Goal: Task Accomplishment & Management: Complete application form

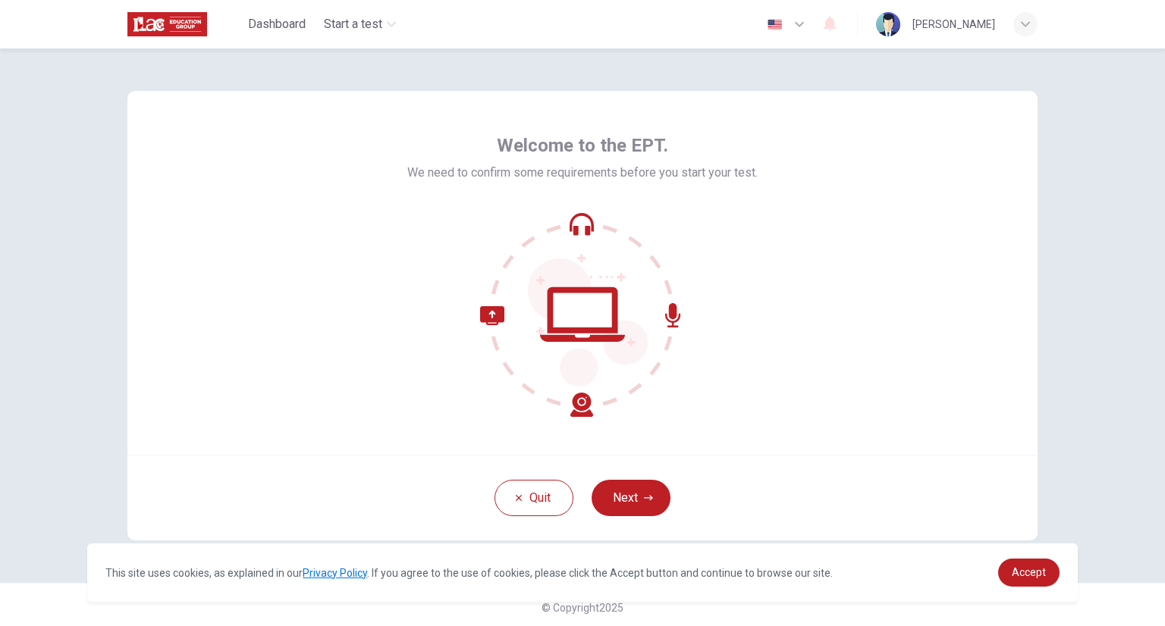
click at [681, 465] on div "Quit Next" at bounding box center [582, 498] width 910 height 86
click at [637, 492] on button "Next" at bounding box center [630, 498] width 79 height 36
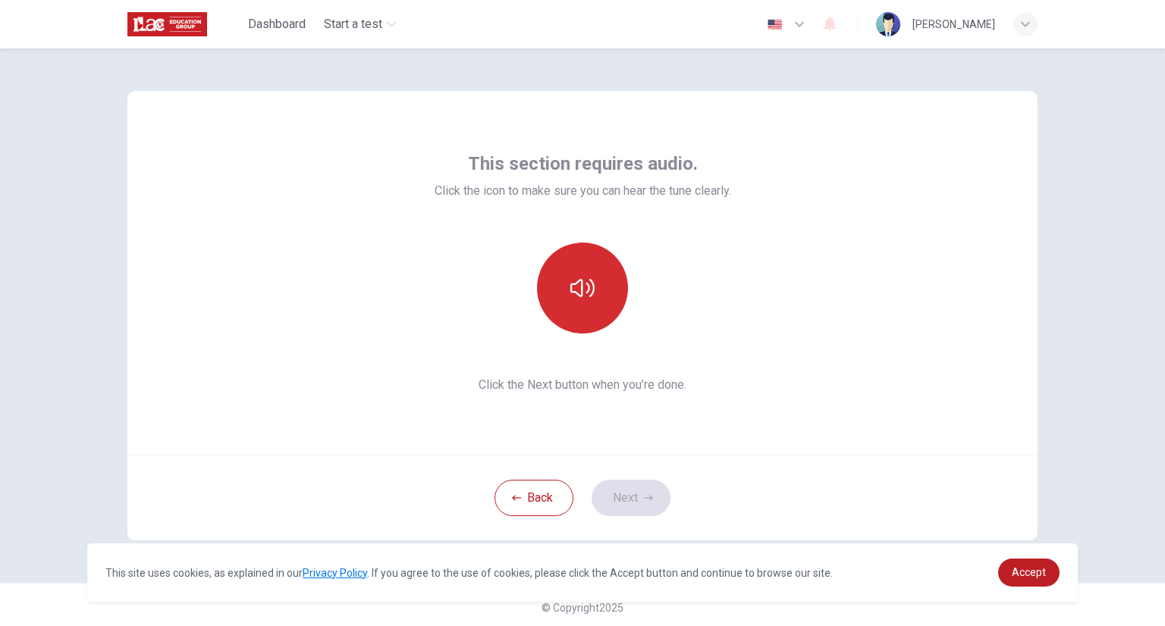
click at [610, 302] on button "button" at bounding box center [582, 288] width 91 height 91
click at [589, 309] on button "button" at bounding box center [582, 288] width 91 height 91
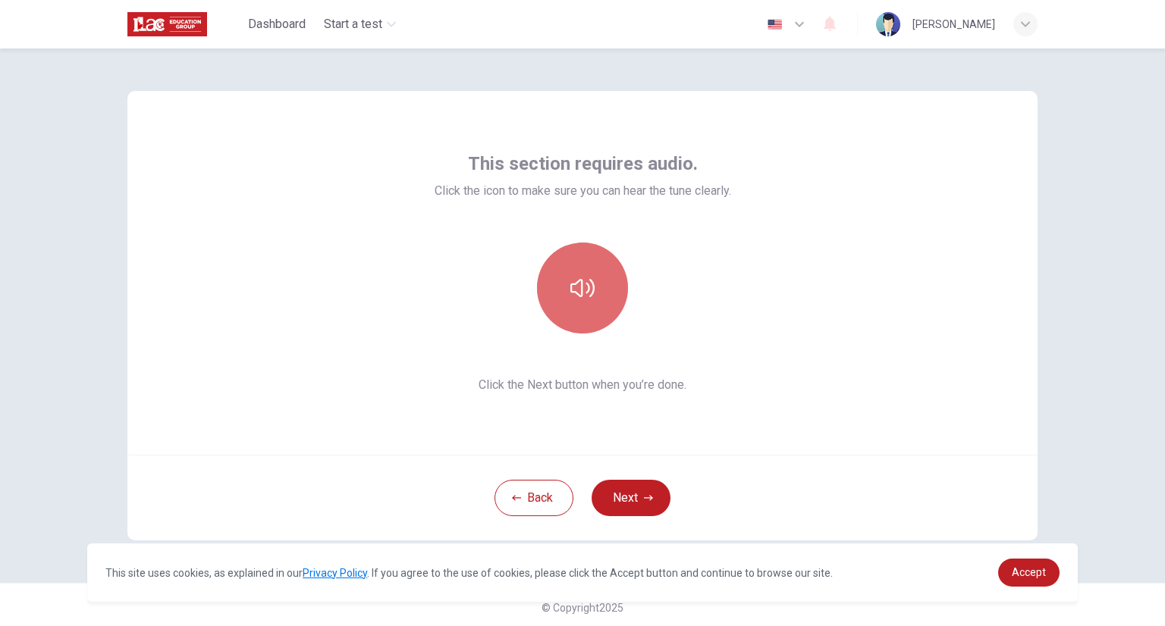
click at [594, 306] on button "button" at bounding box center [582, 288] width 91 height 91
click at [628, 496] on button "Next" at bounding box center [630, 498] width 79 height 36
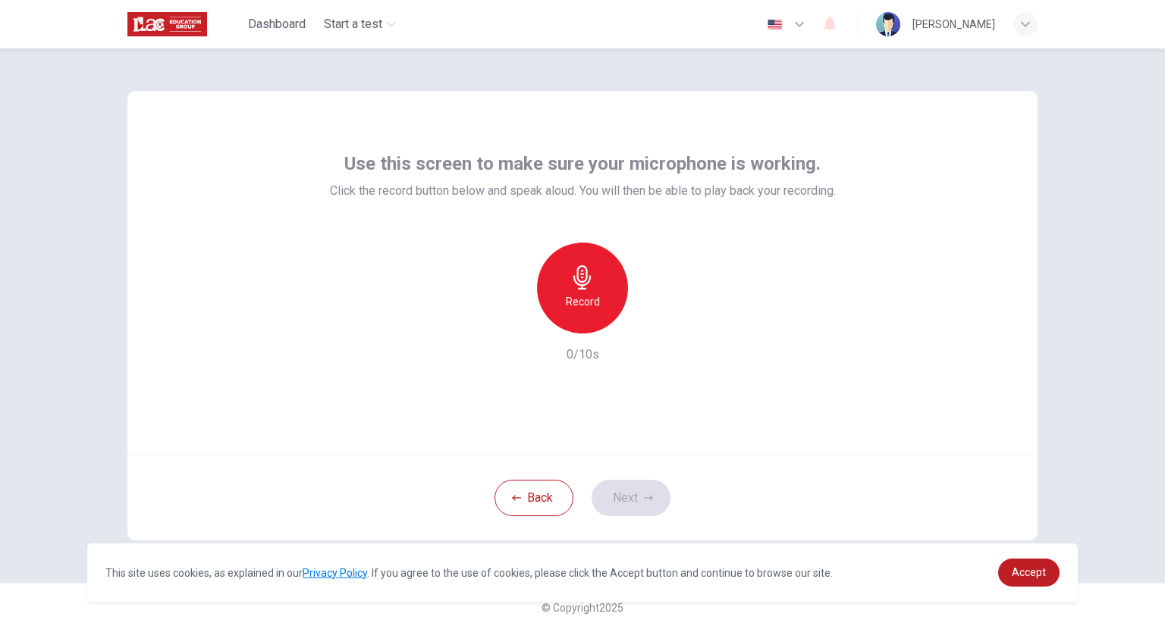
click at [601, 311] on div "Record" at bounding box center [582, 288] width 91 height 91
click at [588, 301] on h6 "Stop" at bounding box center [582, 302] width 23 height 18
click at [625, 495] on button "Next" at bounding box center [630, 498] width 79 height 36
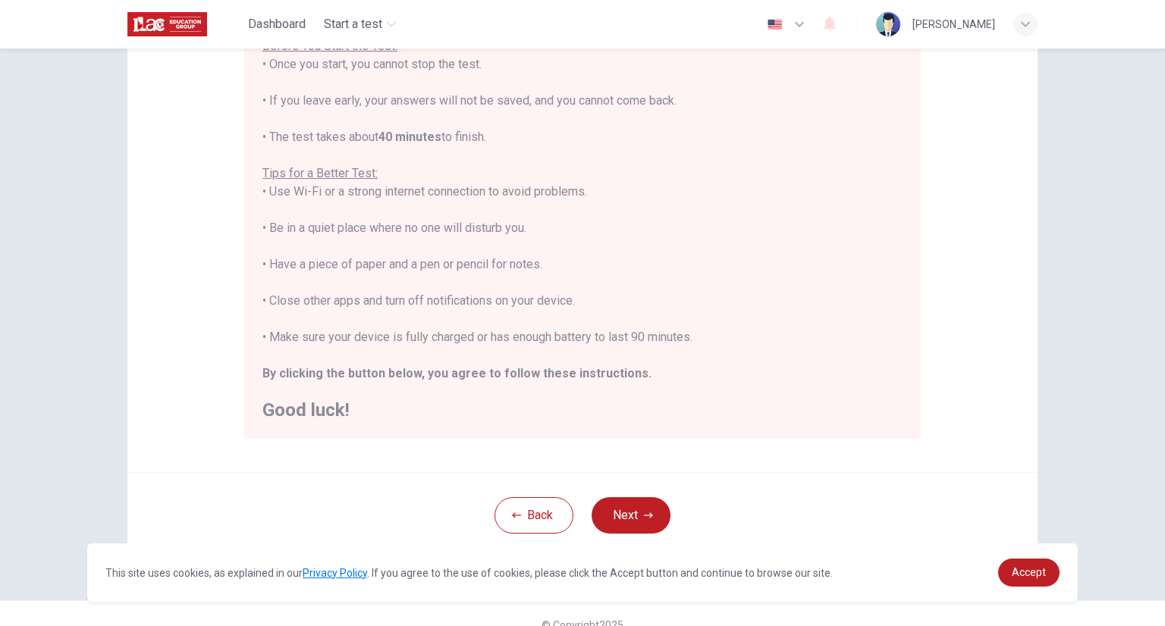
scroll to position [217, 0]
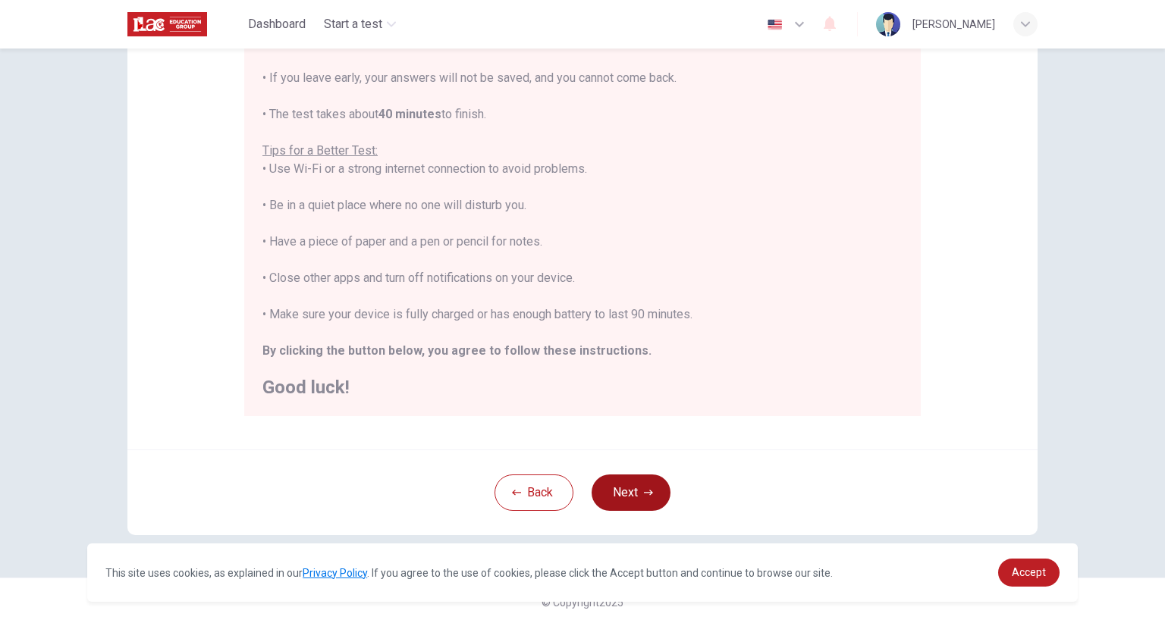
click at [627, 493] on button "Next" at bounding box center [630, 493] width 79 height 36
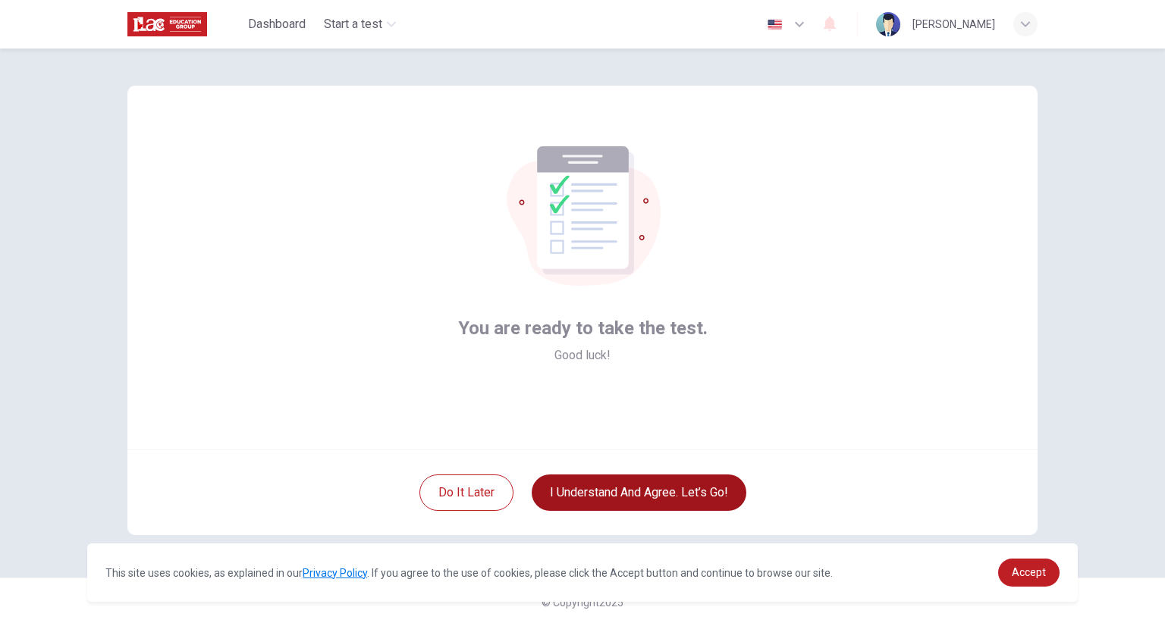
click at [604, 494] on button "I understand and agree. Let’s go!" at bounding box center [639, 493] width 215 height 36
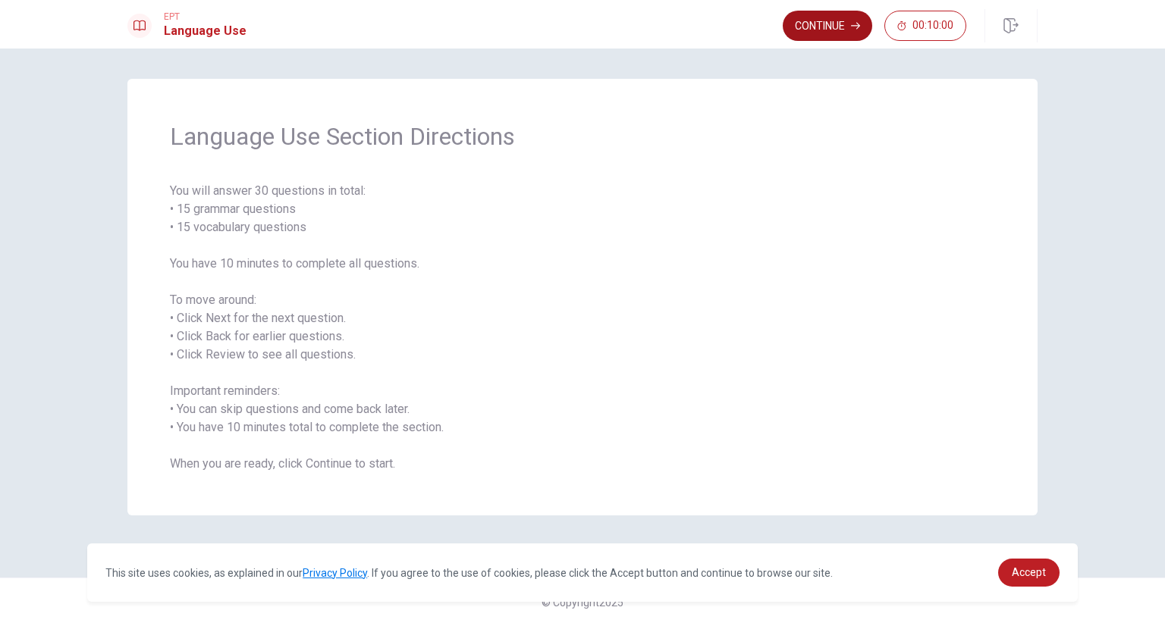
click at [845, 31] on button "Continue" at bounding box center [826, 26] width 89 height 30
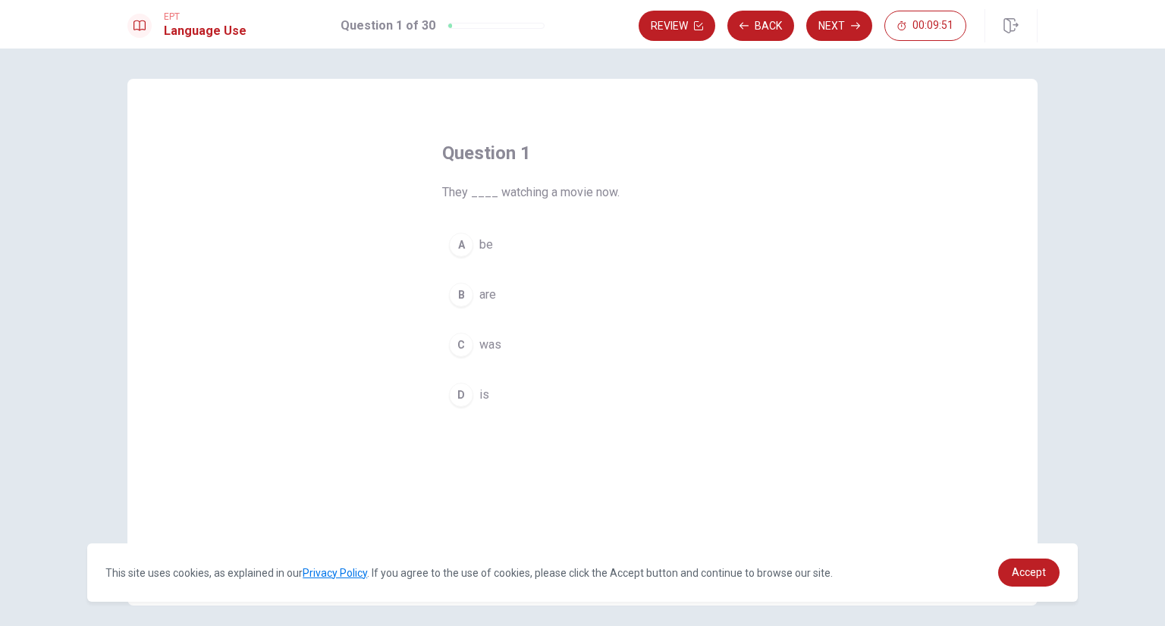
click at [458, 299] on div "B" at bounding box center [461, 295] width 24 height 24
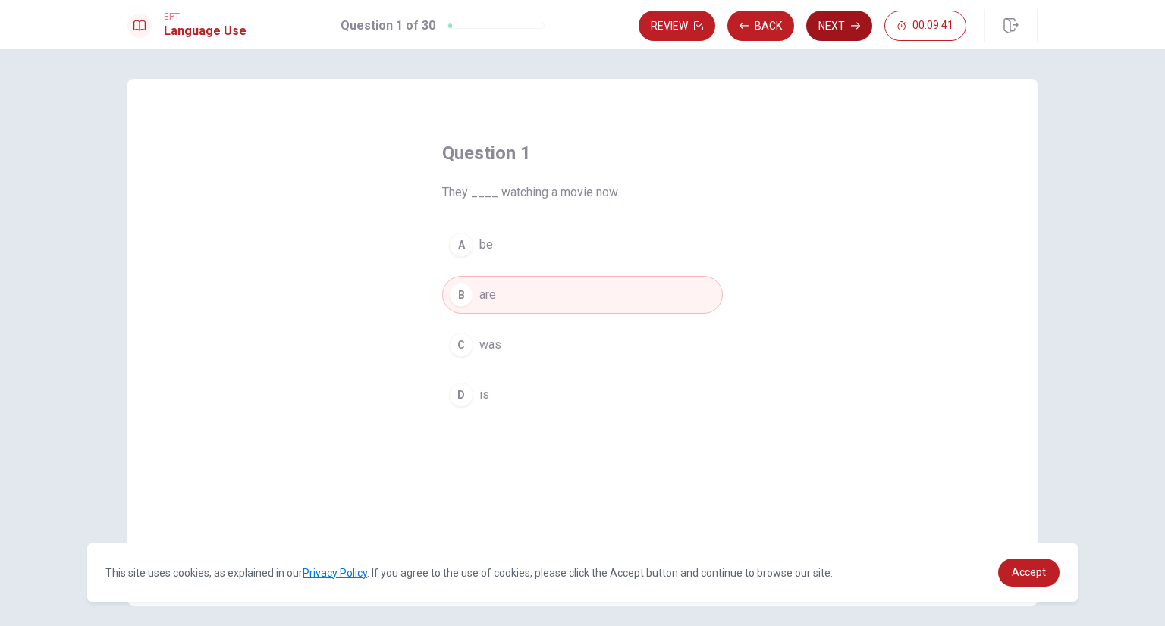
click at [825, 20] on button "Next" at bounding box center [839, 26] width 66 height 30
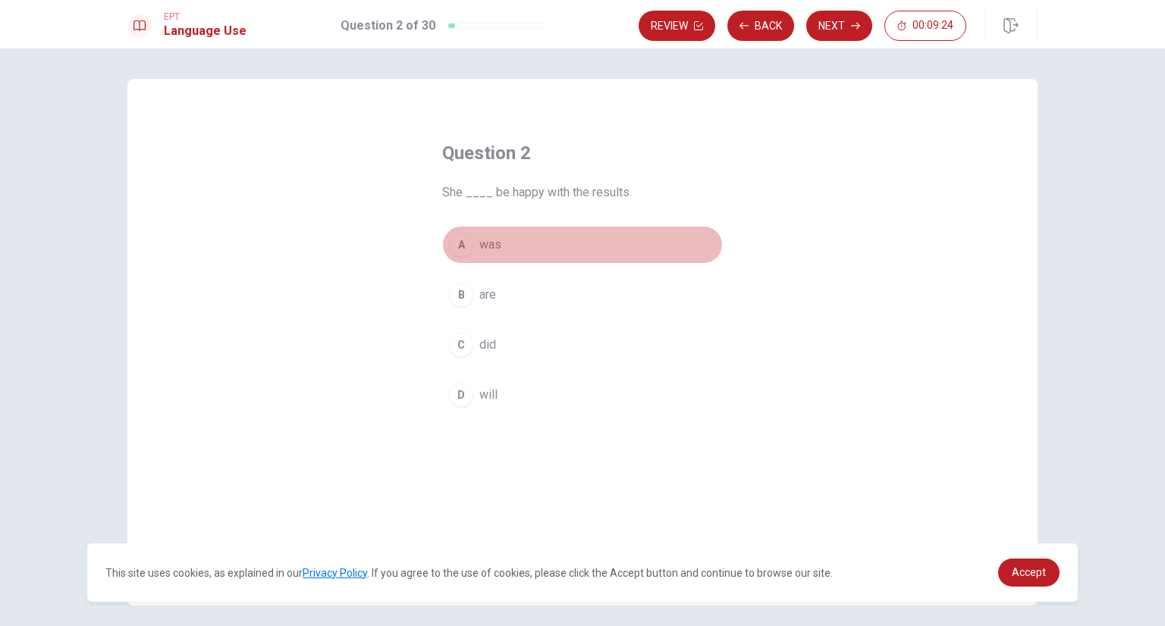
click at [457, 243] on div "A" at bounding box center [461, 245] width 24 height 24
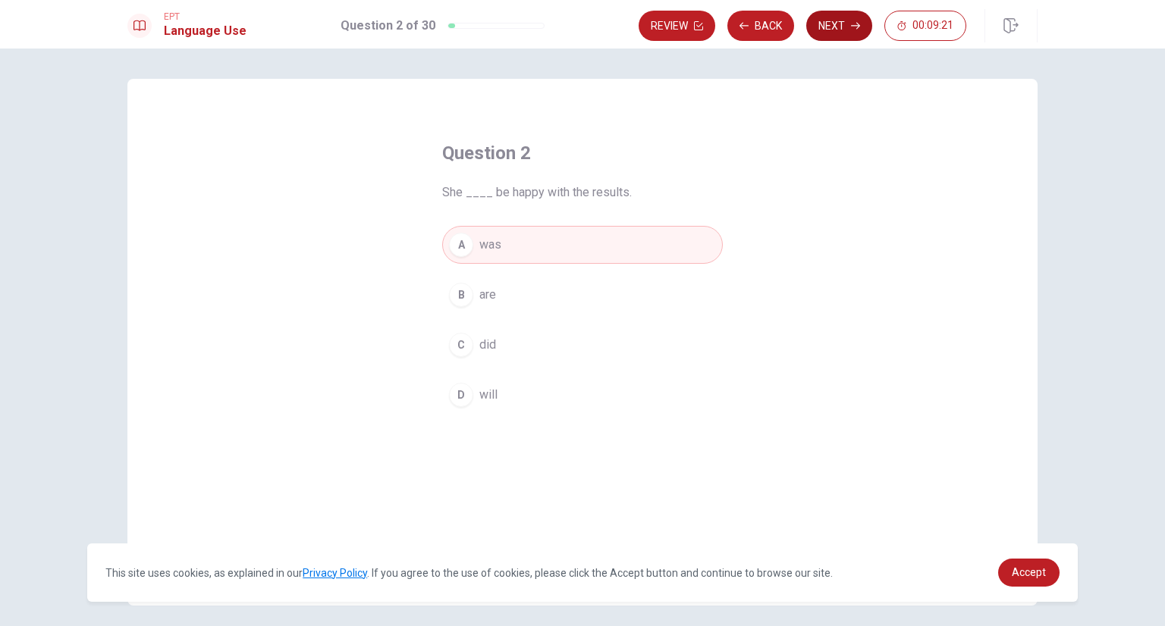
click at [839, 34] on button "Next" at bounding box center [839, 26] width 66 height 30
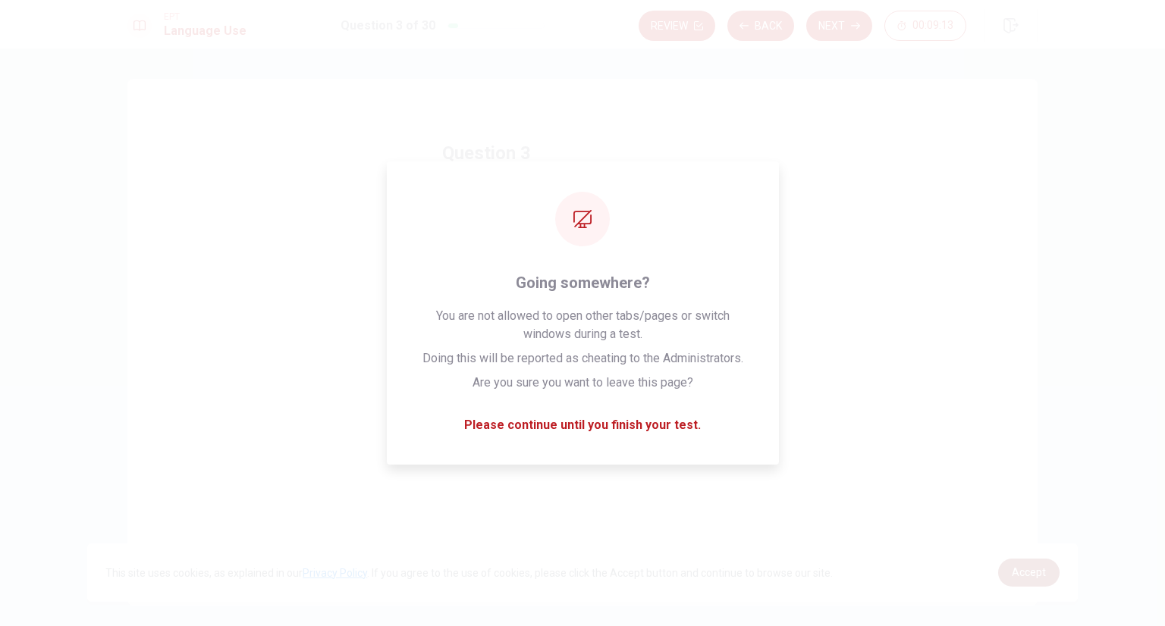
click at [1030, 575] on span "Accept" at bounding box center [1028, 572] width 34 height 12
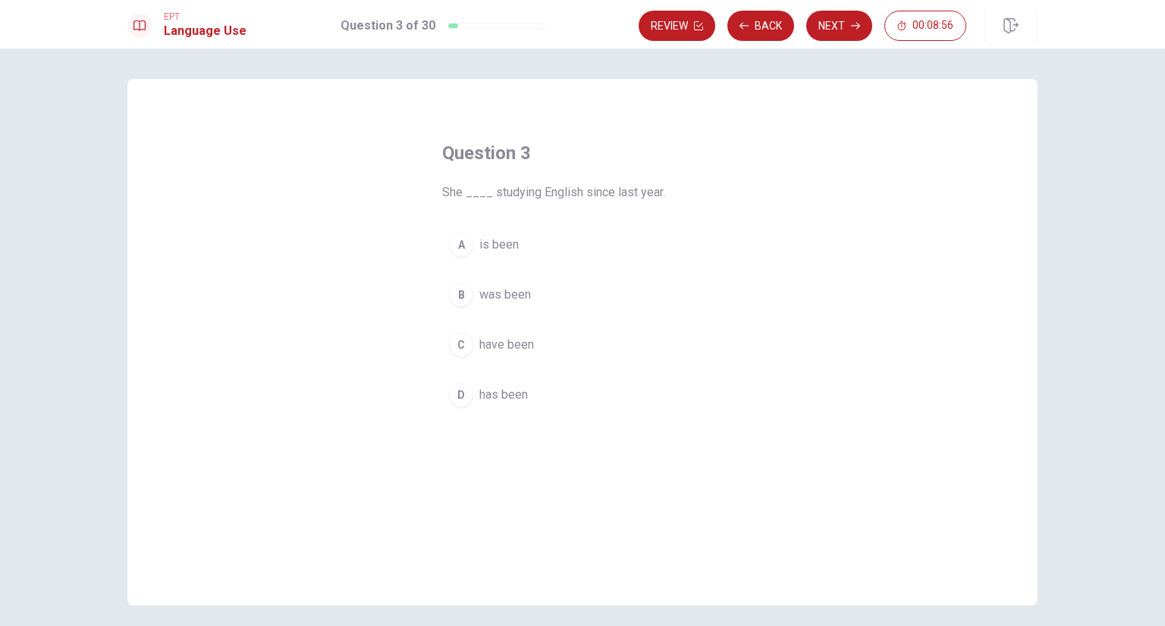
click at [504, 391] on span "has been" at bounding box center [503, 395] width 49 height 18
click at [825, 27] on button "Next" at bounding box center [839, 26] width 66 height 30
click at [458, 243] on div "A" at bounding box center [461, 245] width 24 height 24
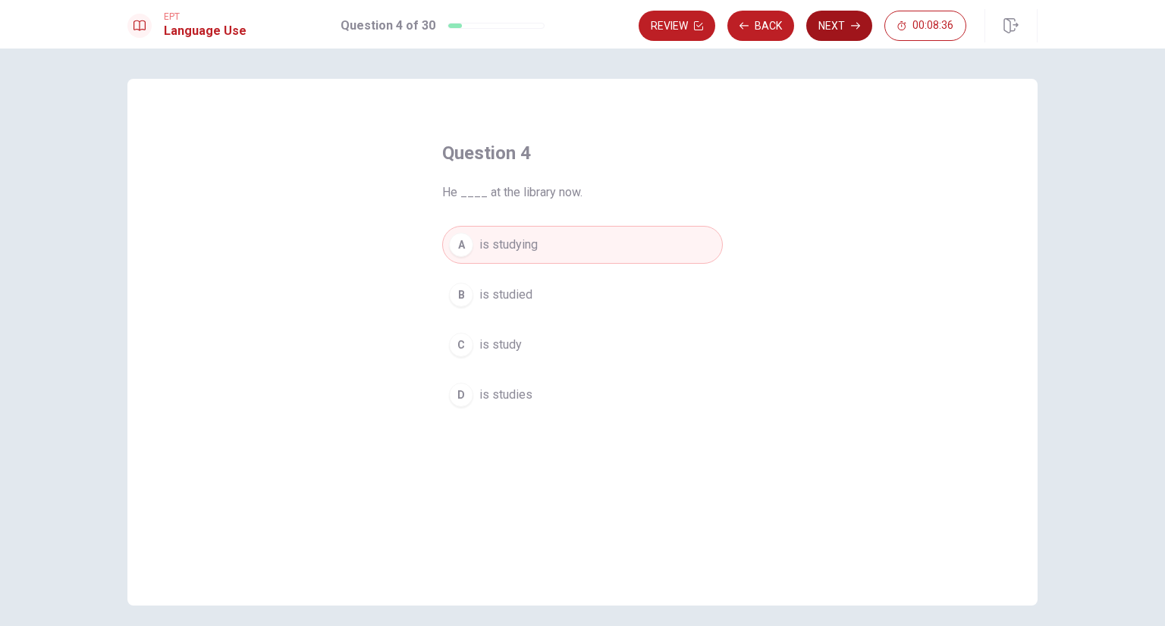
click at [826, 26] on button "Next" at bounding box center [839, 26] width 66 height 30
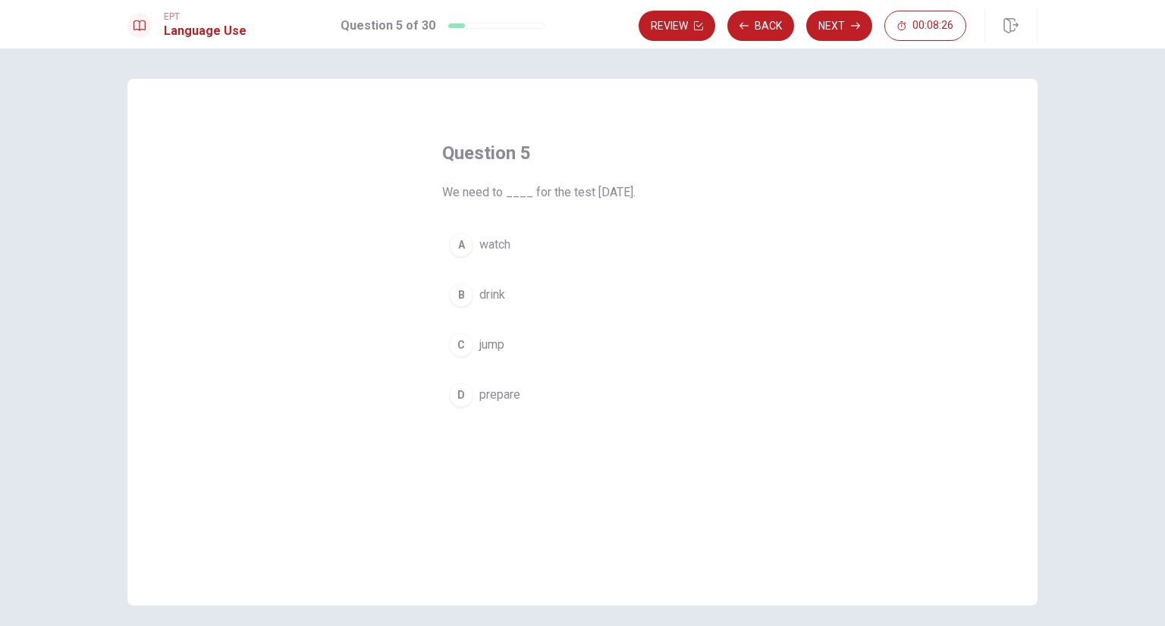
click at [459, 396] on div "D" at bounding box center [461, 395] width 24 height 24
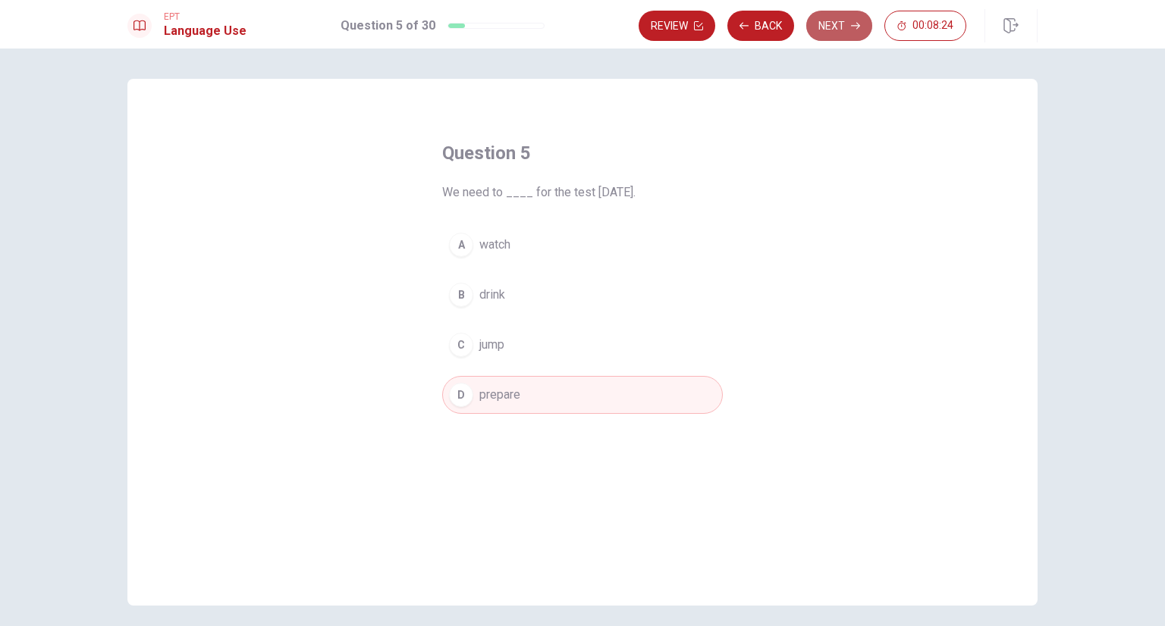
click at [833, 19] on button "Next" at bounding box center [839, 26] width 66 height 30
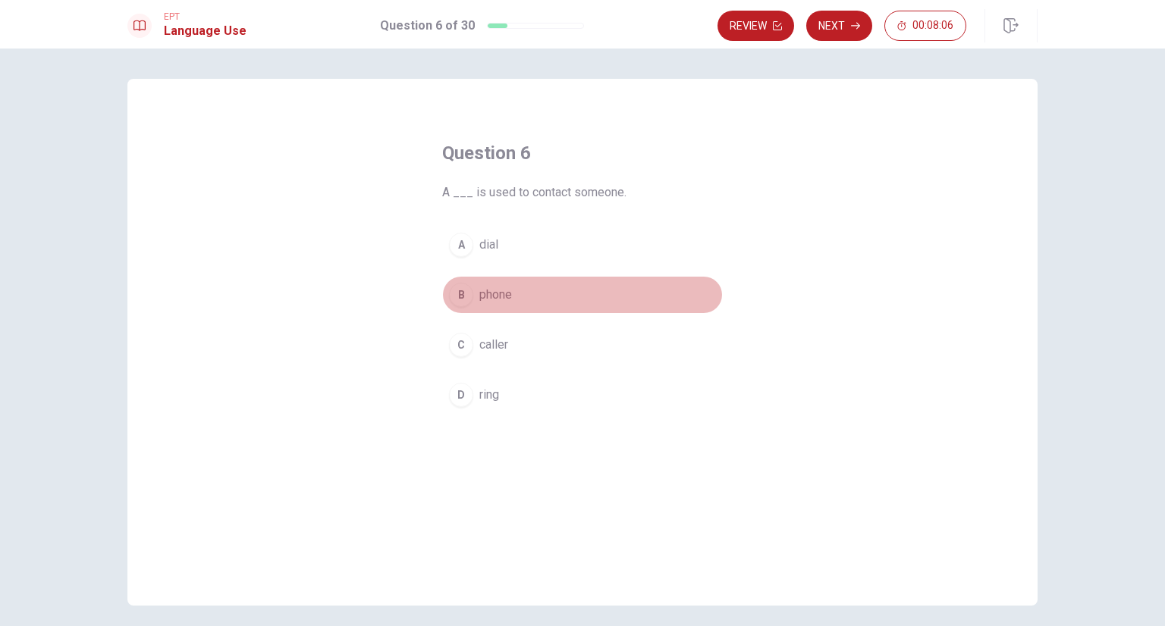
click at [462, 299] on div "B" at bounding box center [461, 295] width 24 height 24
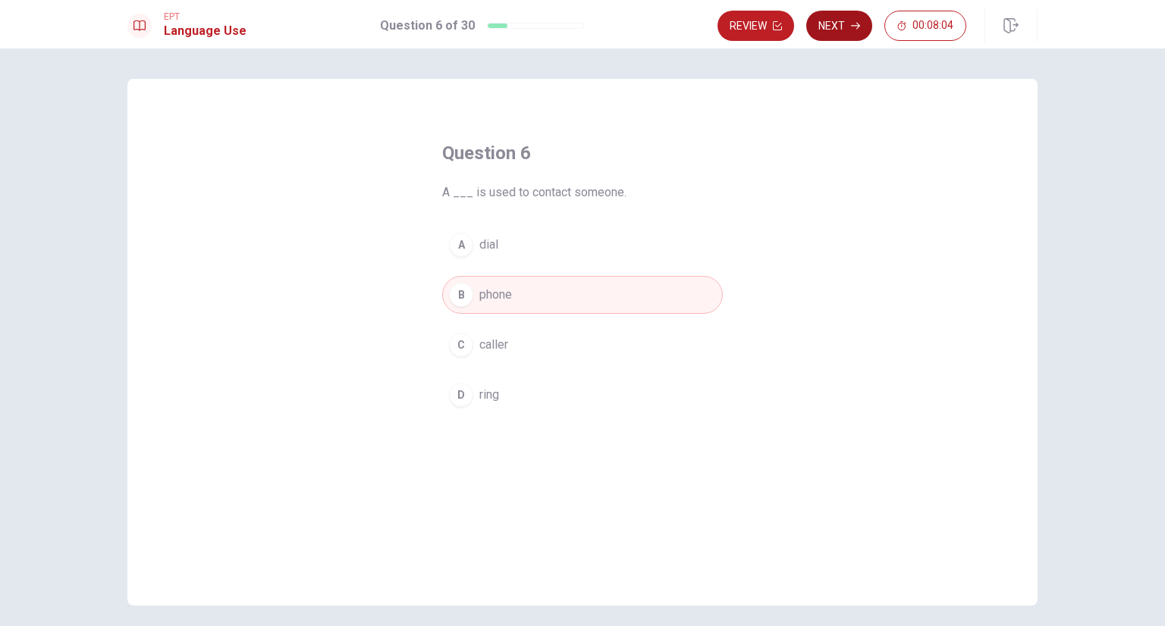
click at [833, 36] on button "Next" at bounding box center [839, 26] width 66 height 30
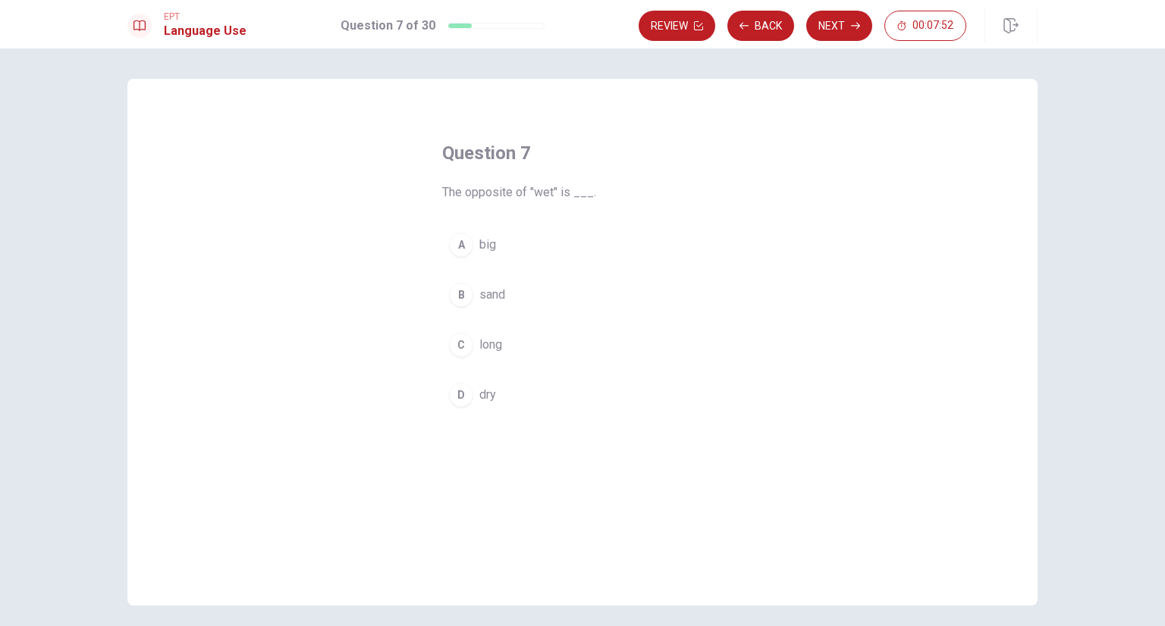
click at [453, 298] on div "B" at bounding box center [461, 295] width 24 height 24
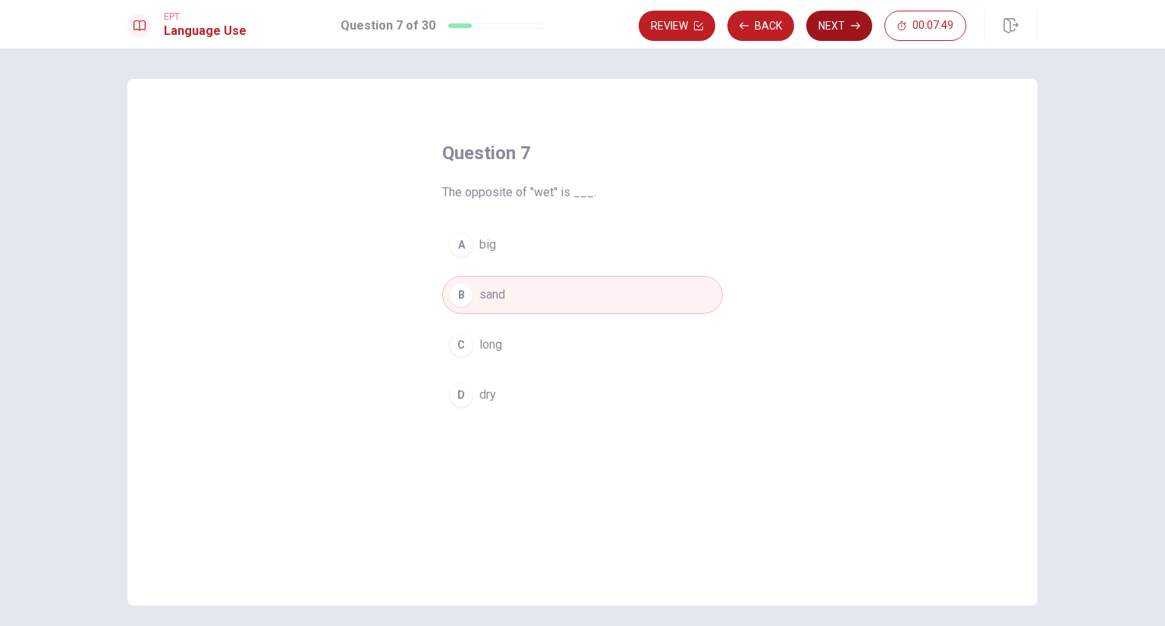
click at [828, 34] on button "Next" at bounding box center [839, 26] width 66 height 30
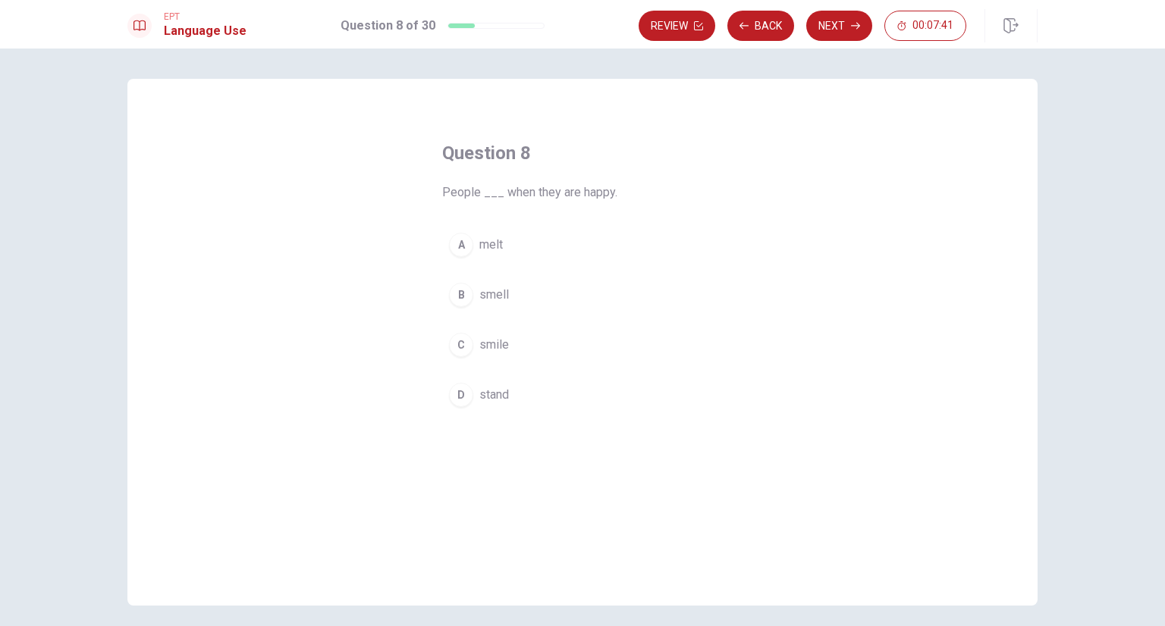
click at [458, 348] on div "C" at bounding box center [461, 345] width 24 height 24
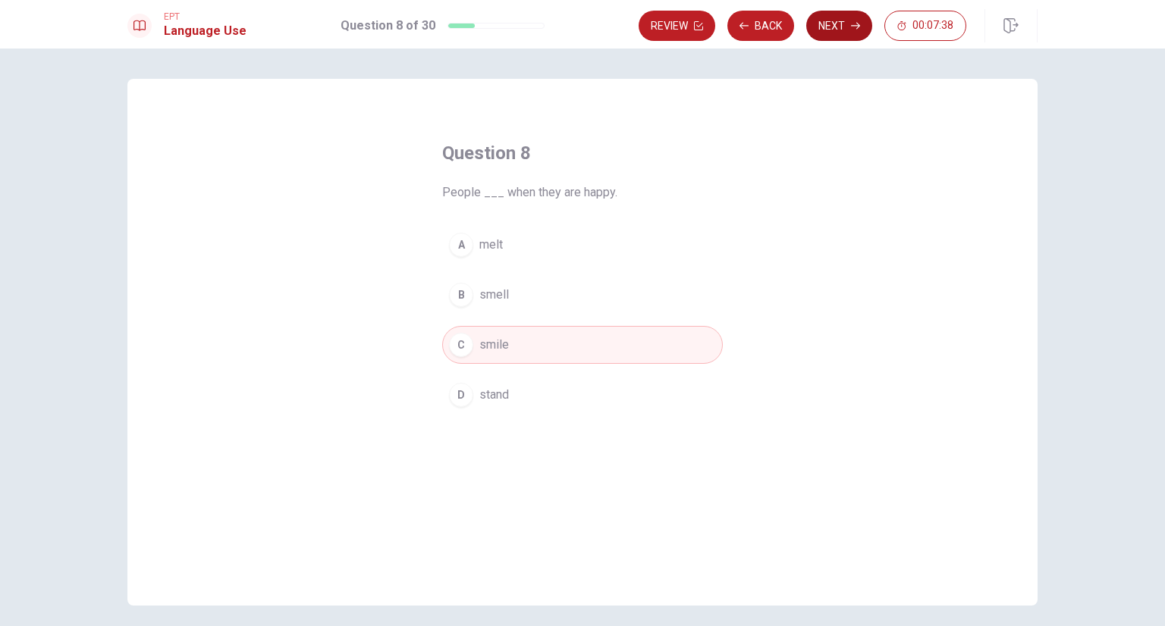
click at [831, 31] on button "Next" at bounding box center [839, 26] width 66 height 30
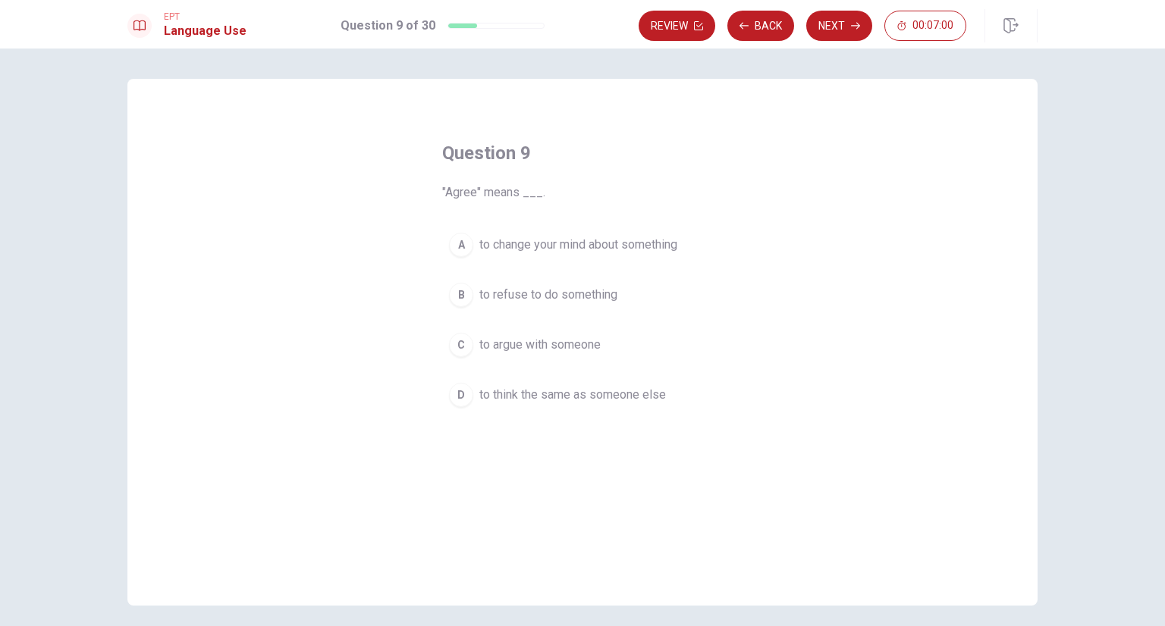
click at [459, 293] on div "B" at bounding box center [461, 295] width 24 height 24
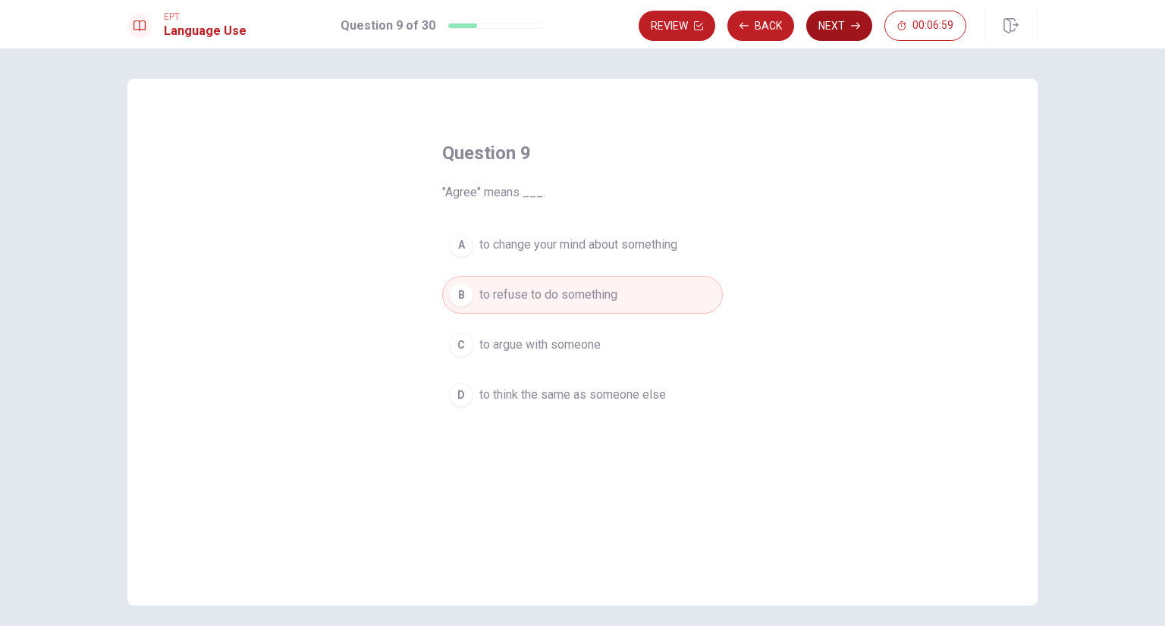
click at [827, 34] on button "Next" at bounding box center [839, 26] width 66 height 30
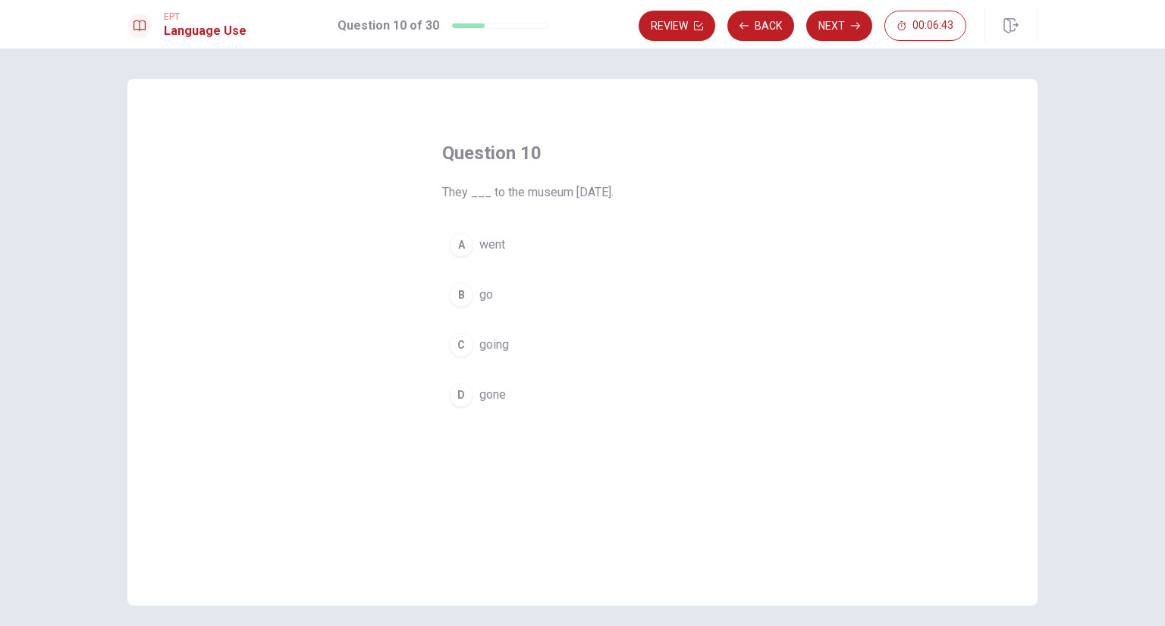
click at [456, 252] on div "A" at bounding box center [461, 245] width 24 height 24
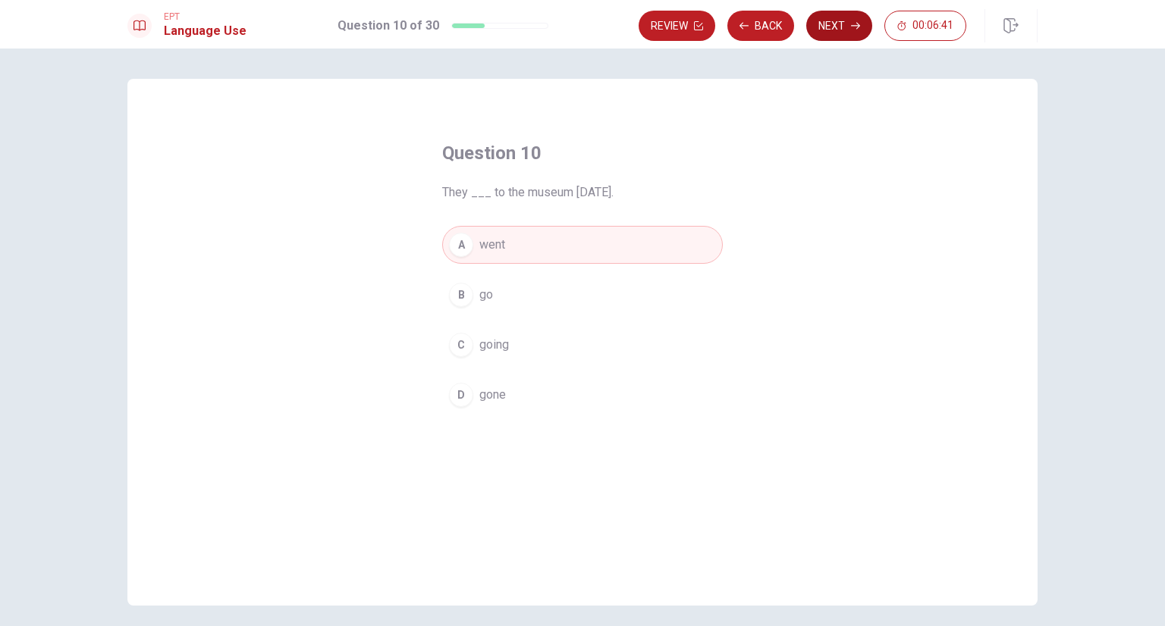
click at [828, 28] on button "Next" at bounding box center [839, 26] width 66 height 30
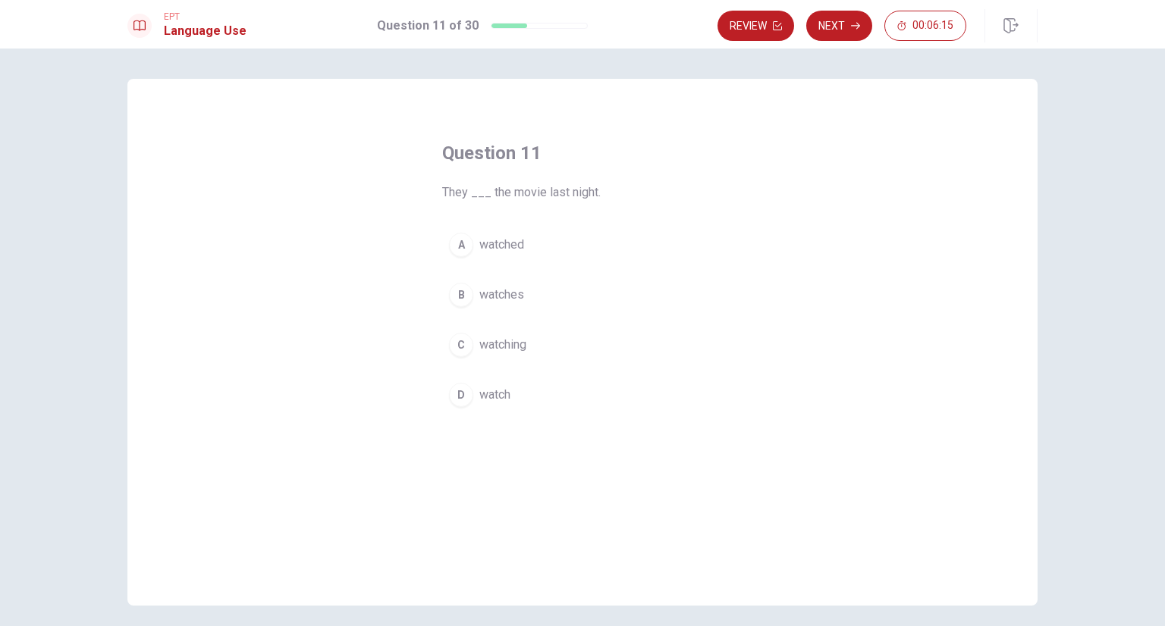
click at [462, 247] on div "A" at bounding box center [461, 245] width 24 height 24
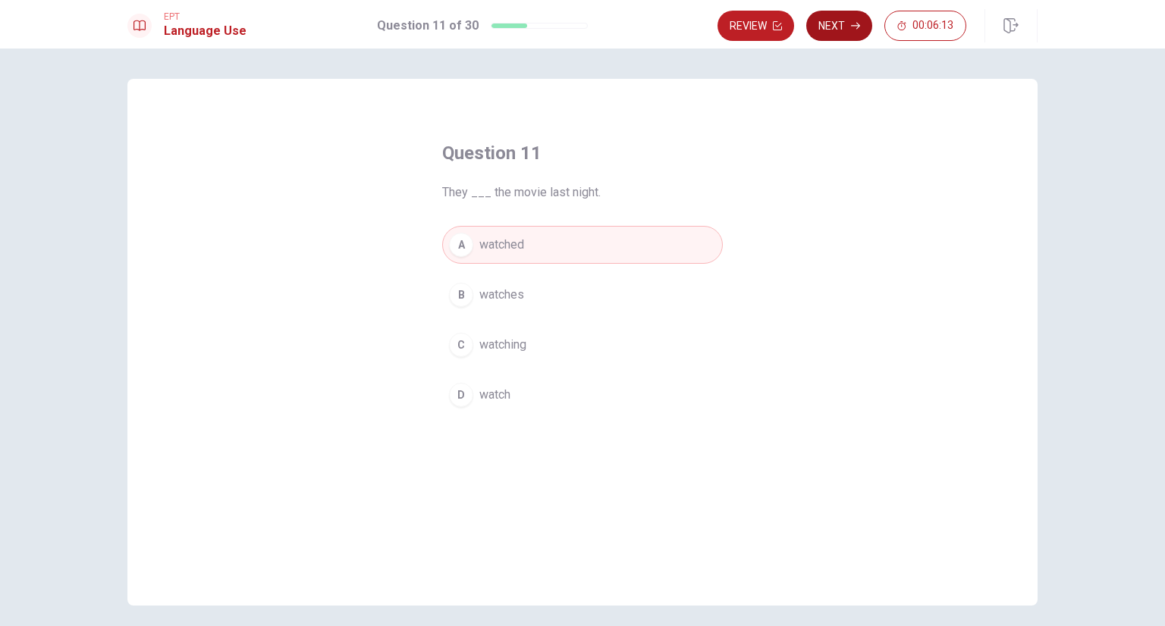
click at [827, 22] on button "Next" at bounding box center [839, 26] width 66 height 30
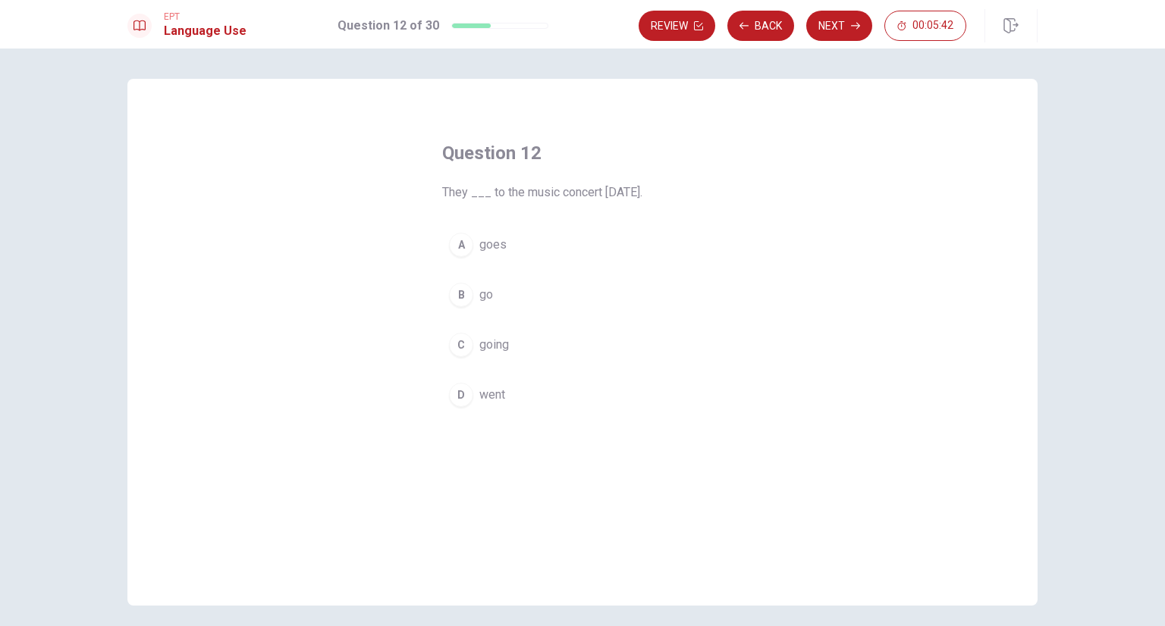
click at [456, 396] on div "D" at bounding box center [461, 395] width 24 height 24
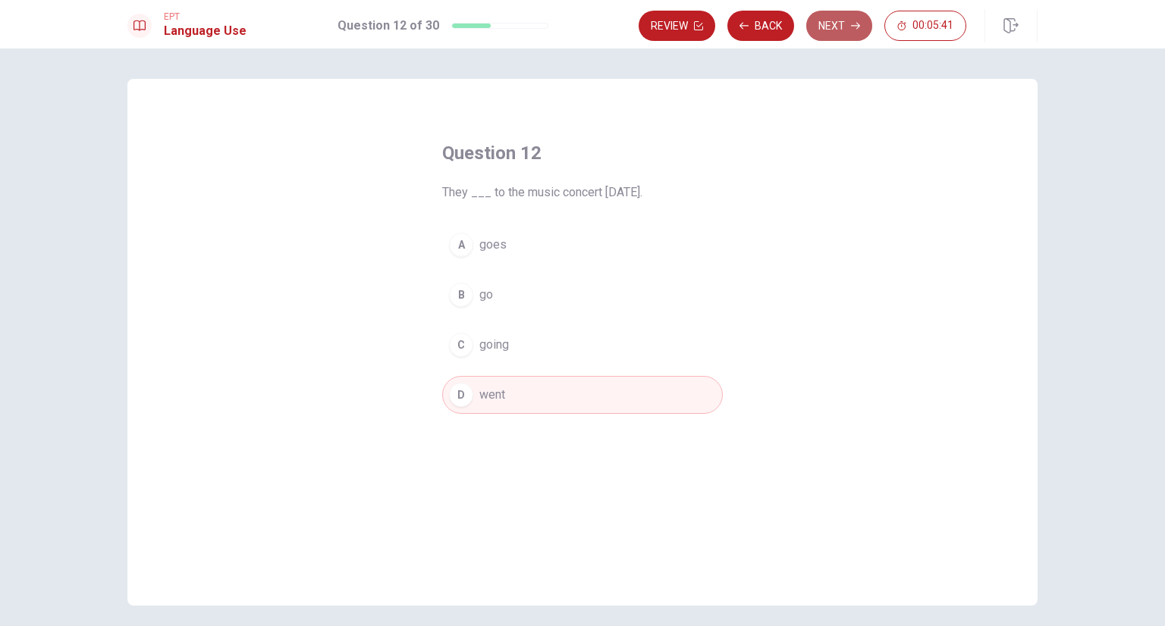
click at [825, 24] on button "Next" at bounding box center [839, 26] width 66 height 30
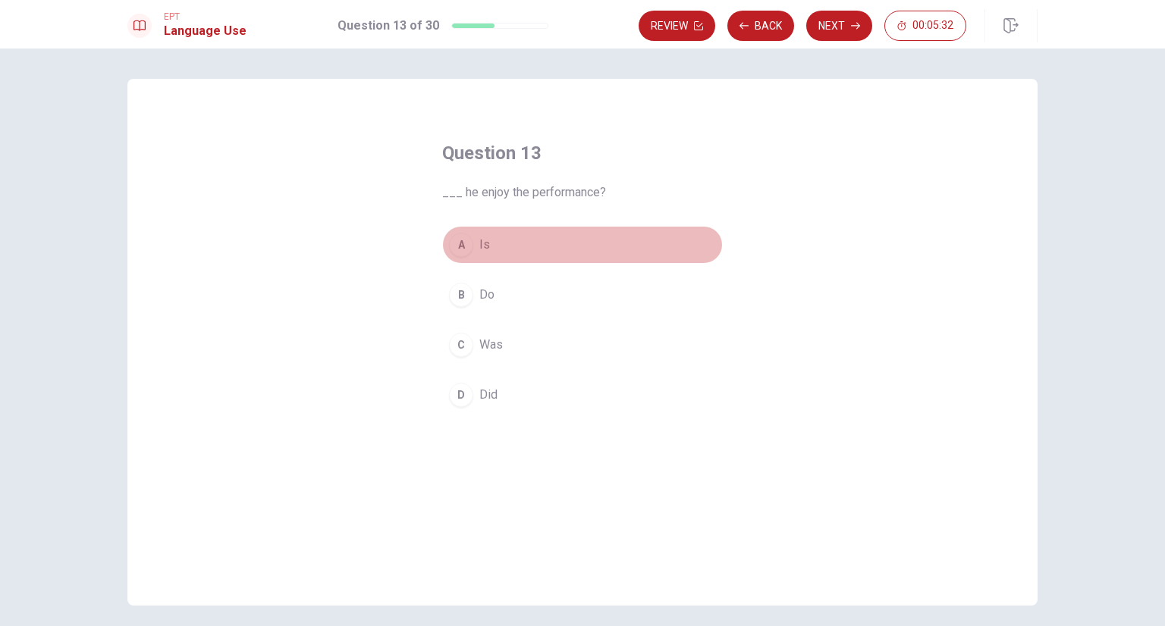
click at [451, 242] on div "A" at bounding box center [461, 245] width 24 height 24
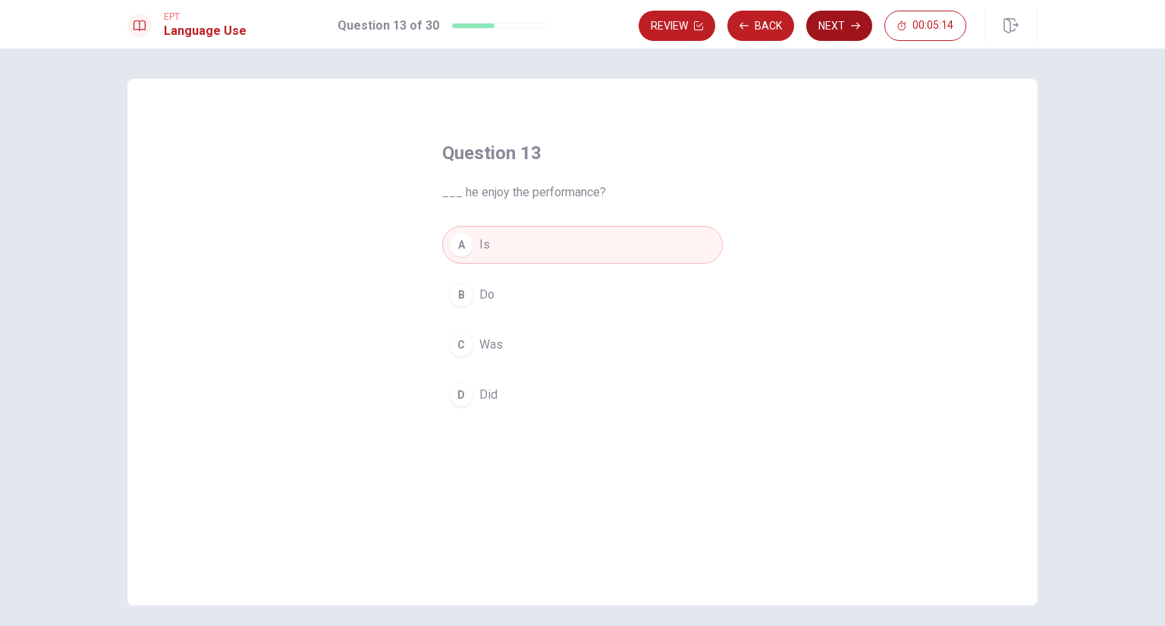
click at [828, 28] on button "Next" at bounding box center [839, 26] width 66 height 30
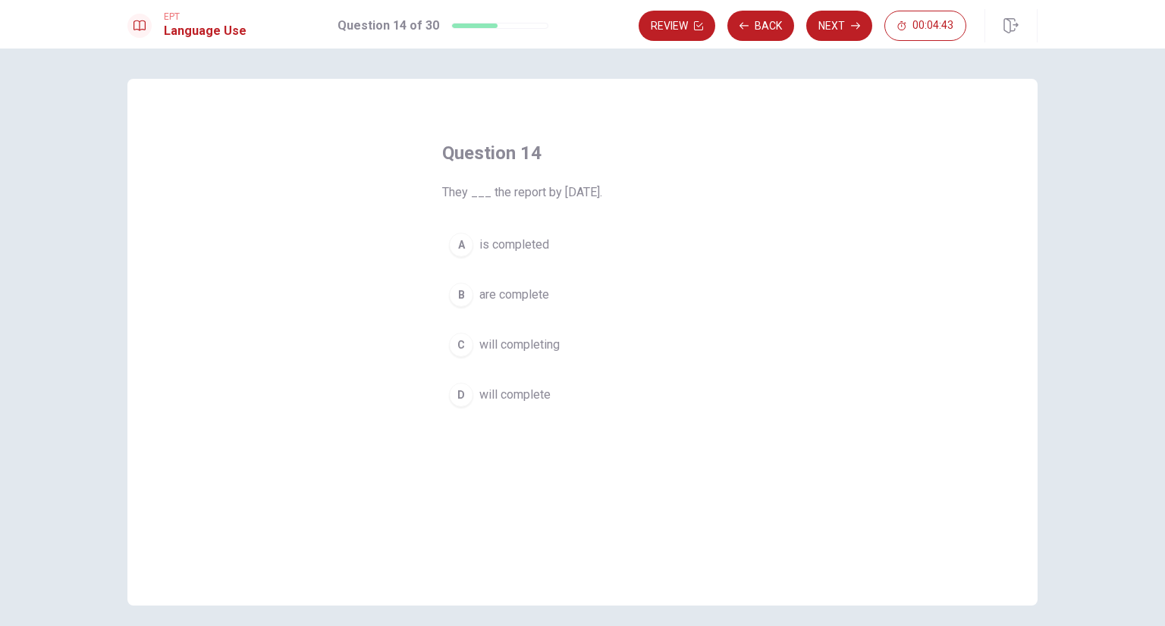
click at [458, 347] on div "C" at bounding box center [461, 345] width 24 height 24
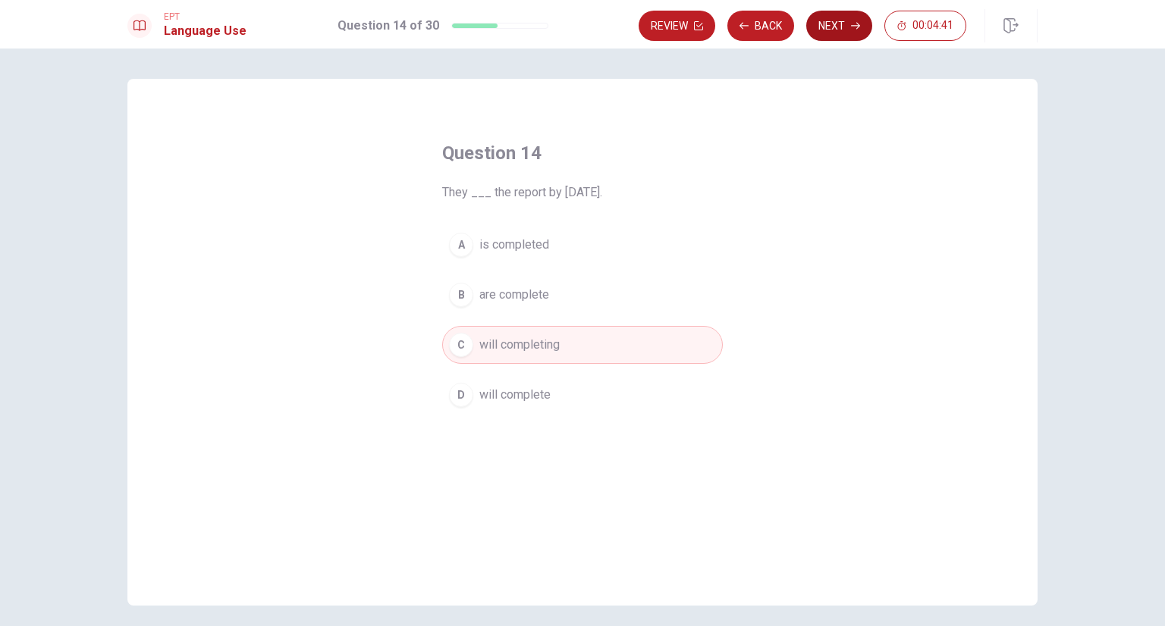
click at [828, 26] on button "Next" at bounding box center [839, 26] width 66 height 30
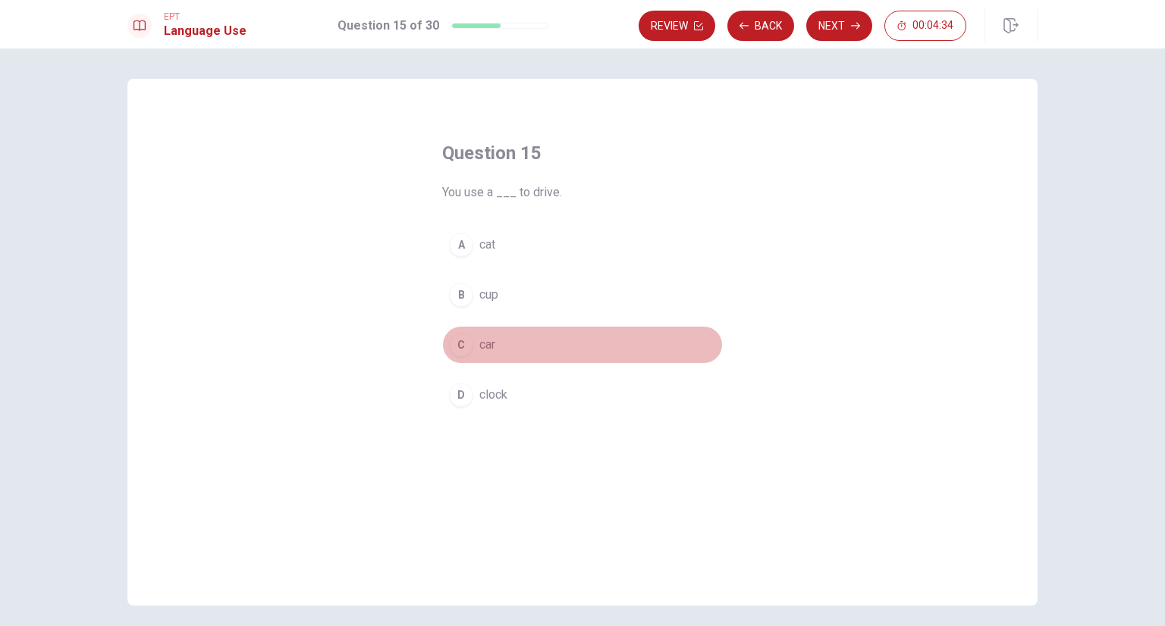
click at [458, 347] on div "C" at bounding box center [461, 345] width 24 height 24
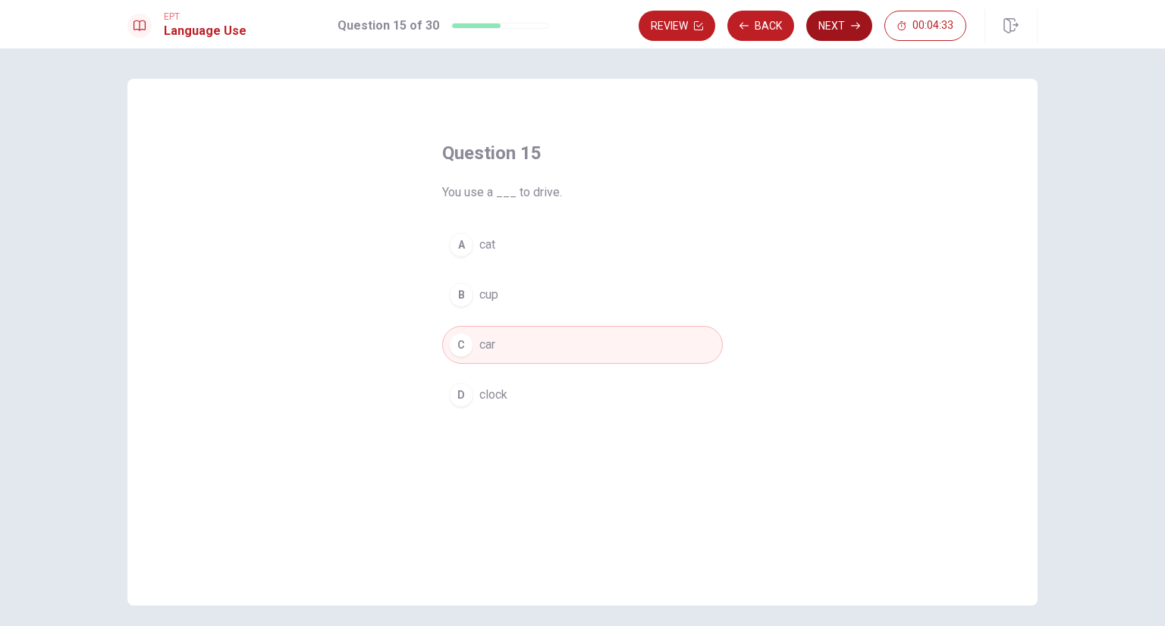
click at [840, 28] on button "Next" at bounding box center [839, 26] width 66 height 30
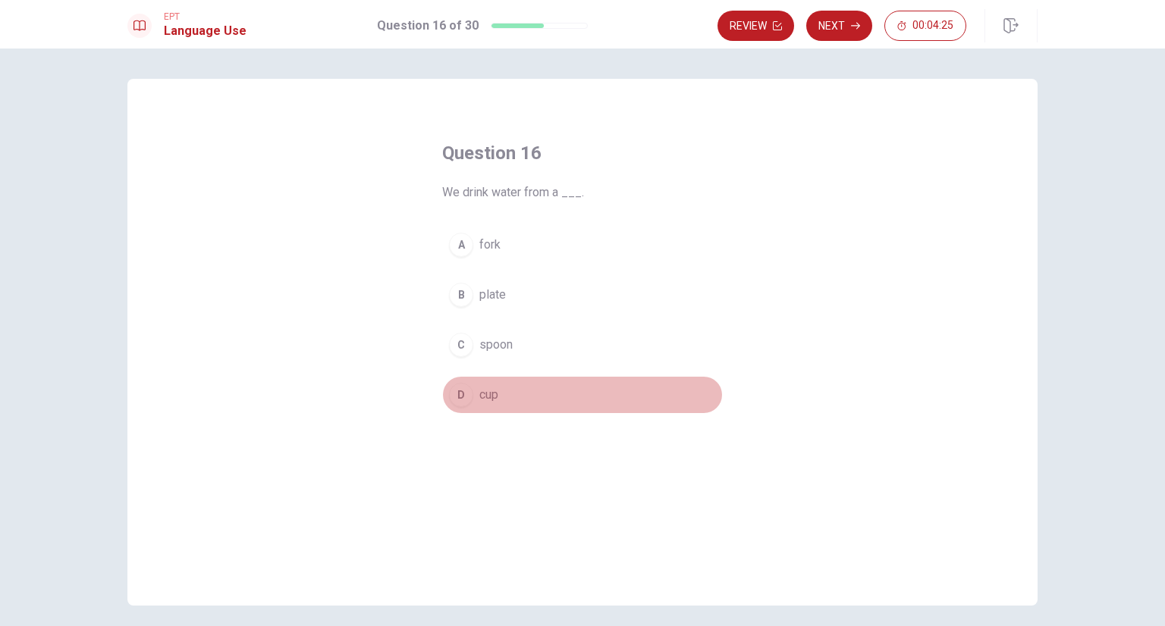
click at [455, 398] on div "D" at bounding box center [461, 395] width 24 height 24
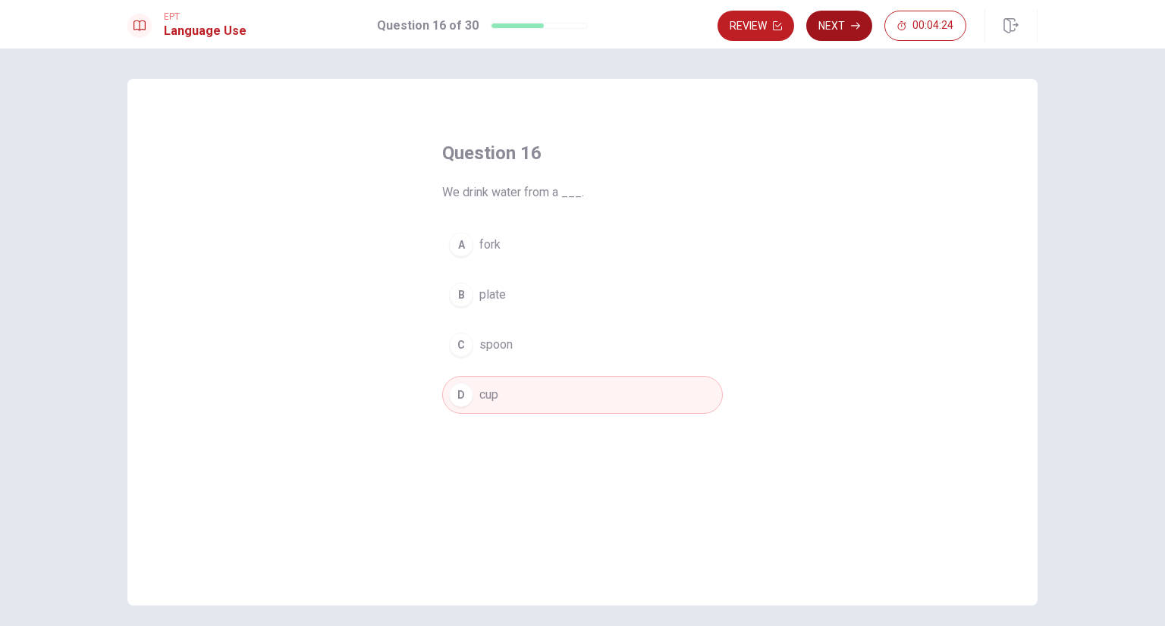
click at [829, 26] on button "Next" at bounding box center [839, 26] width 66 height 30
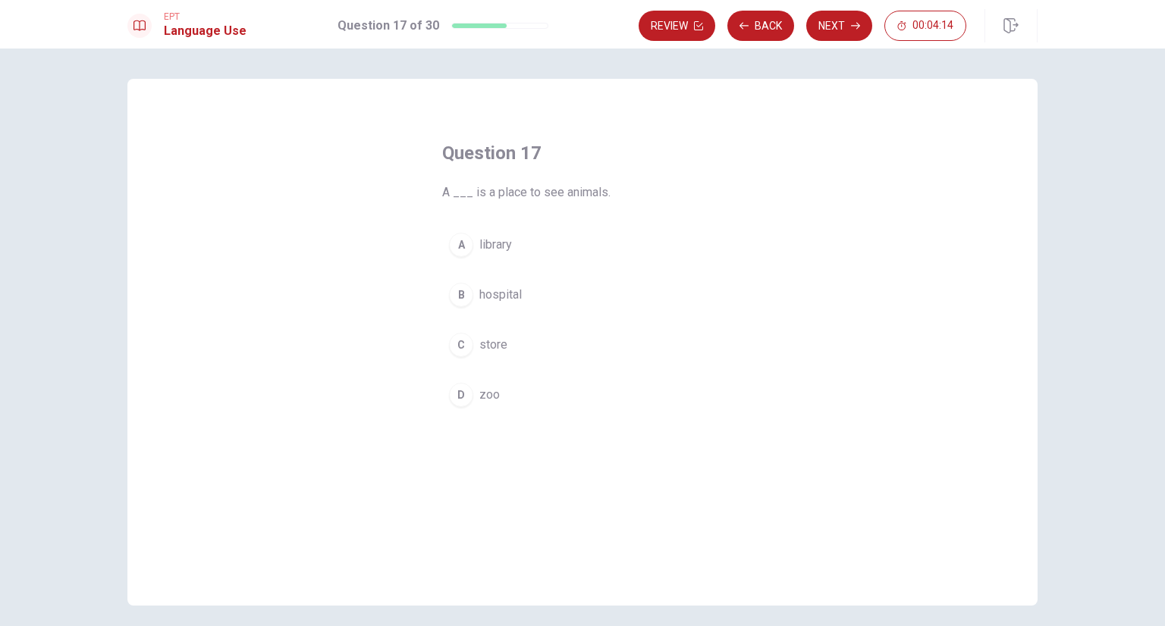
click at [458, 395] on div "D" at bounding box center [461, 395] width 24 height 24
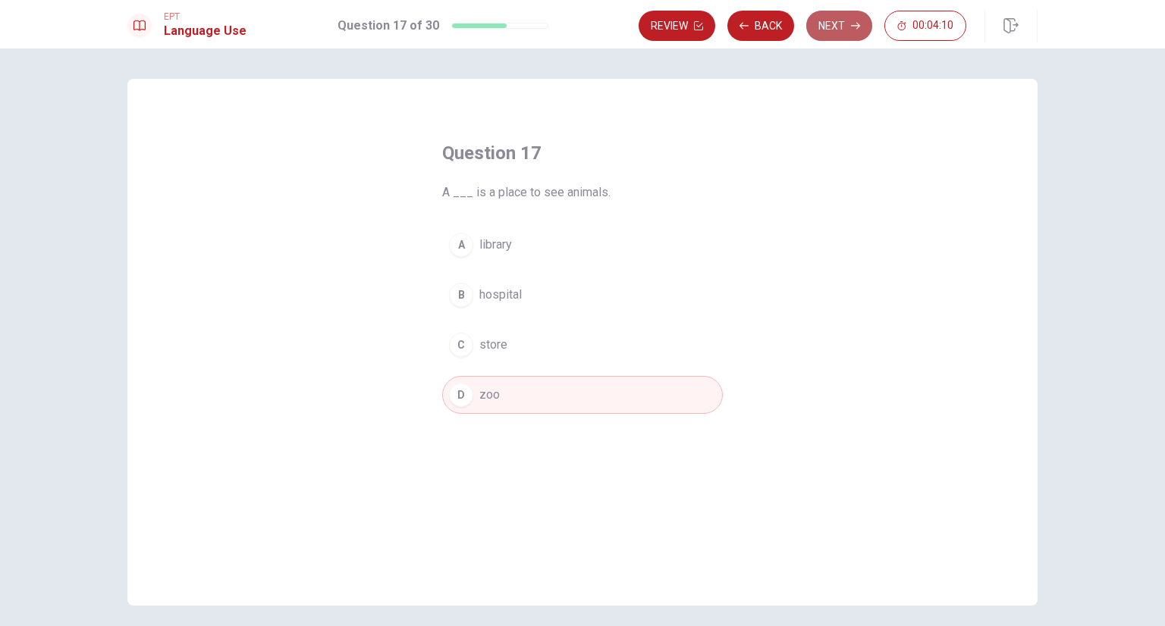
click at [830, 27] on button "Next" at bounding box center [839, 26] width 66 height 30
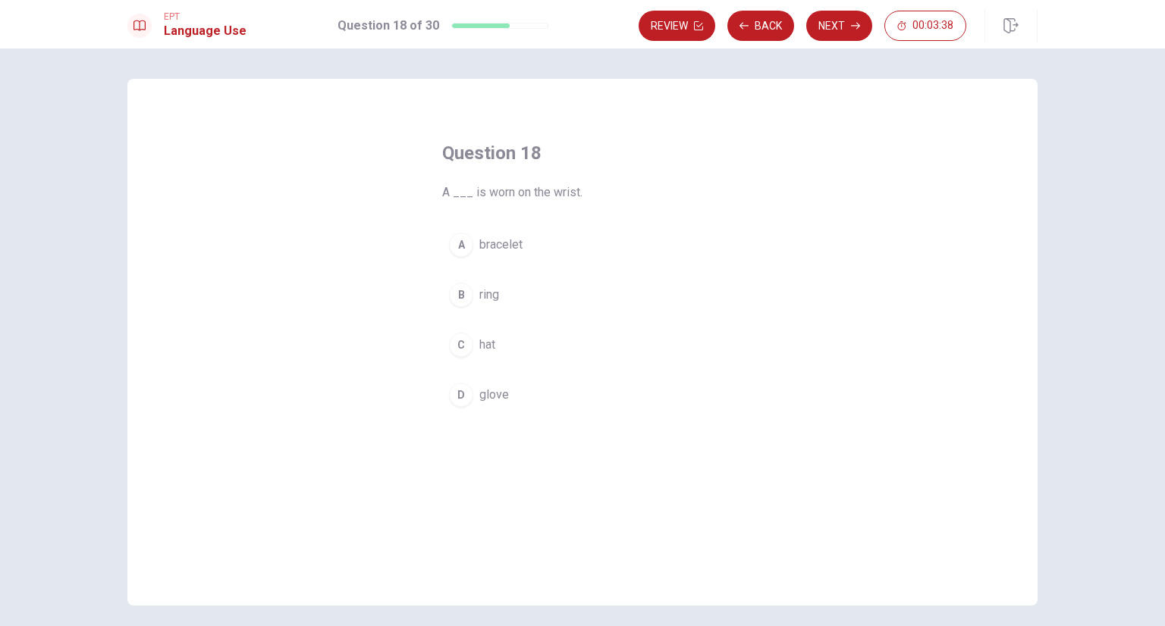
click at [460, 348] on div "C" at bounding box center [461, 345] width 24 height 24
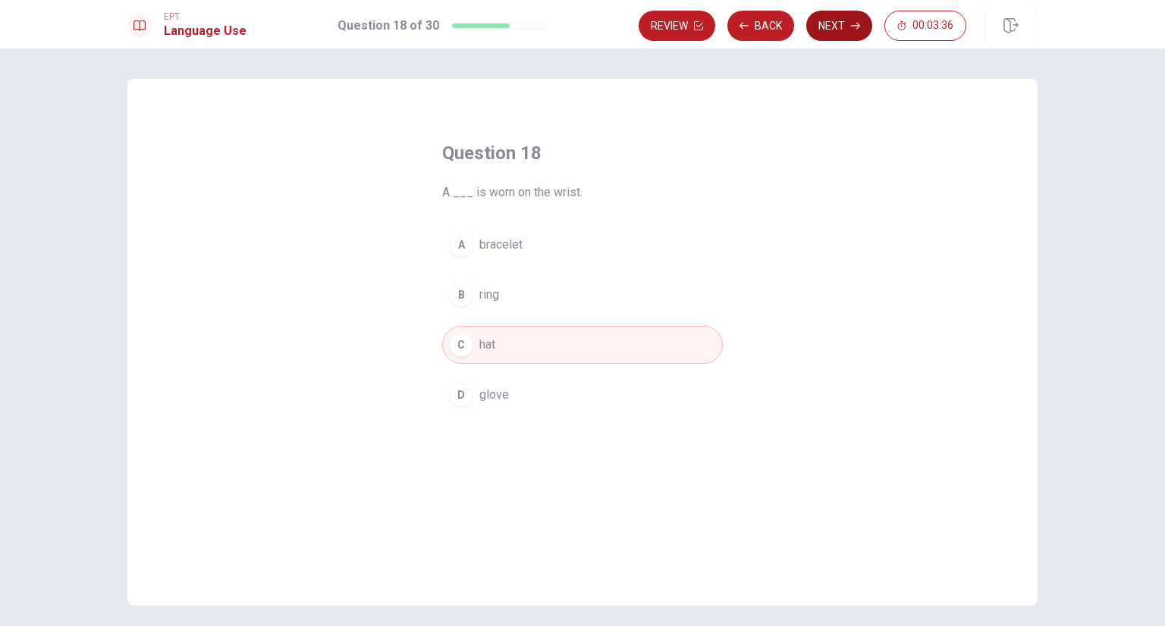
click at [833, 26] on button "Next" at bounding box center [839, 26] width 66 height 30
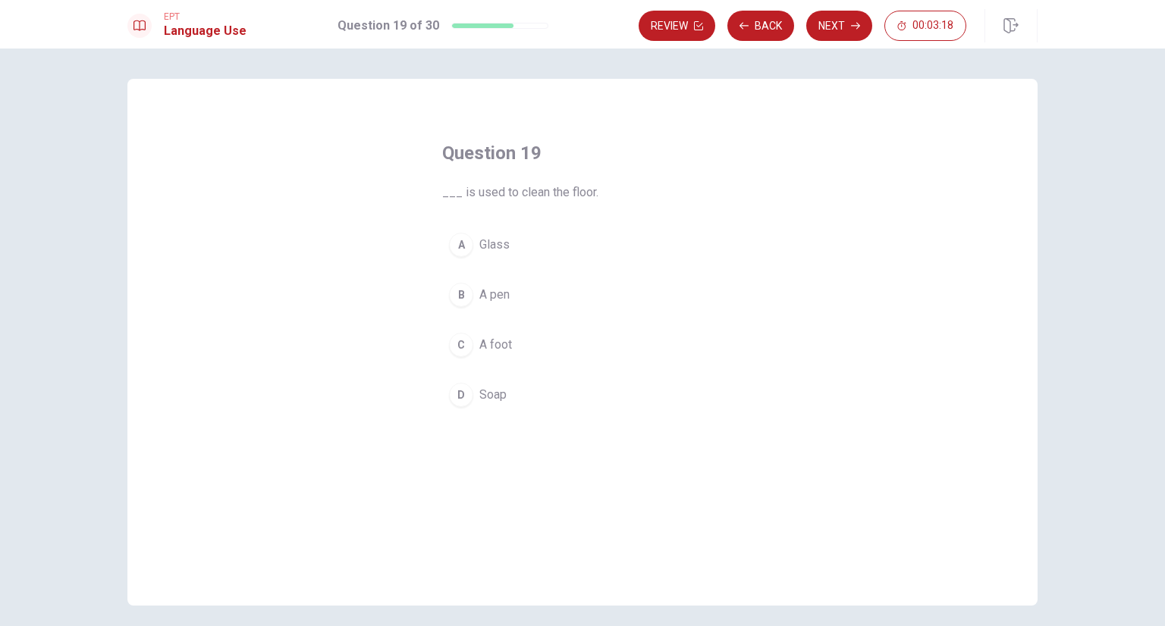
click at [454, 398] on div "D" at bounding box center [461, 395] width 24 height 24
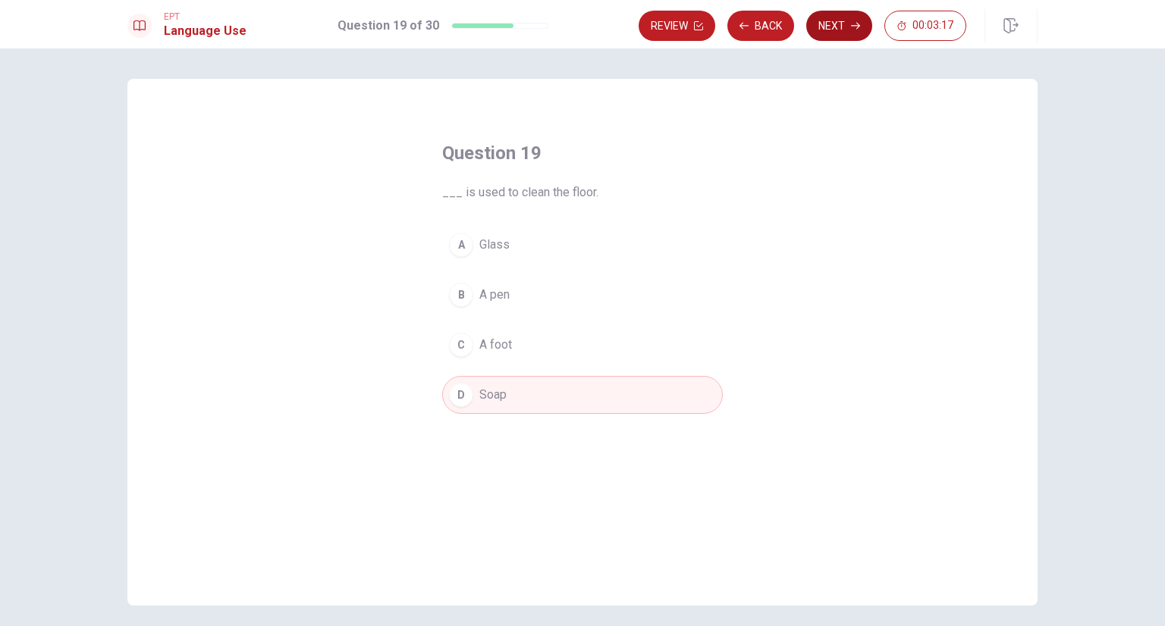
click at [819, 25] on button "Next" at bounding box center [839, 26] width 66 height 30
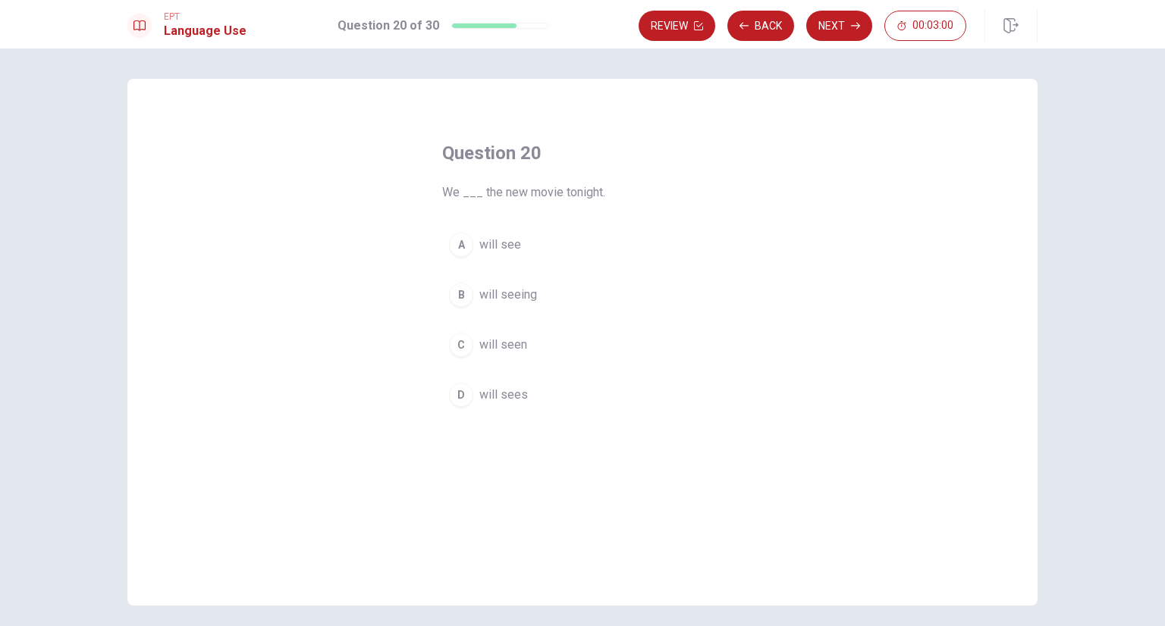
click at [460, 297] on div "B" at bounding box center [461, 295] width 24 height 24
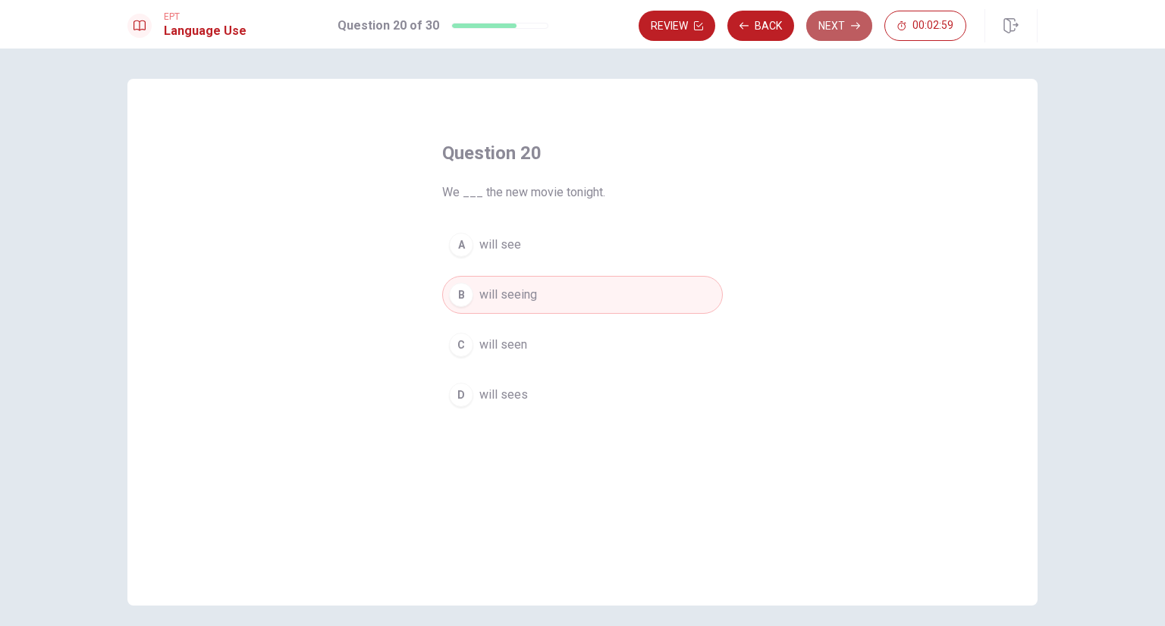
click at [843, 19] on button "Next" at bounding box center [839, 26] width 66 height 30
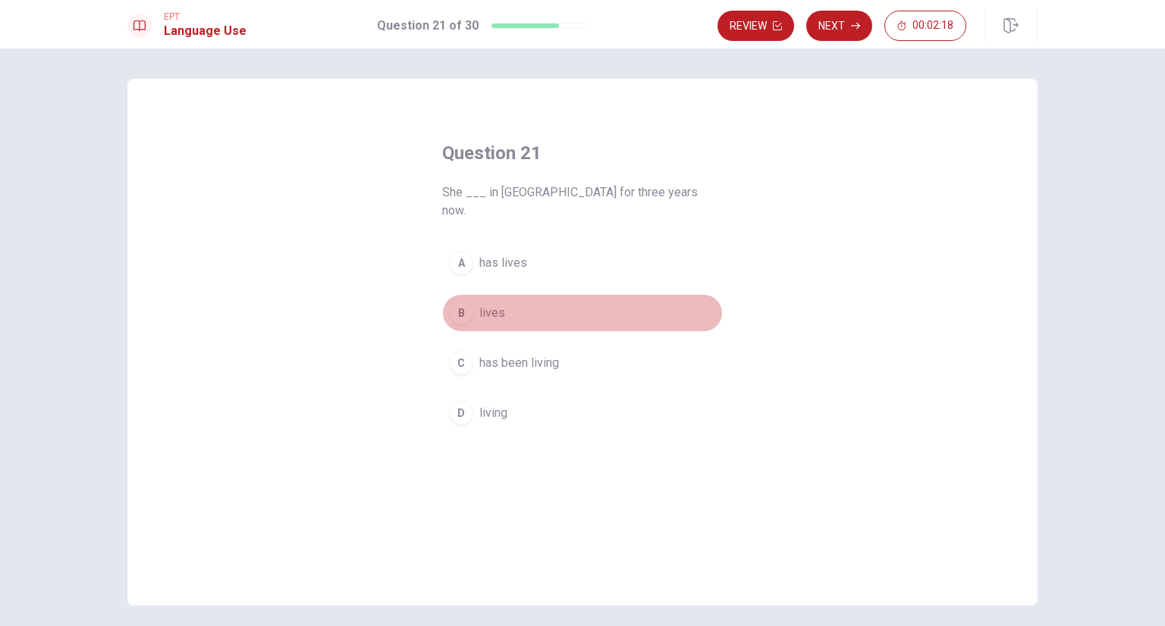
click at [461, 301] on div "B" at bounding box center [461, 313] width 24 height 24
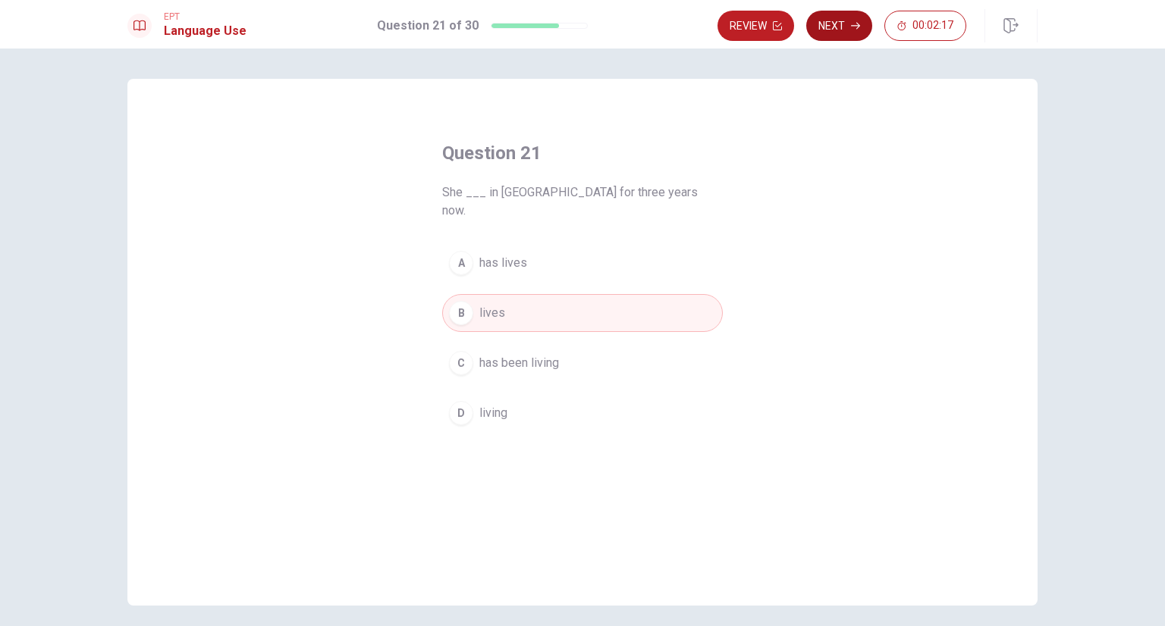
click at [820, 36] on button "Next" at bounding box center [839, 26] width 66 height 30
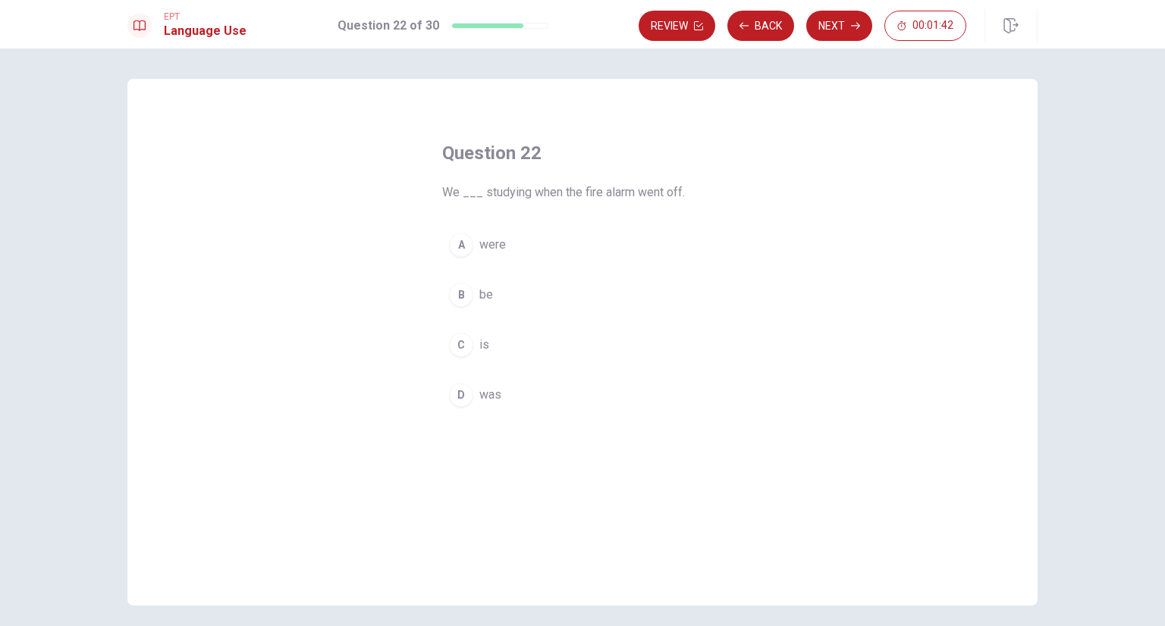
click at [456, 395] on div "D" at bounding box center [461, 395] width 24 height 24
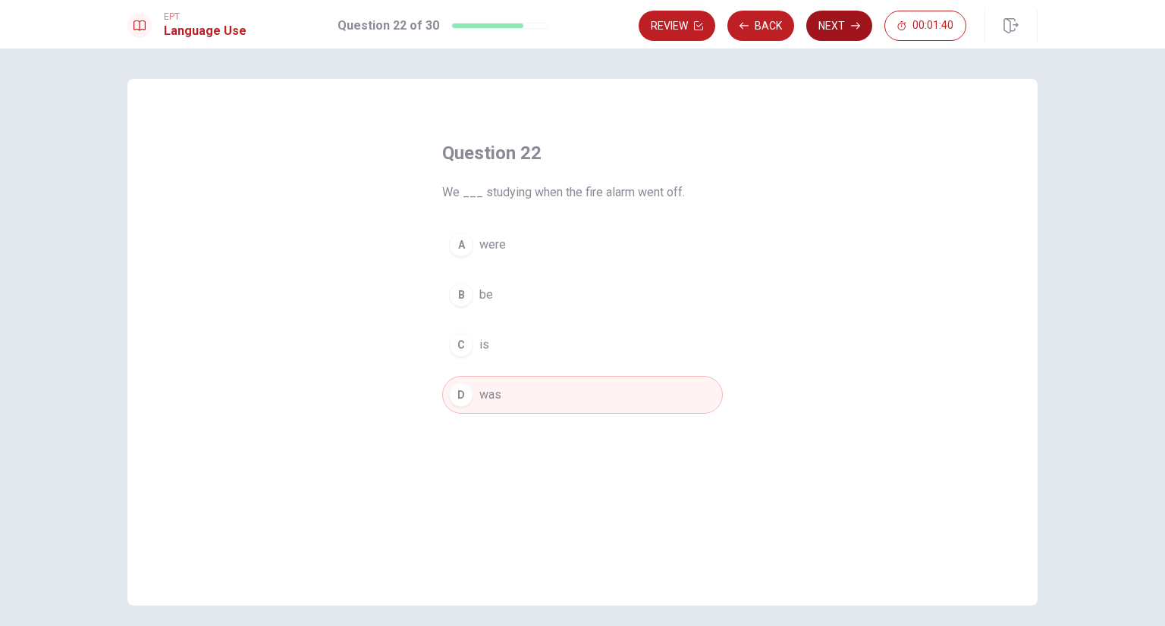
click at [832, 33] on button "Next" at bounding box center [839, 26] width 66 height 30
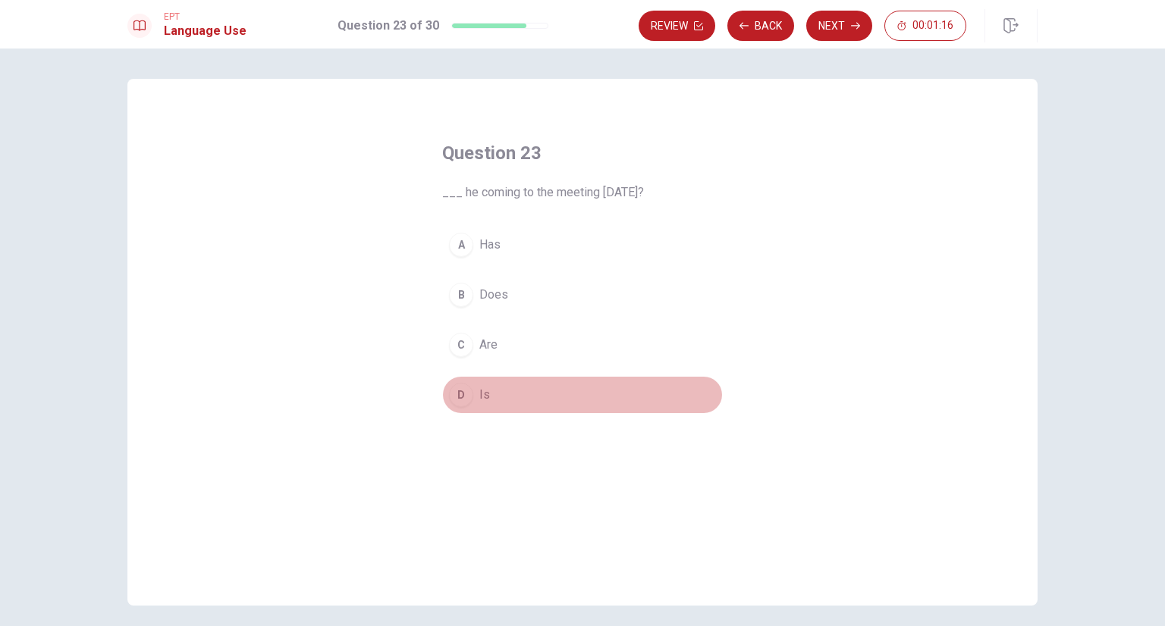
click at [457, 395] on div "D" at bounding box center [461, 395] width 24 height 24
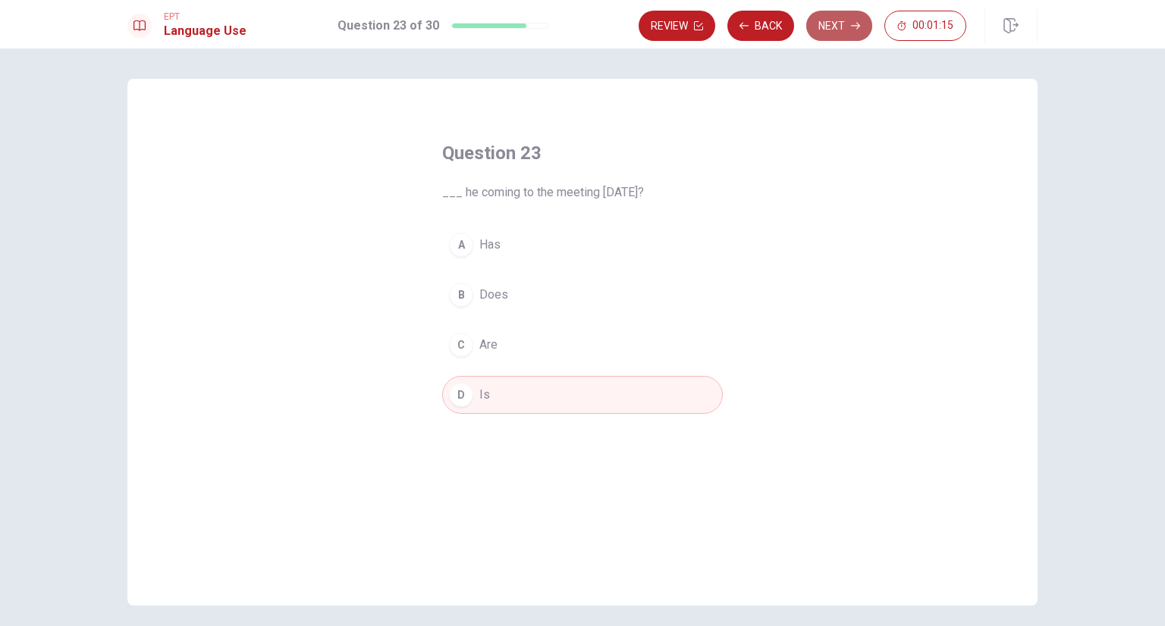
click at [828, 33] on button "Next" at bounding box center [839, 26] width 66 height 30
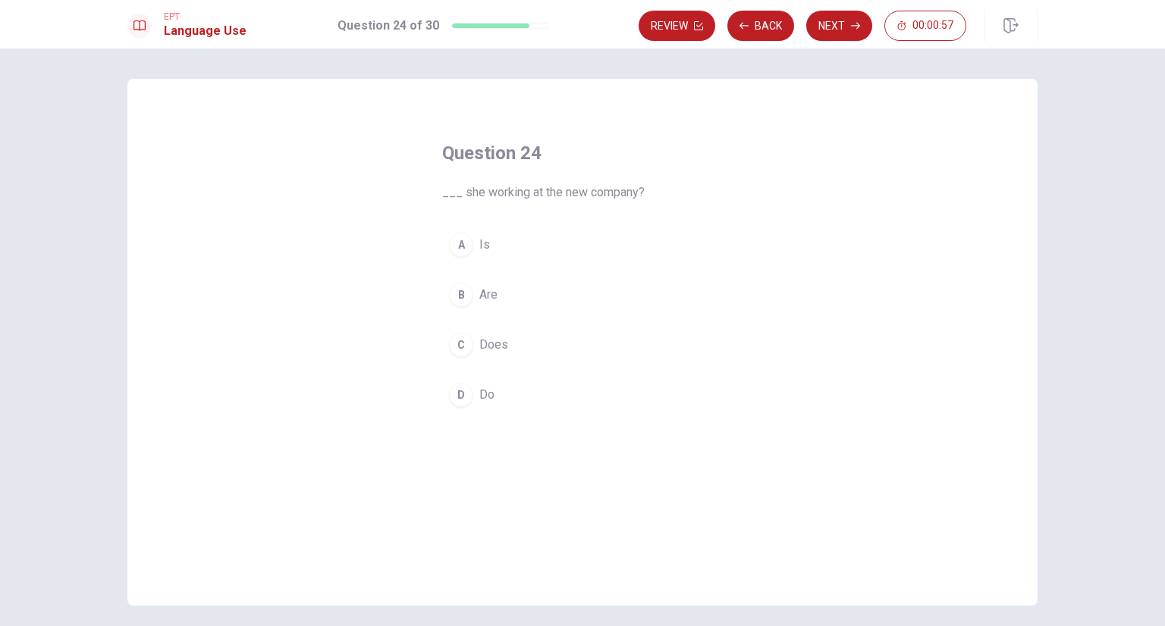
click at [456, 345] on div "C" at bounding box center [461, 345] width 24 height 24
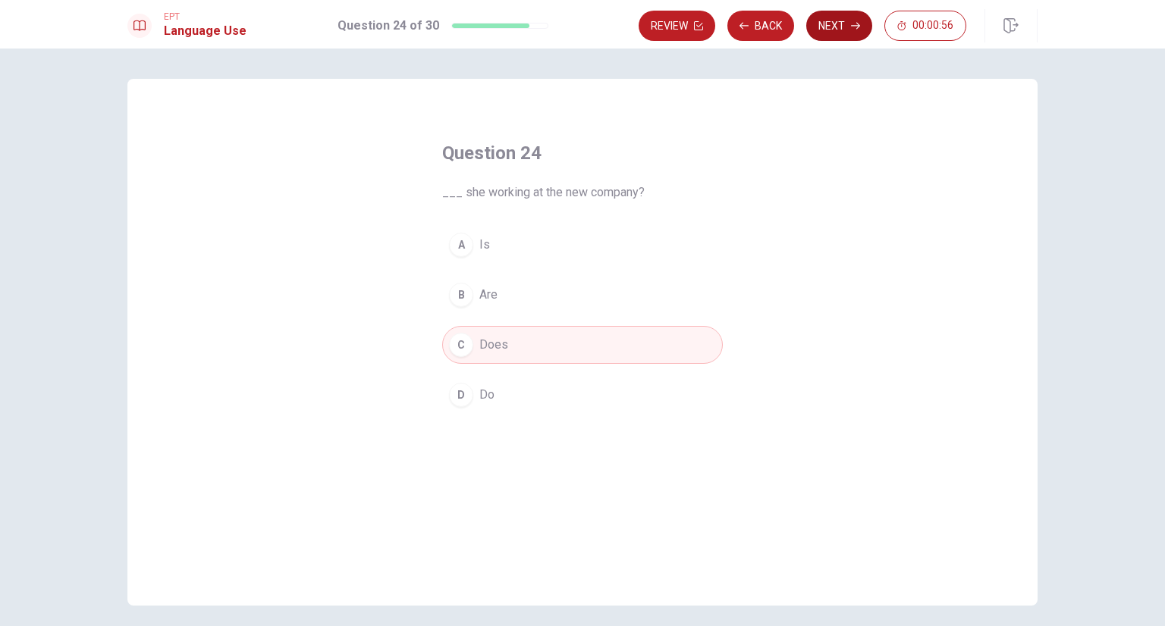
click at [837, 22] on button "Next" at bounding box center [839, 26] width 66 height 30
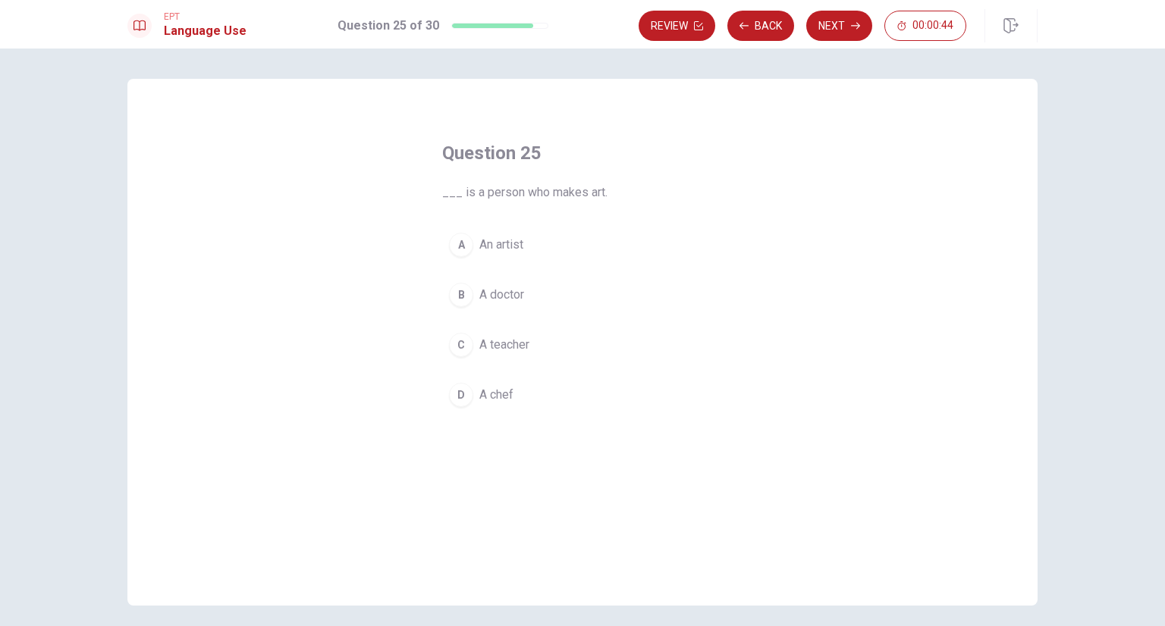
click at [458, 243] on div "A" at bounding box center [461, 245] width 24 height 24
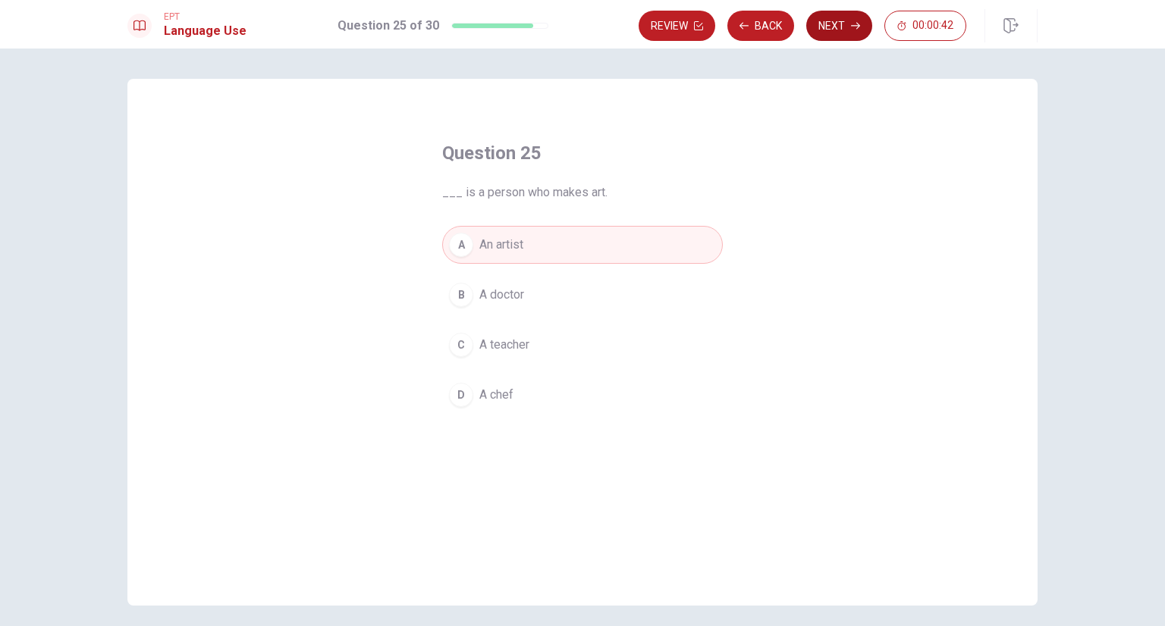
click at [828, 30] on button "Next" at bounding box center [839, 26] width 66 height 30
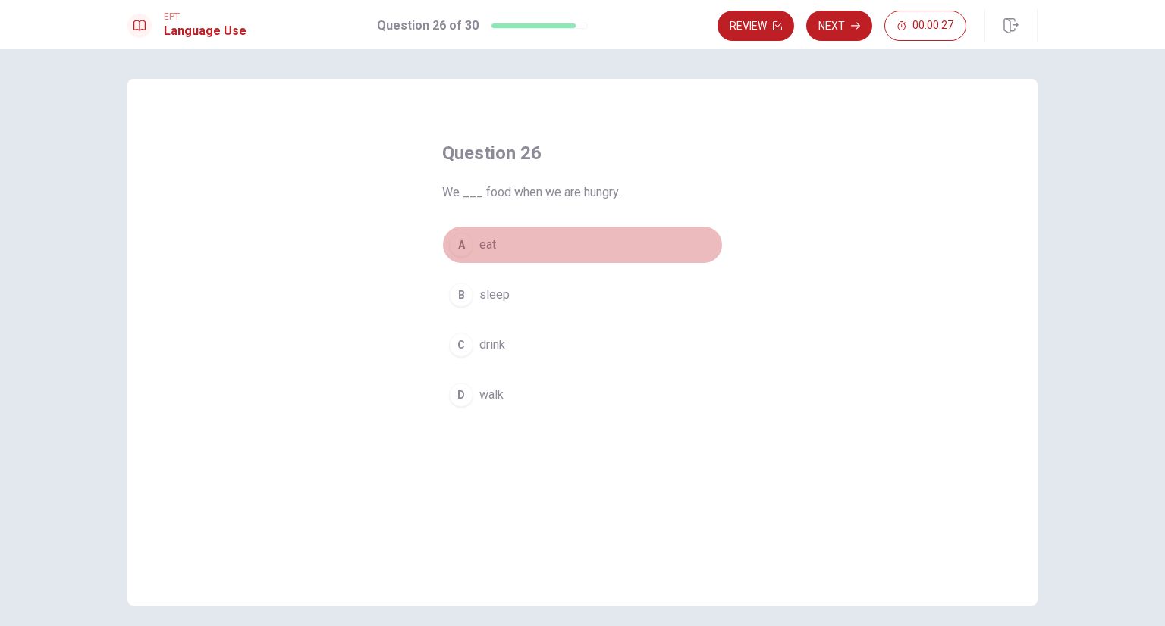
click at [455, 246] on div "A" at bounding box center [461, 245] width 24 height 24
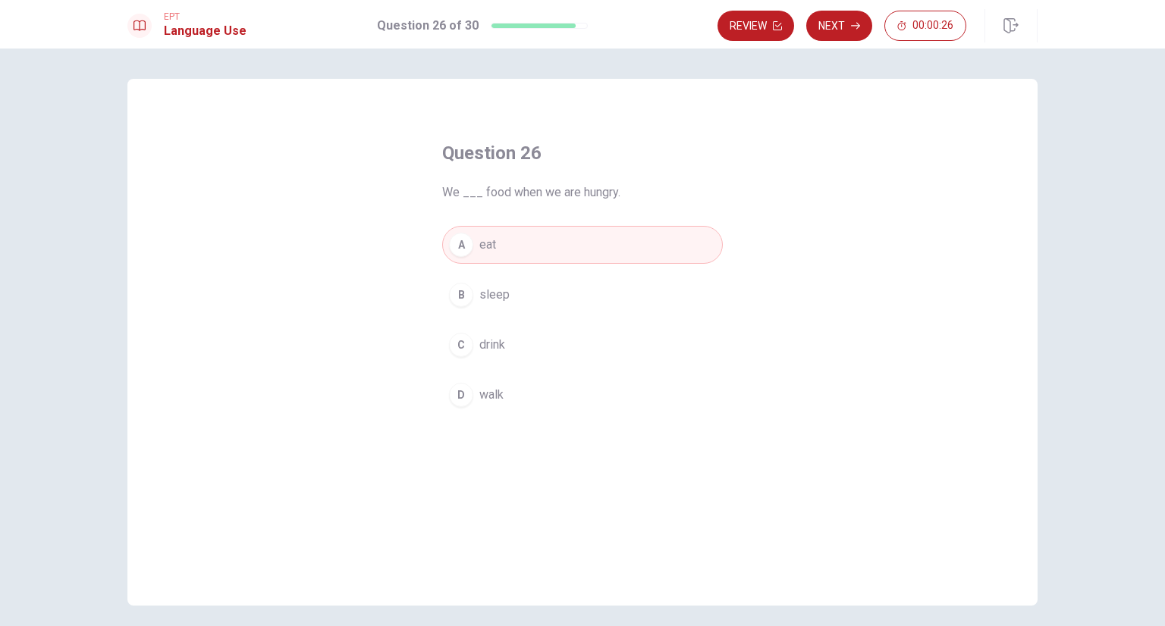
click at [823, 22] on button "Next" at bounding box center [839, 26] width 66 height 30
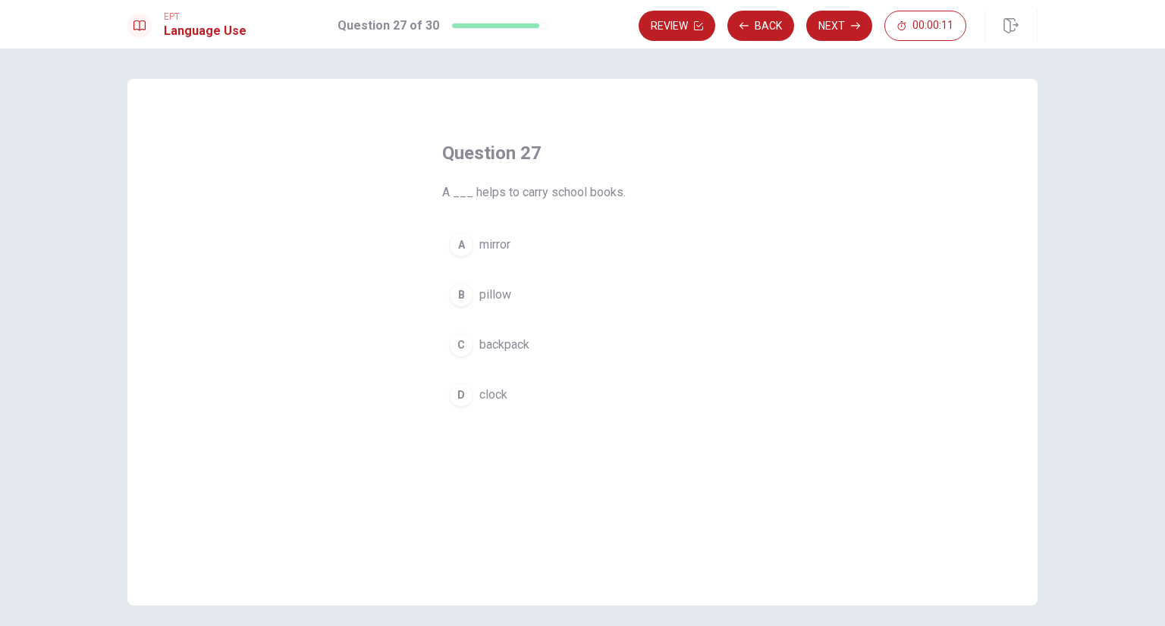
click at [459, 350] on div "C" at bounding box center [461, 345] width 24 height 24
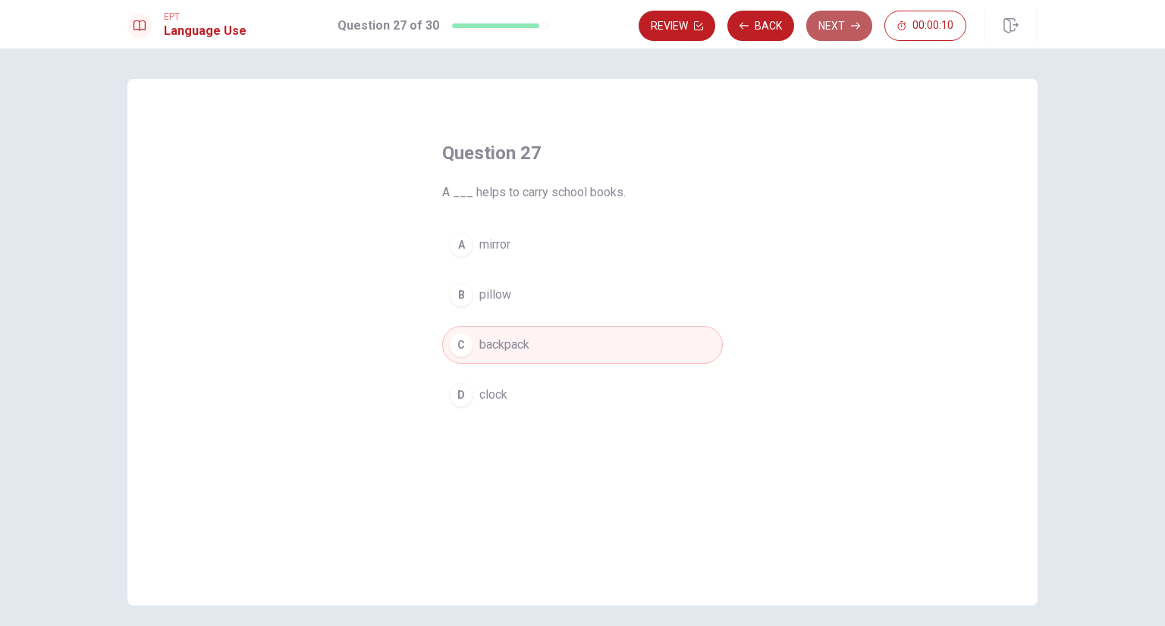
click at [823, 26] on button "Next" at bounding box center [839, 26] width 66 height 30
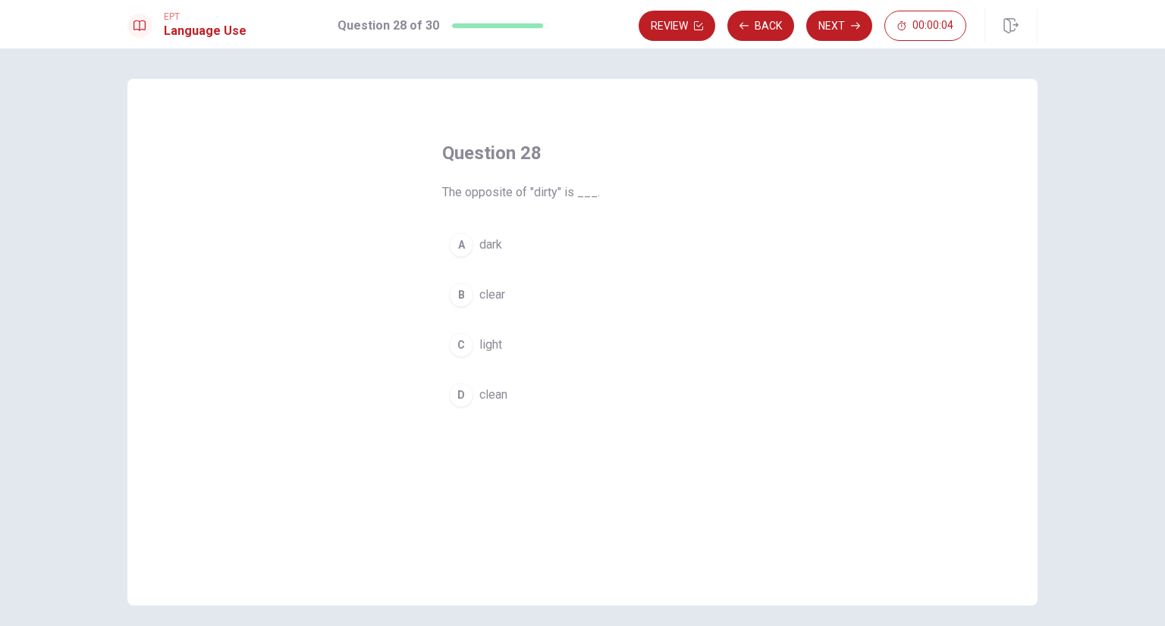
drag, startPoint x: 457, startPoint y: 397, endPoint x: 782, endPoint y: 146, distance: 410.2
click at [458, 391] on div "D" at bounding box center [461, 395] width 24 height 24
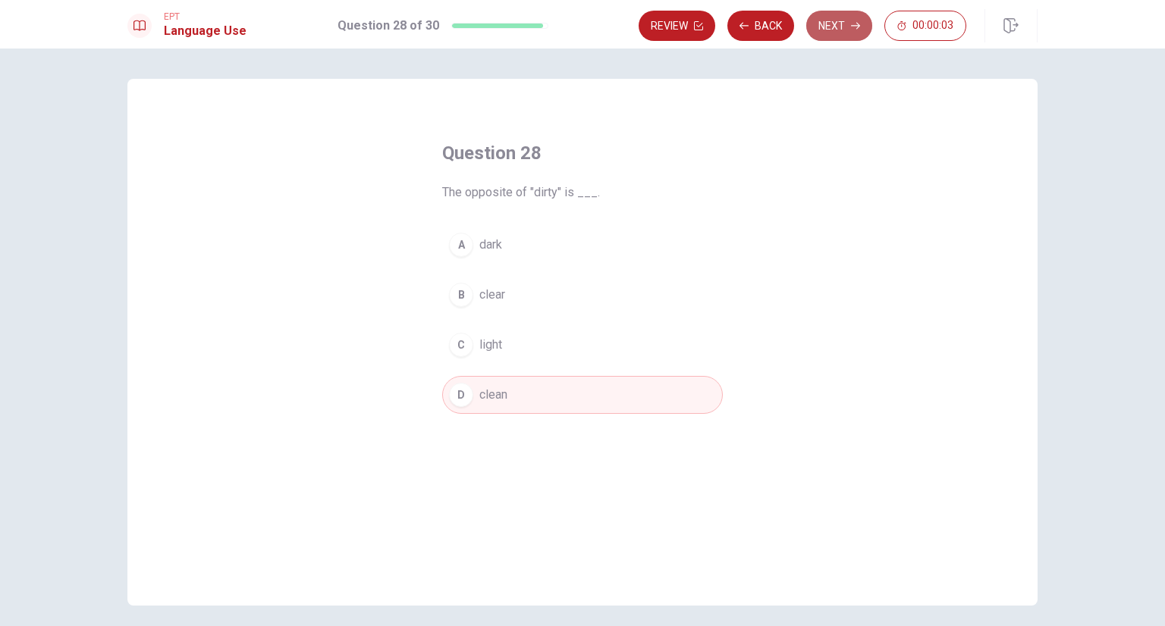
click at [823, 29] on button "Next" at bounding box center [839, 26] width 66 height 30
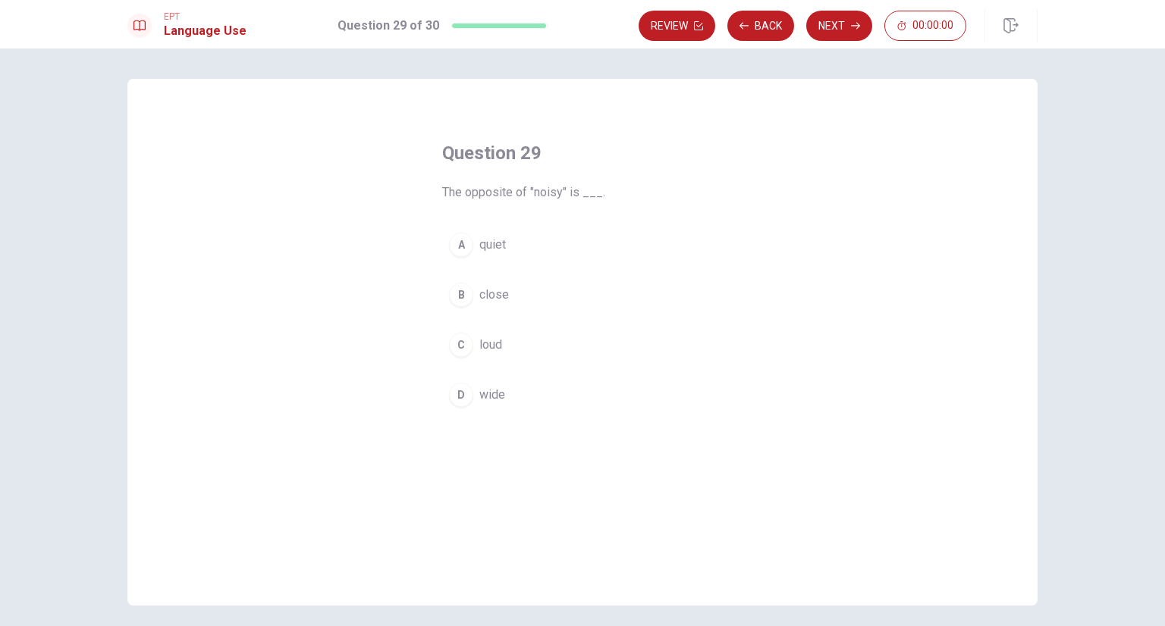
click at [456, 249] on div "A" at bounding box center [461, 245] width 24 height 24
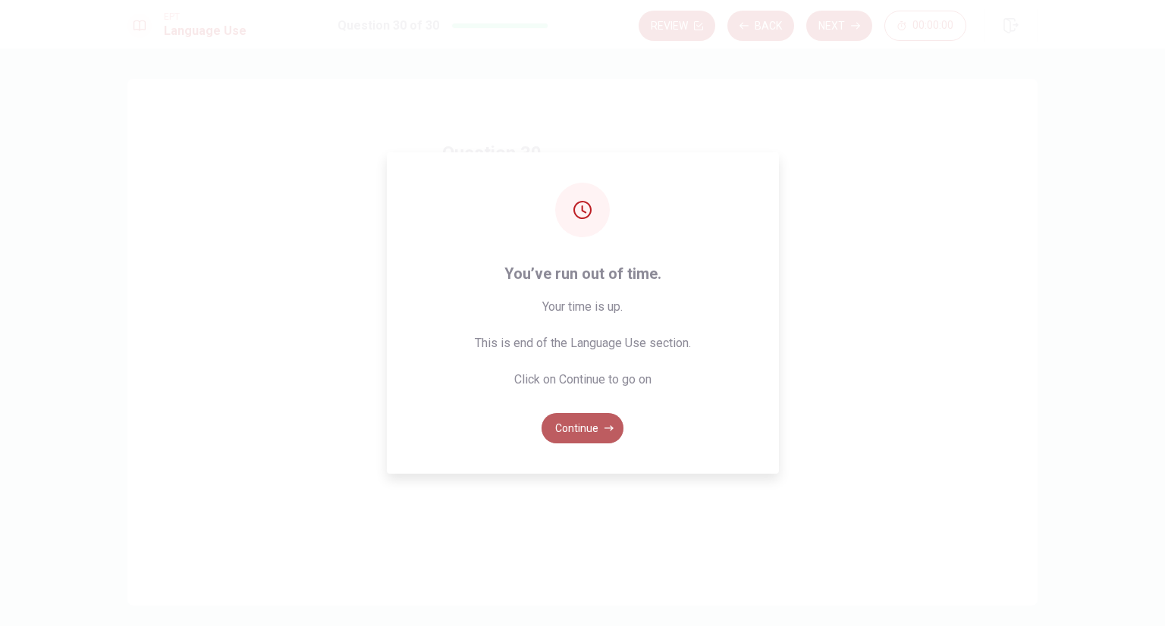
click at [582, 427] on button "Continue" at bounding box center [582, 428] width 82 height 30
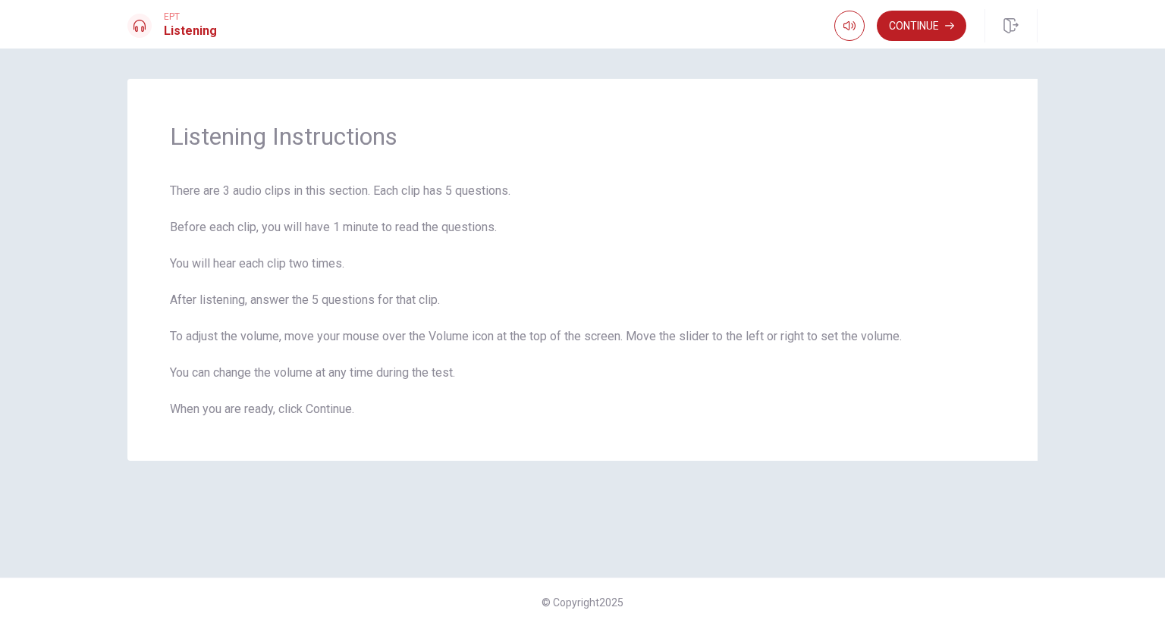
click at [905, 17] on button "Continue" at bounding box center [920, 26] width 89 height 30
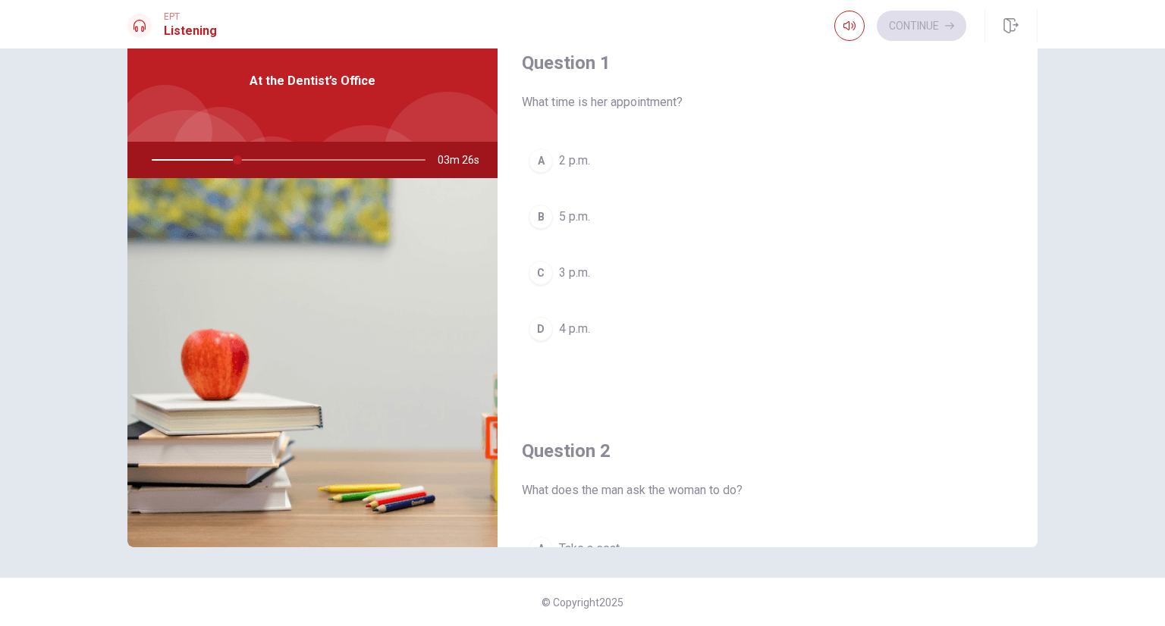
click at [538, 274] on div "C" at bounding box center [540, 273] width 24 height 24
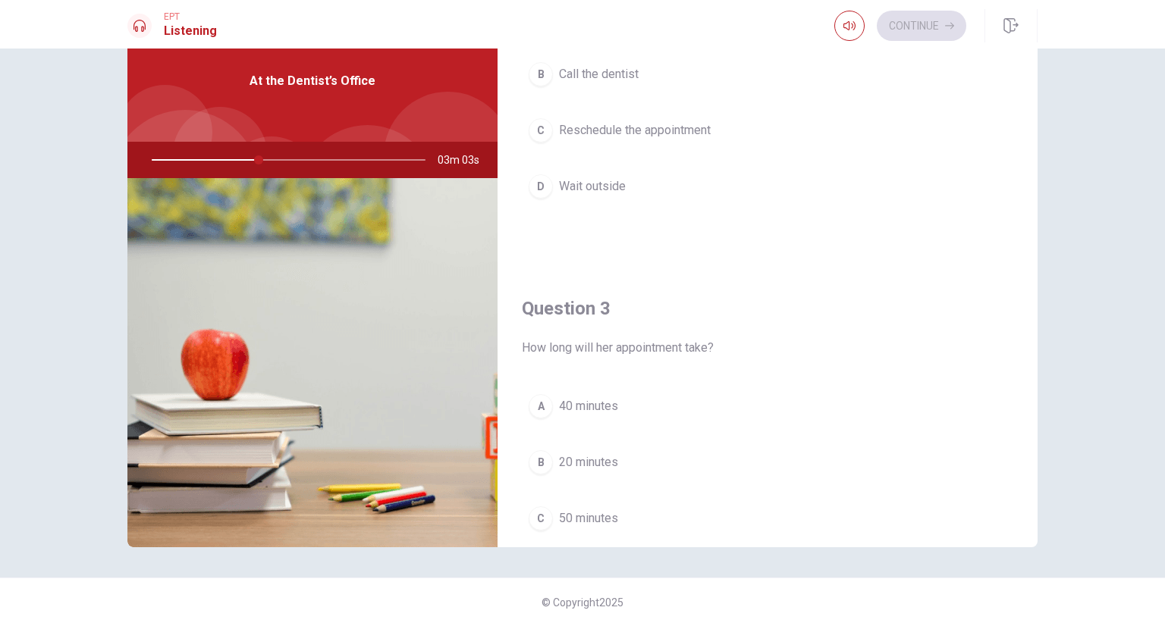
scroll to position [303, 0]
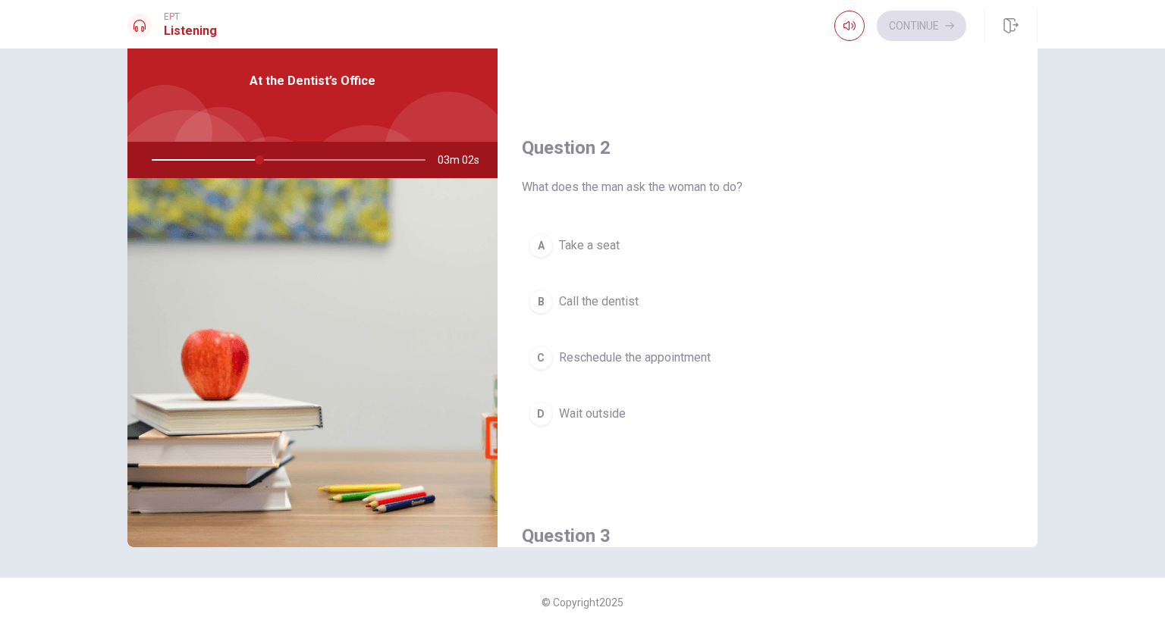
click at [532, 249] on div "A" at bounding box center [540, 246] width 24 height 24
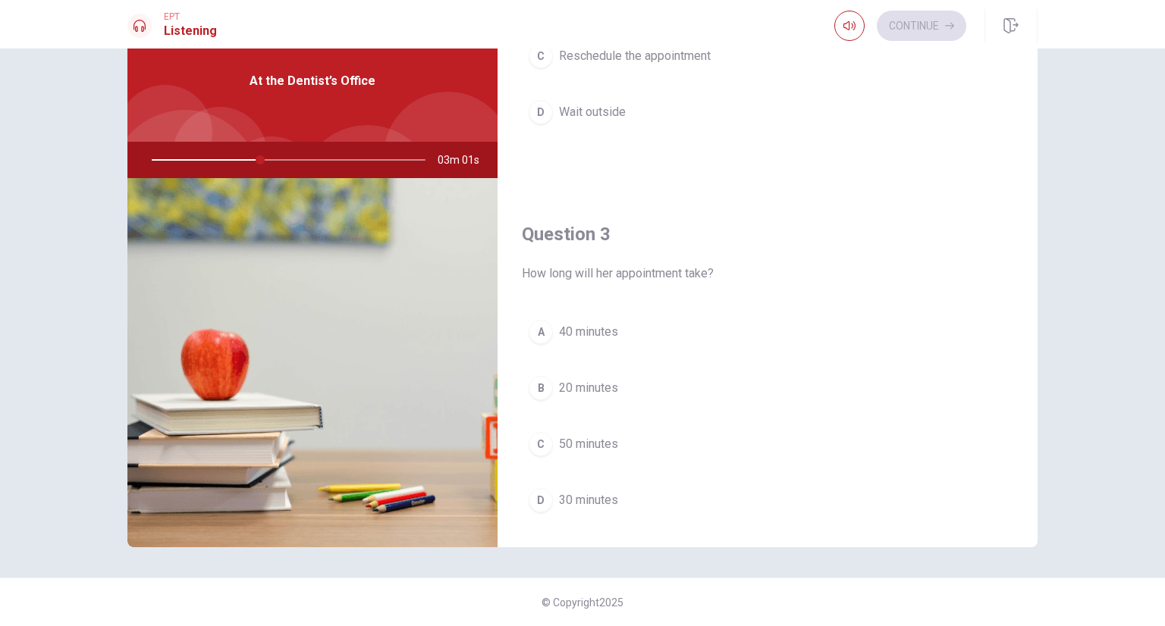
scroll to position [607, 0]
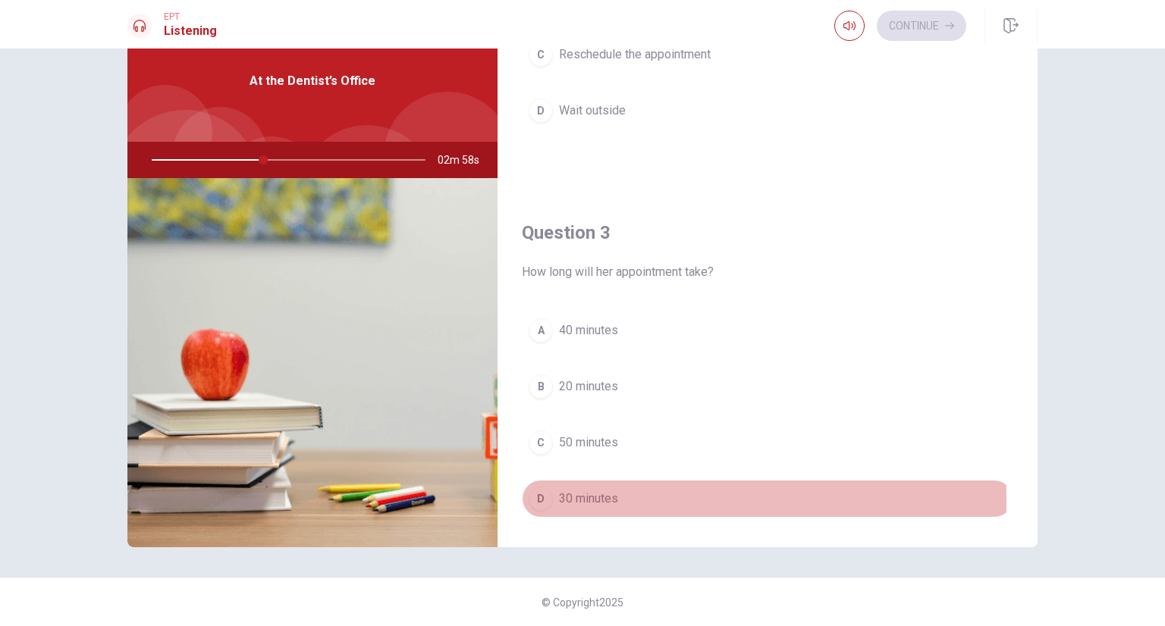
click at [534, 497] on div "D" at bounding box center [540, 499] width 24 height 24
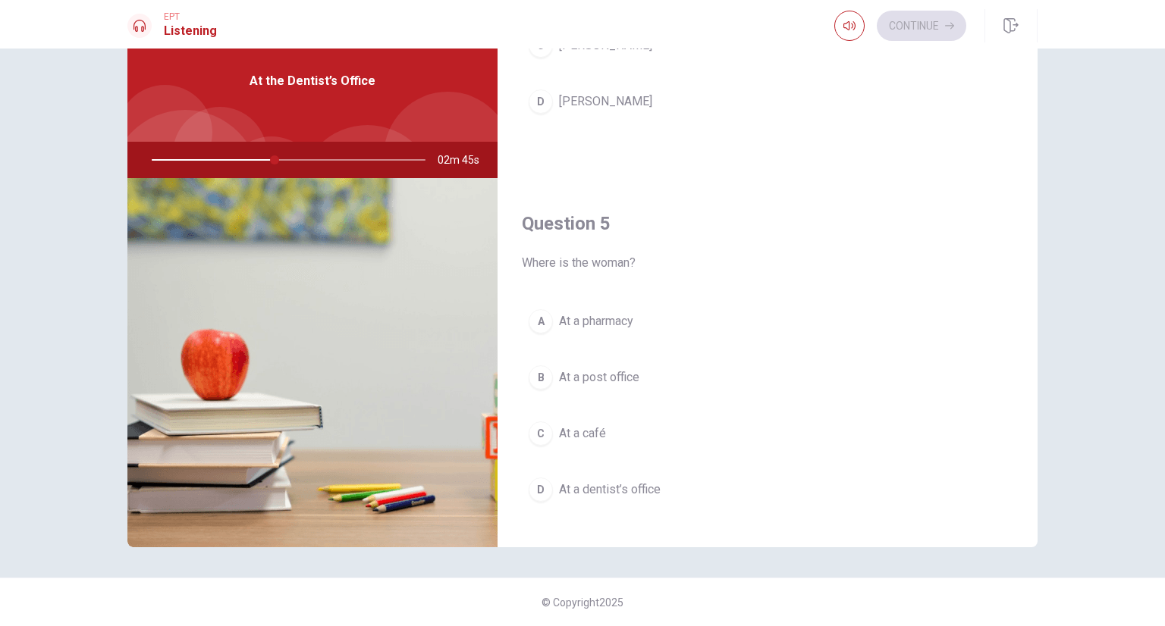
scroll to position [1407, 0]
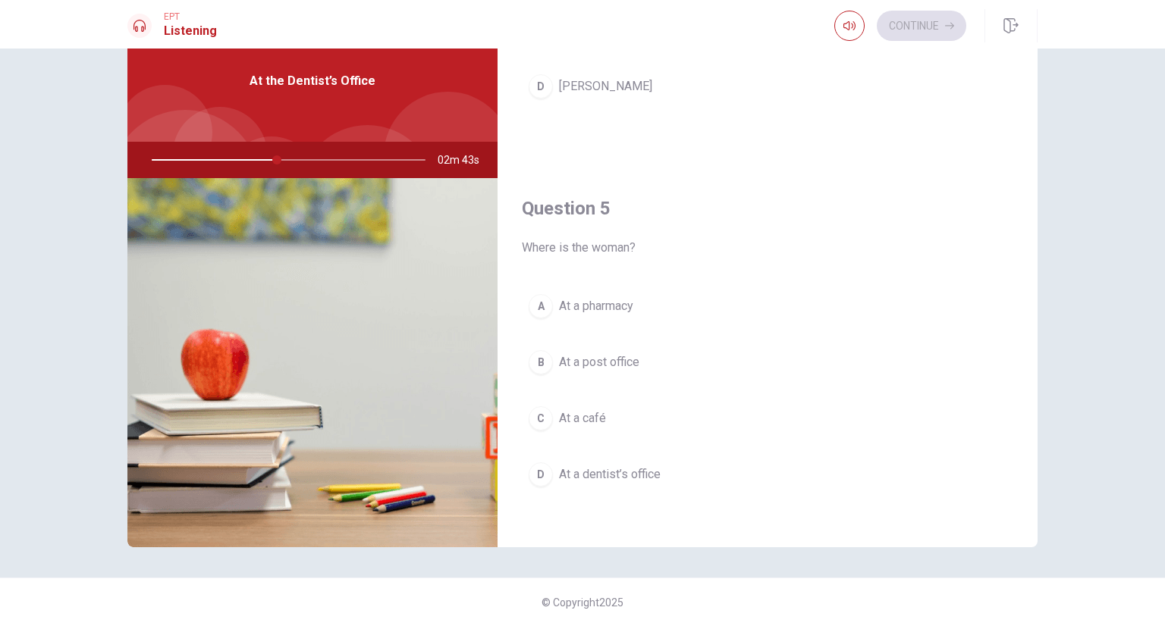
click at [539, 468] on div "D" at bounding box center [540, 475] width 24 height 24
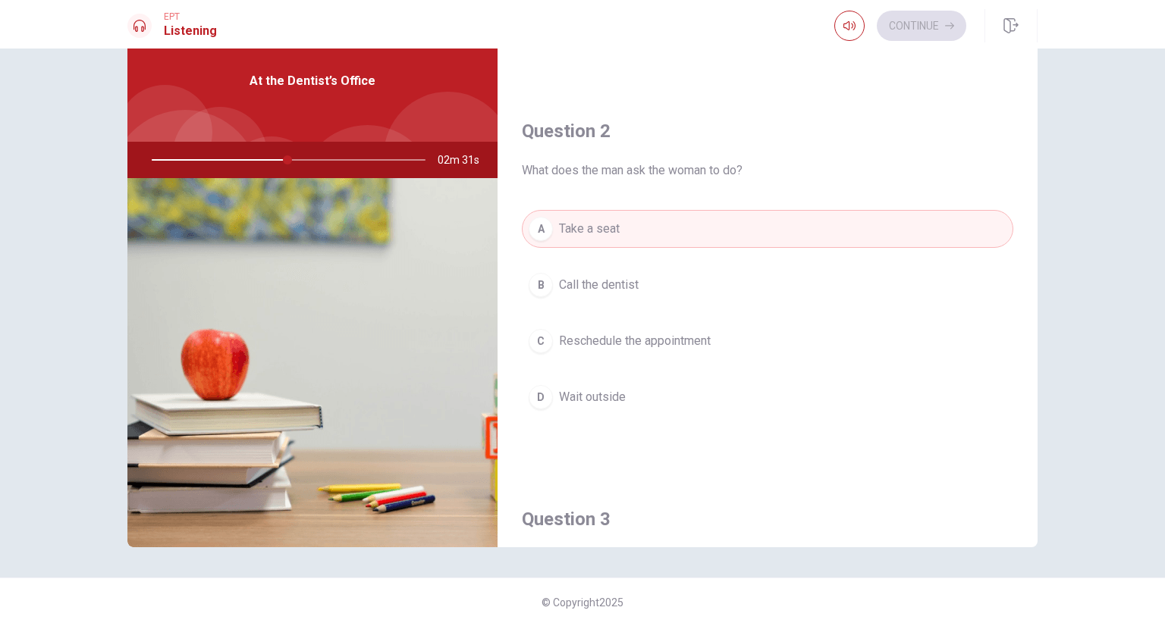
scroll to position [270, 0]
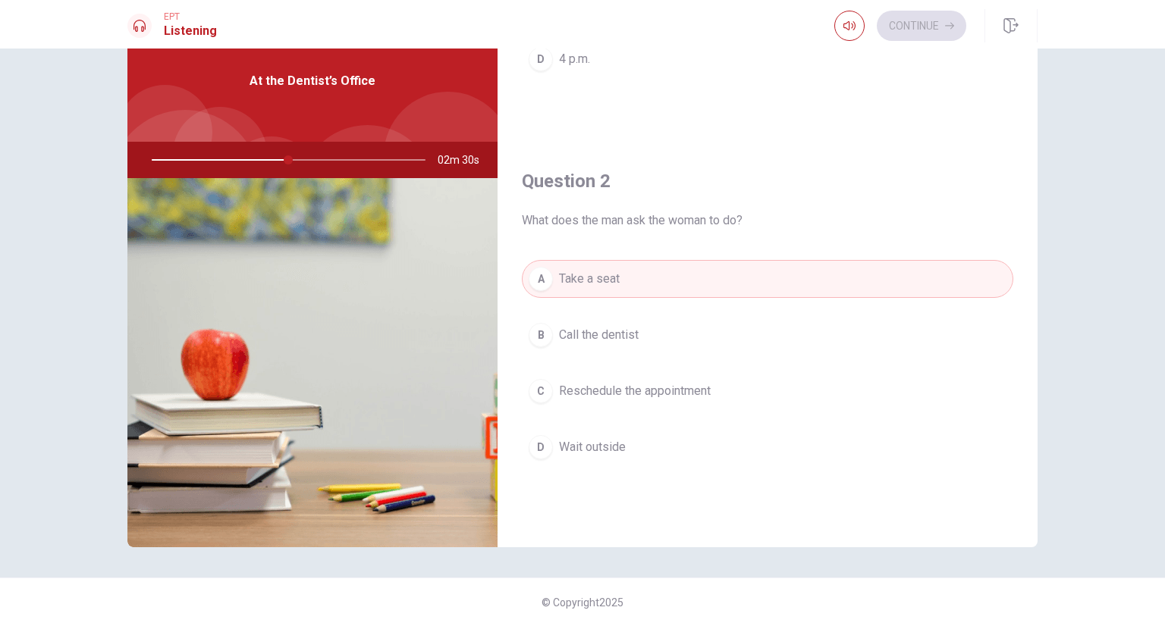
click at [263, 161] on div at bounding box center [285, 160] width 304 height 36
click at [254, 158] on div at bounding box center [285, 160] width 304 height 36
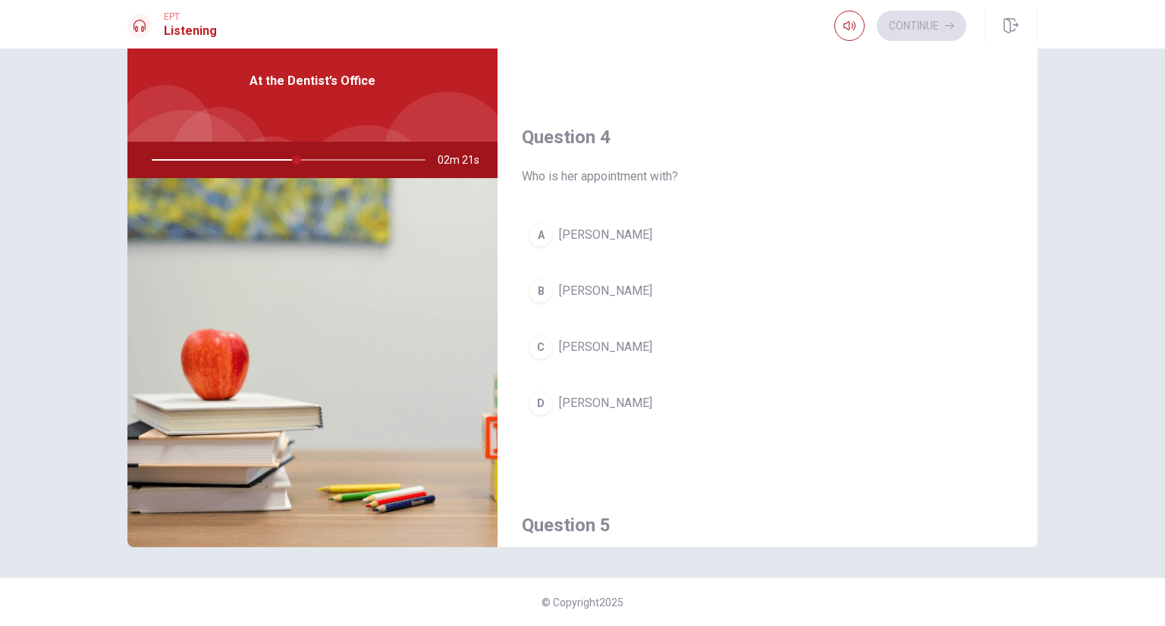
scroll to position [1256, 0]
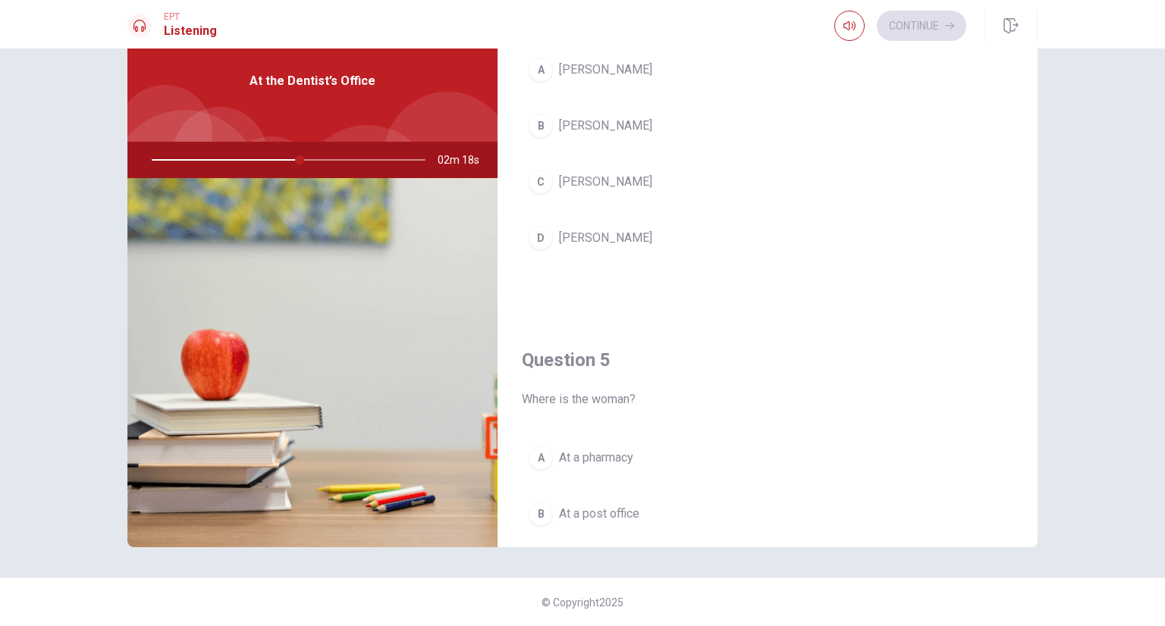
drag, startPoint x: 288, startPoint y: 158, endPoint x: 246, endPoint y: 160, distance: 42.5
click at [246, 160] on div at bounding box center [285, 160] width 304 height 36
click at [240, 160] on div at bounding box center [285, 160] width 304 height 36
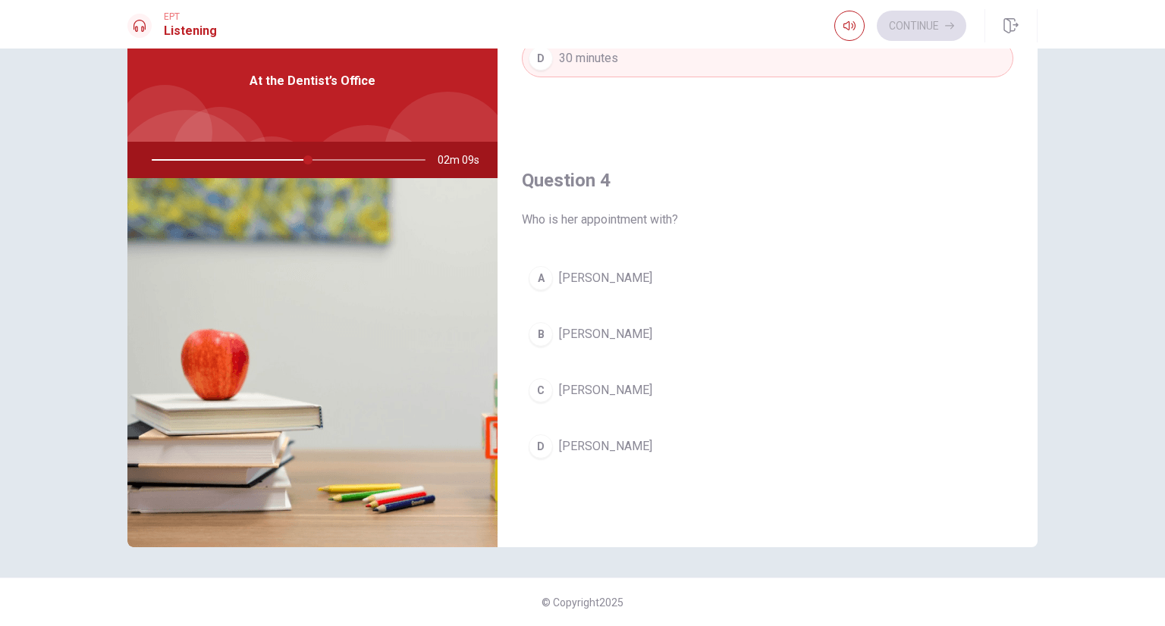
scroll to position [1028, 0]
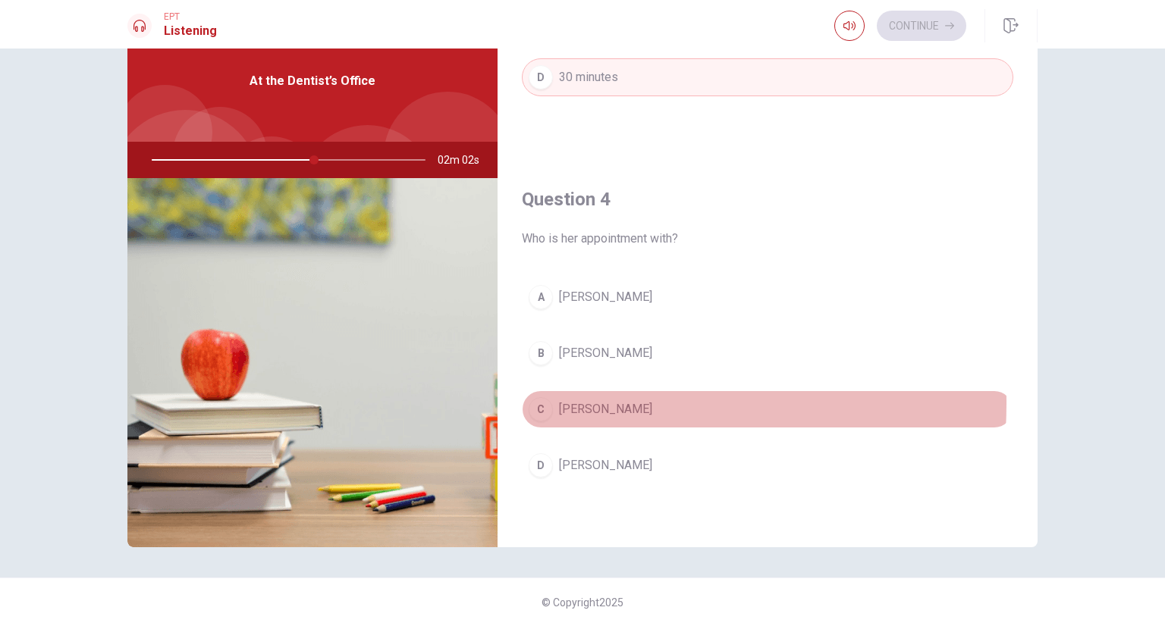
click at [537, 398] on div "C" at bounding box center [540, 409] width 24 height 24
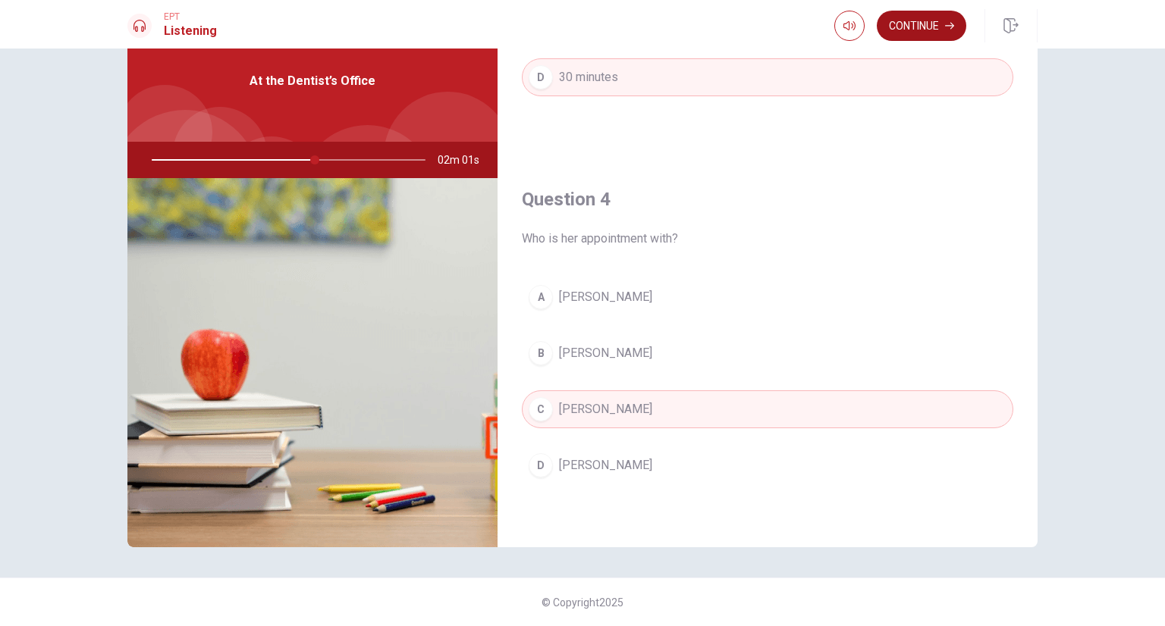
click at [890, 28] on button "Continue" at bounding box center [920, 26] width 89 height 30
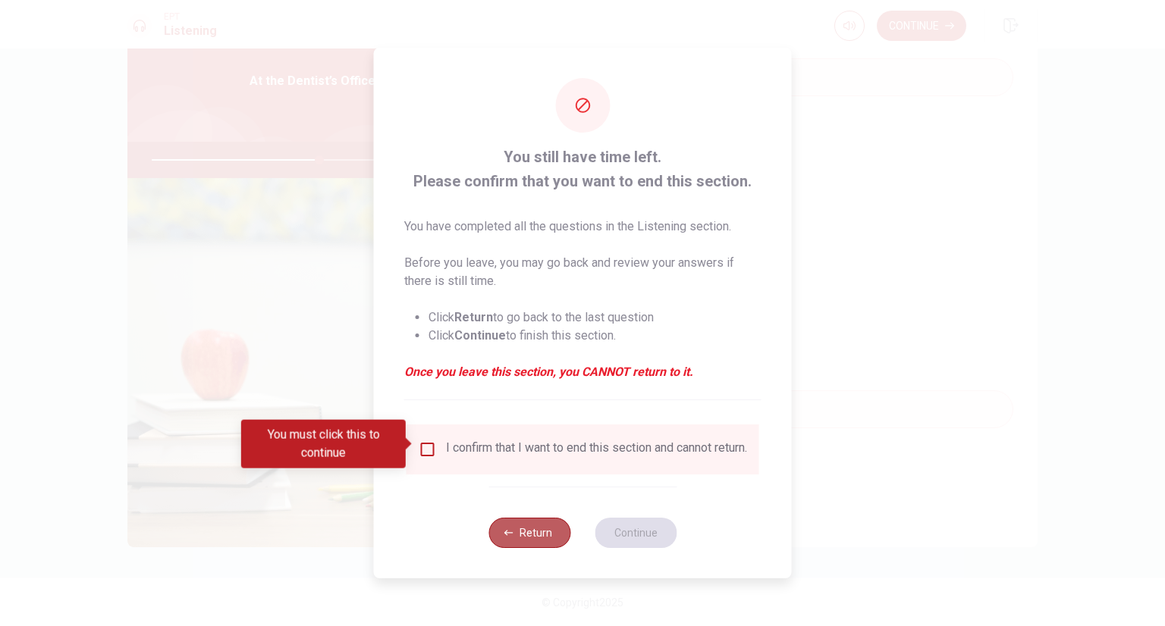
click at [516, 534] on button "Return" at bounding box center [529, 533] width 82 height 30
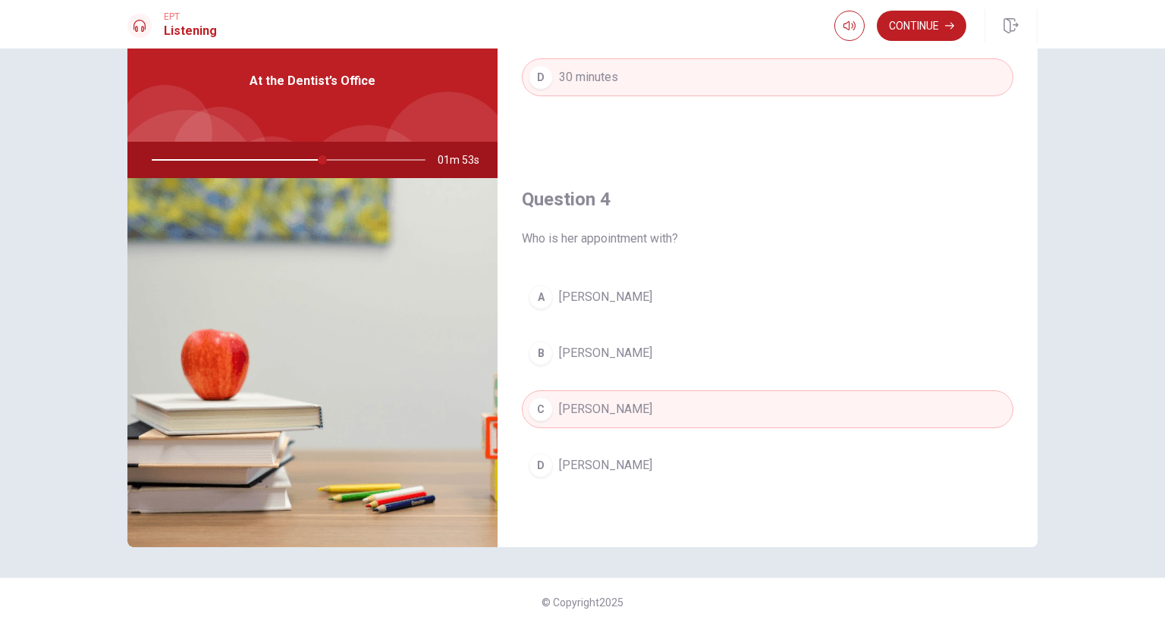
drag, startPoint x: 316, startPoint y: 157, endPoint x: 212, endPoint y: 160, distance: 103.9
click at [212, 160] on div at bounding box center [285, 160] width 304 height 36
click at [176, 160] on div at bounding box center [285, 160] width 304 height 36
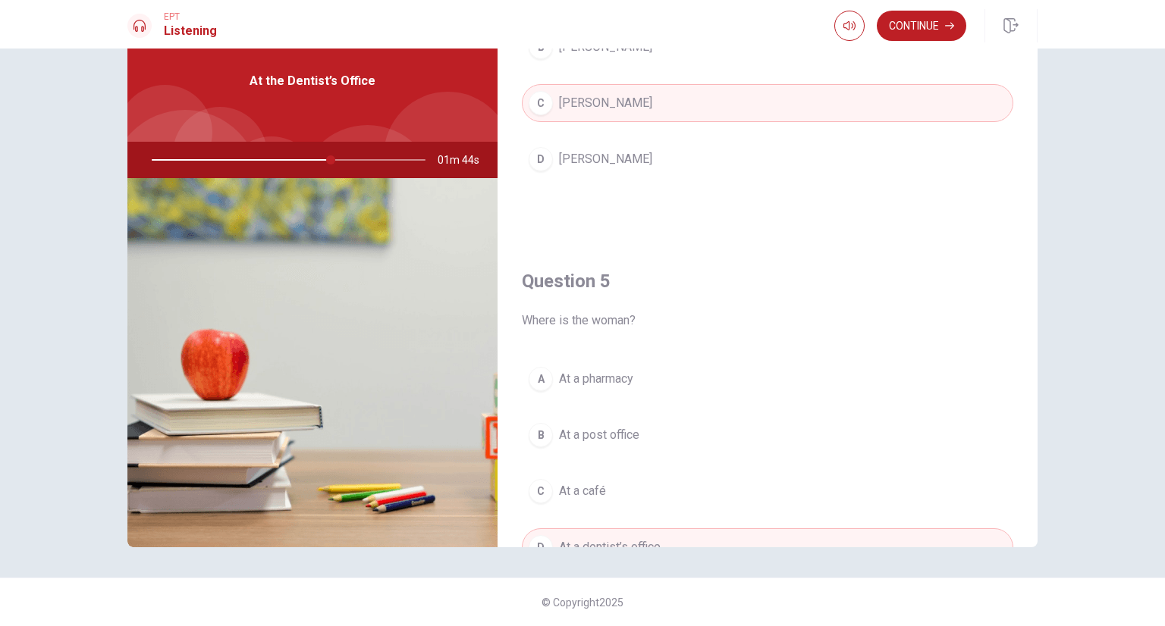
scroll to position [1407, 0]
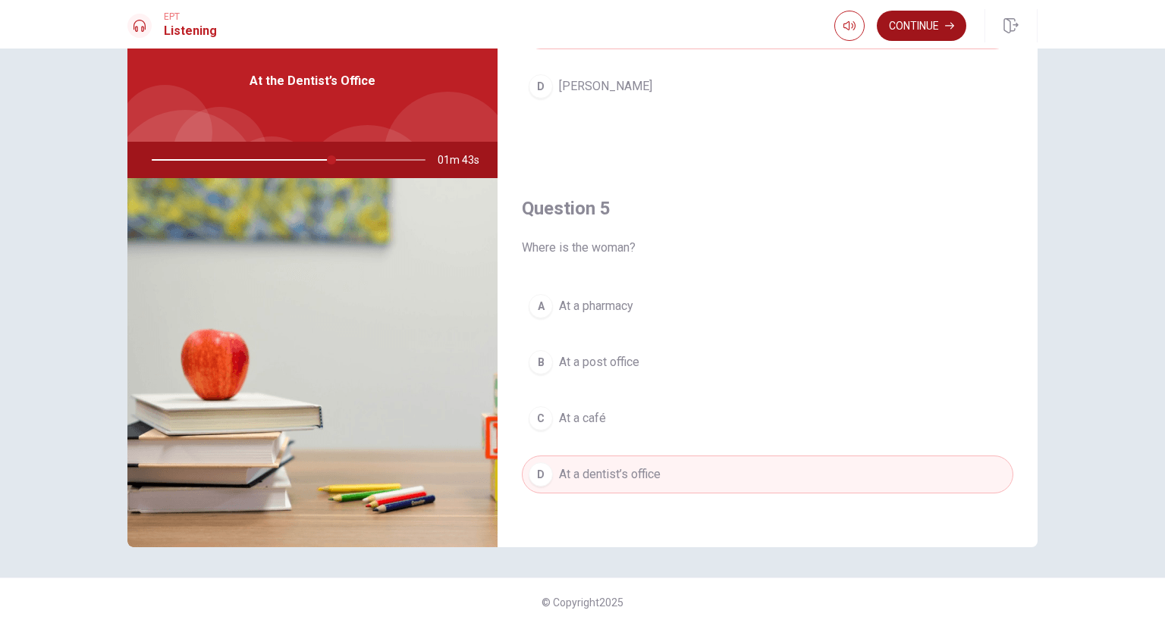
click at [922, 30] on button "Continue" at bounding box center [920, 26] width 89 height 30
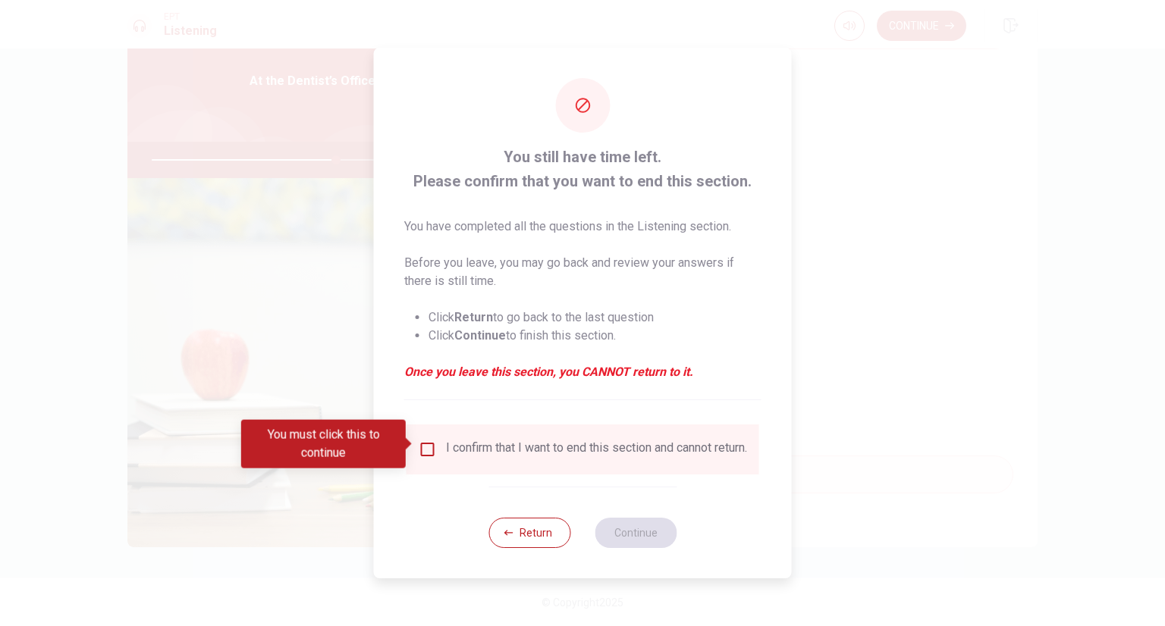
click at [427, 445] on input "You must click this to continue" at bounding box center [428, 450] width 18 height 18
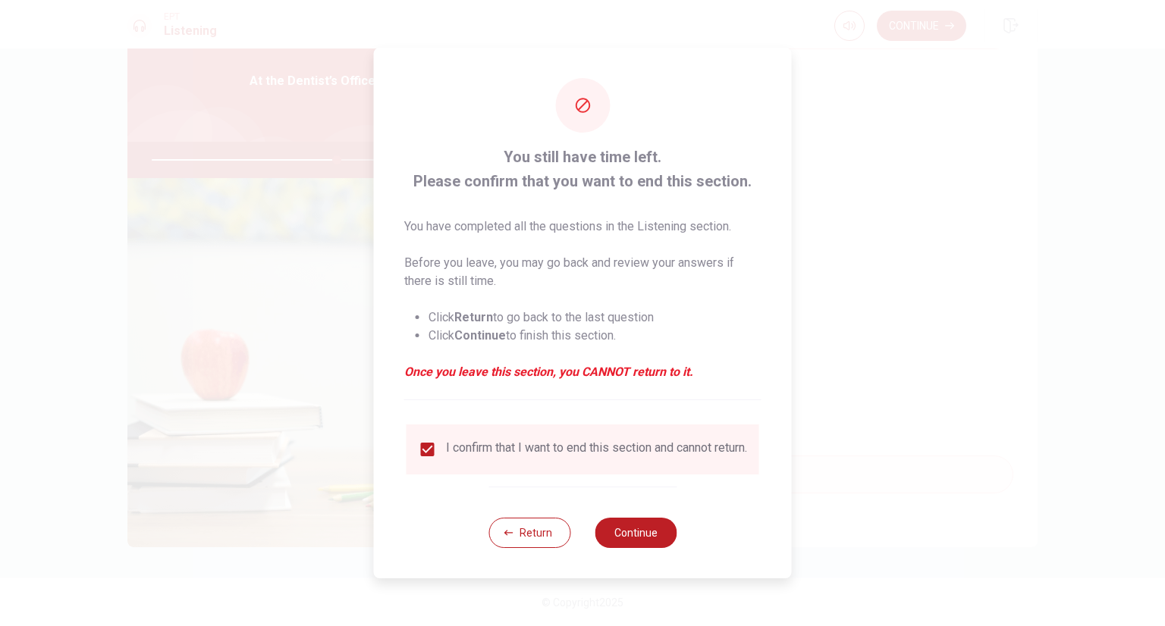
click at [638, 535] on button "Continue" at bounding box center [635, 533] width 82 height 30
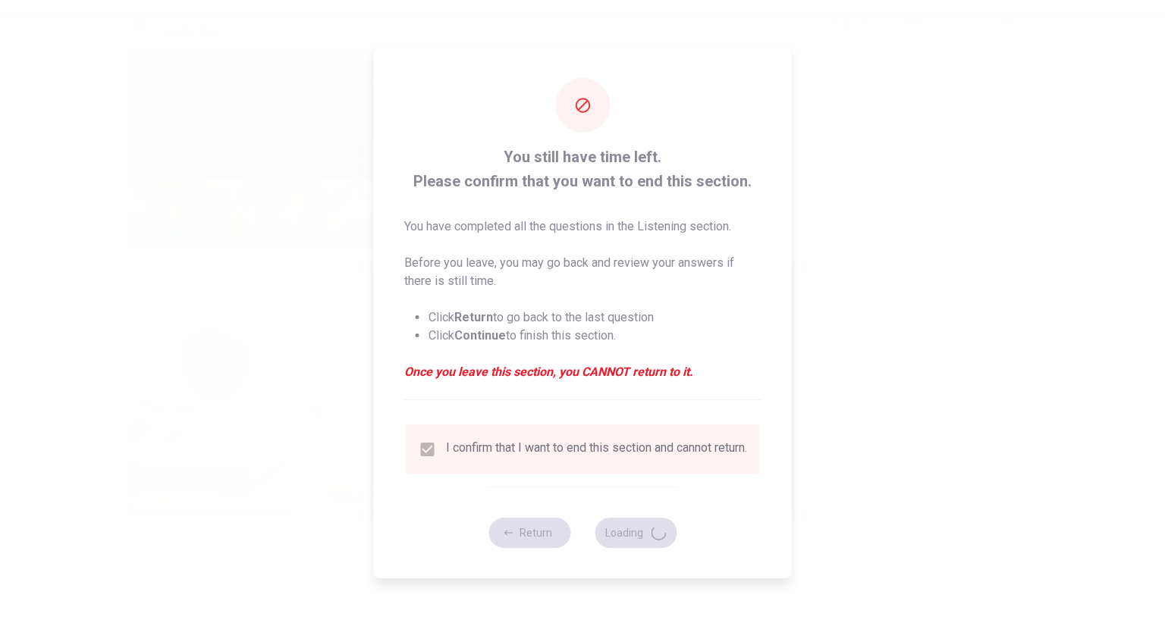
type input "69"
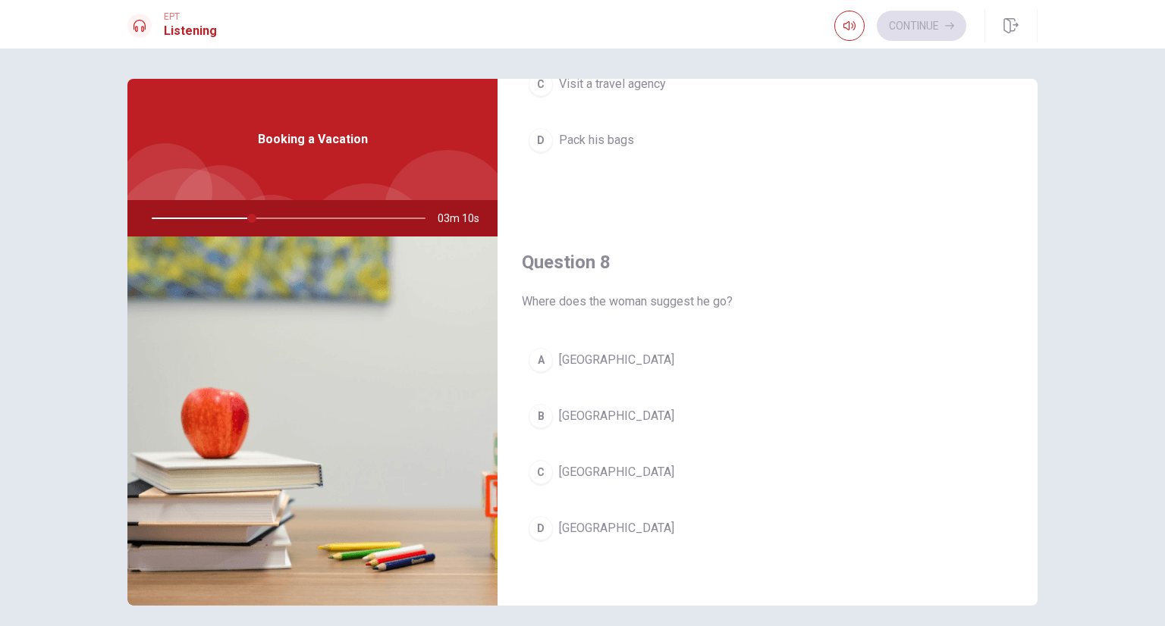
scroll to position [682, 0]
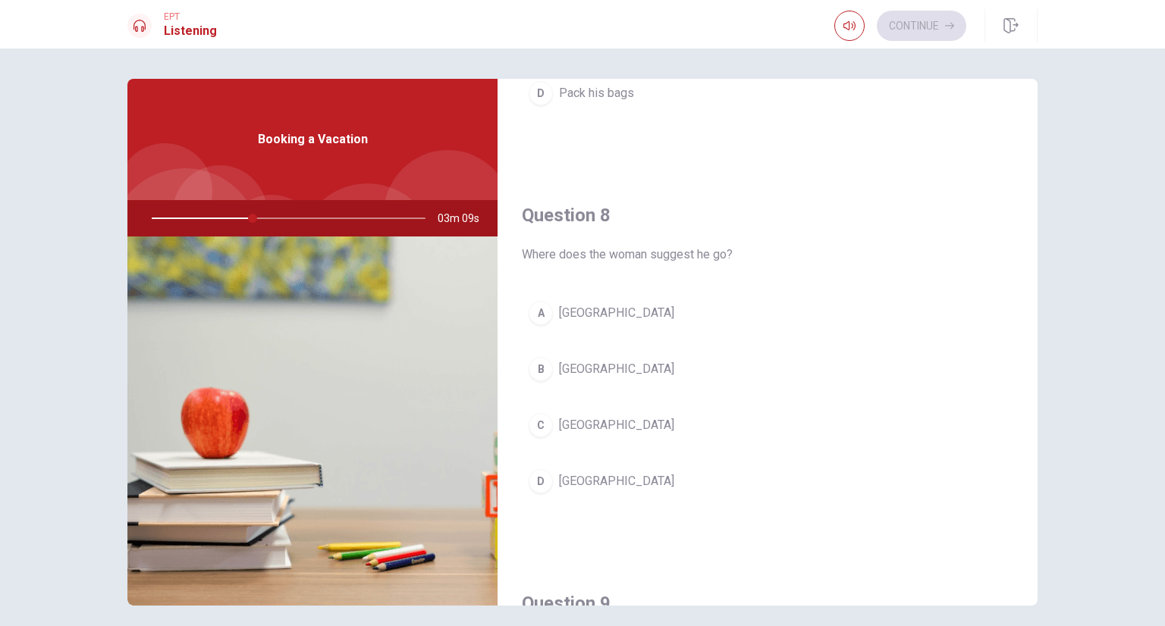
click at [538, 316] on div "A" at bounding box center [540, 313] width 24 height 24
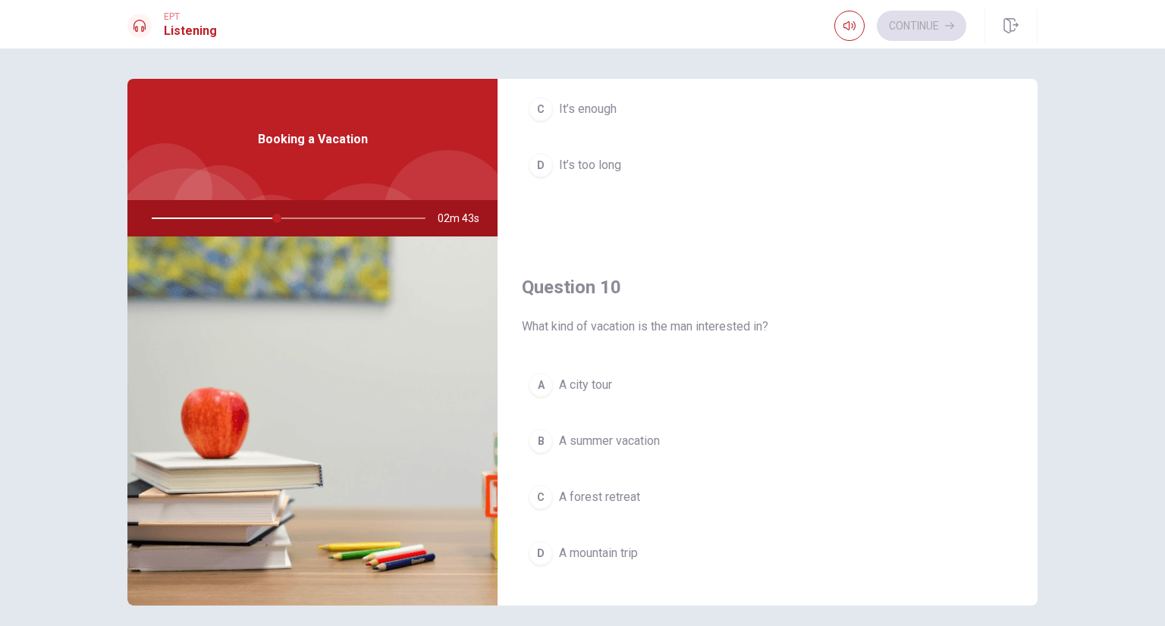
scroll to position [1407, 0]
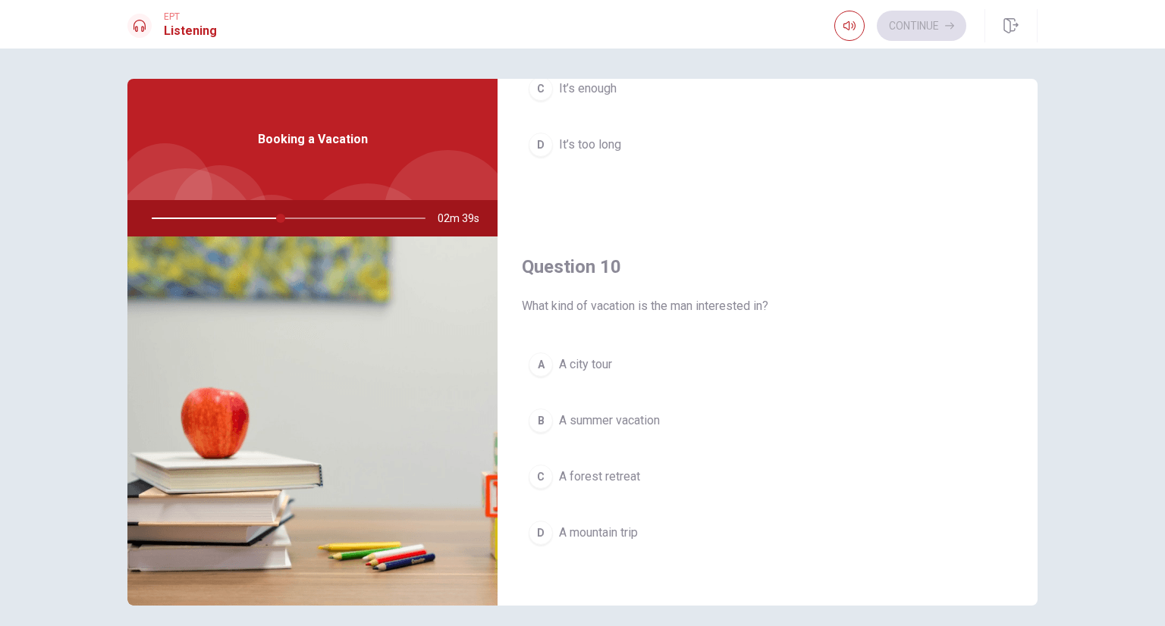
click at [535, 419] on div "B" at bounding box center [540, 421] width 24 height 24
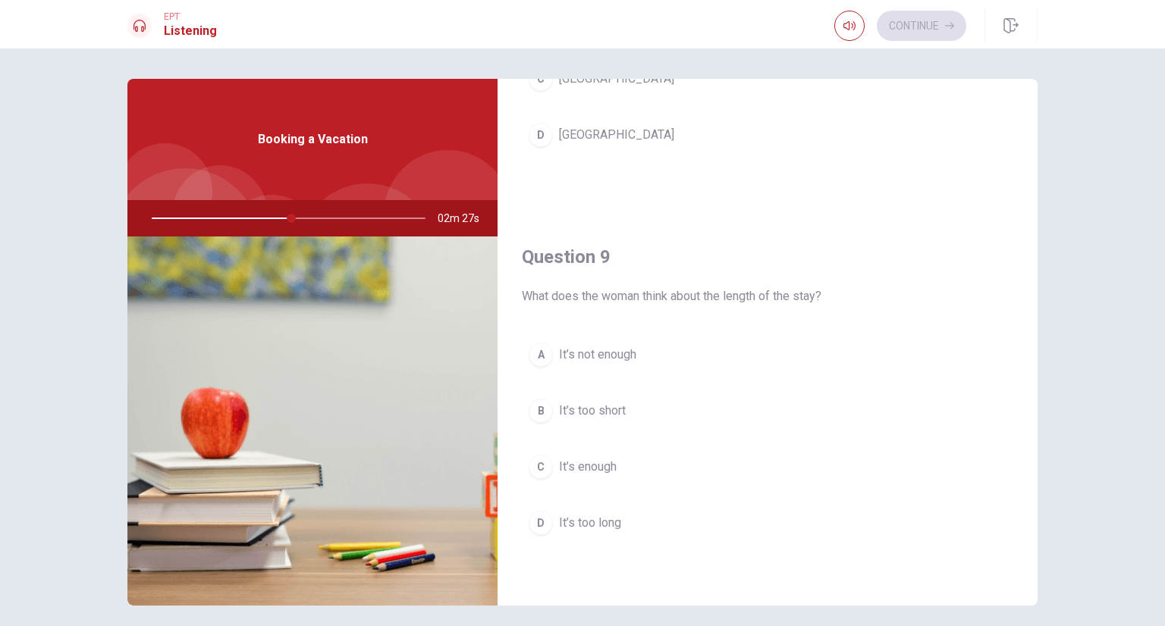
scroll to position [1028, 0]
click at [532, 466] on div "C" at bounding box center [540, 468] width 24 height 24
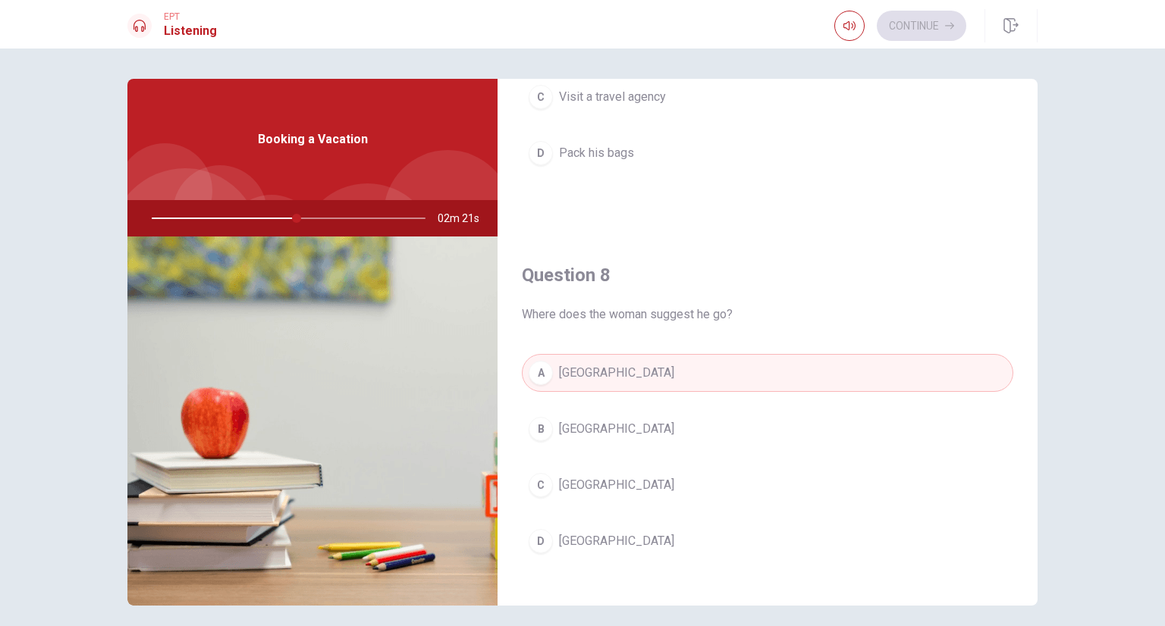
scroll to position [346, 0]
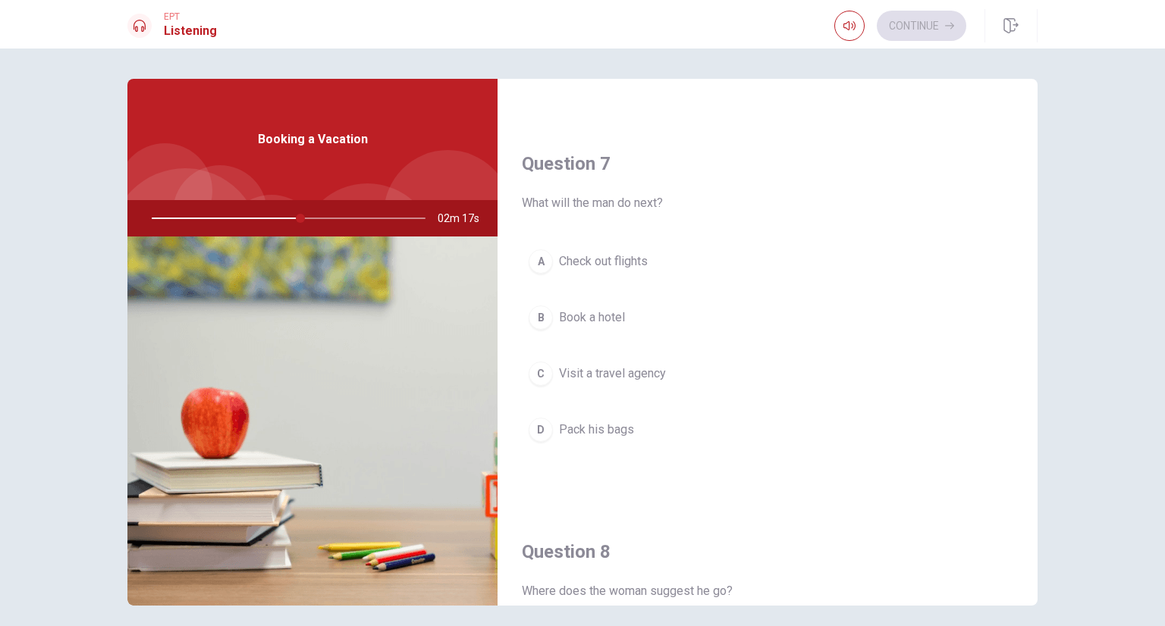
click at [538, 262] on div "A" at bounding box center [540, 261] width 24 height 24
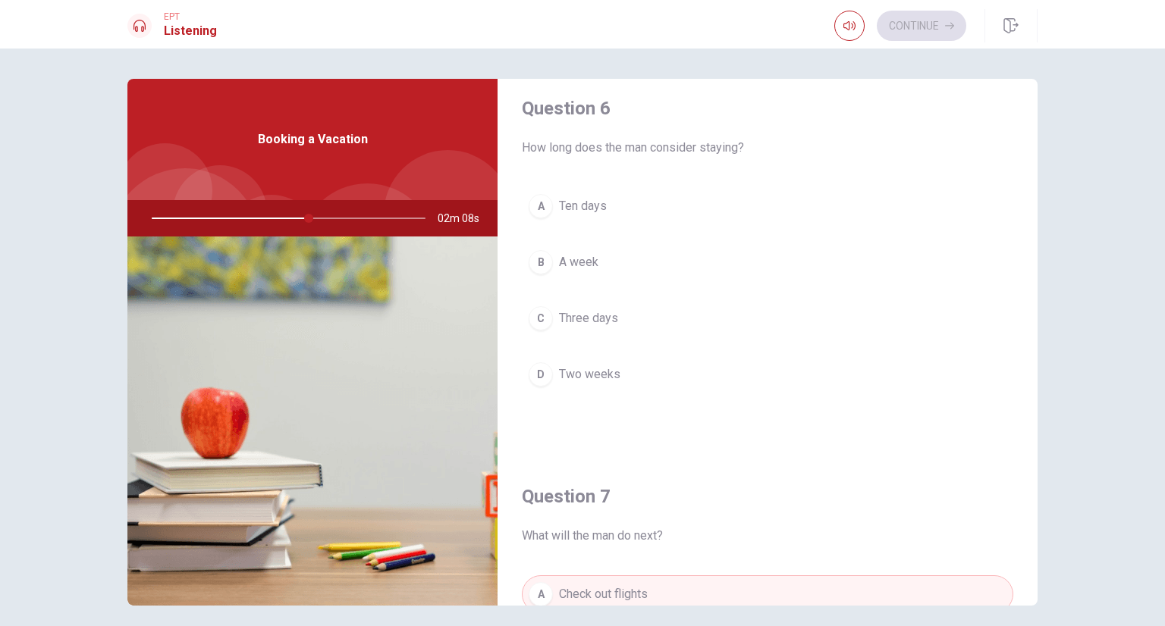
scroll to position [0, 0]
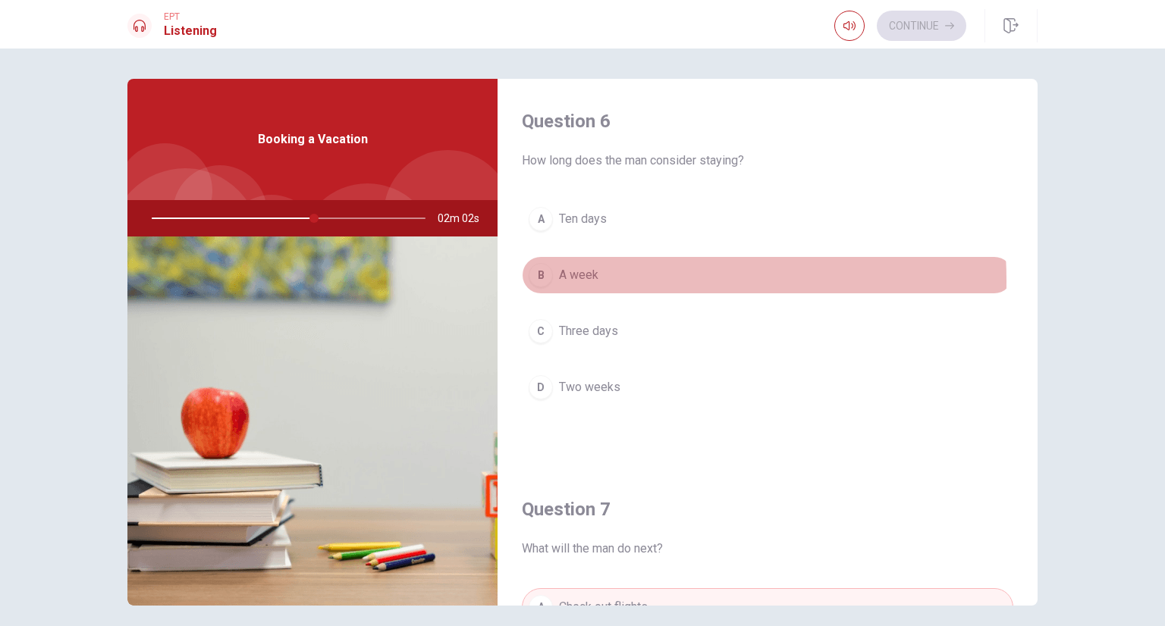
click at [535, 281] on div "B" at bounding box center [540, 275] width 24 height 24
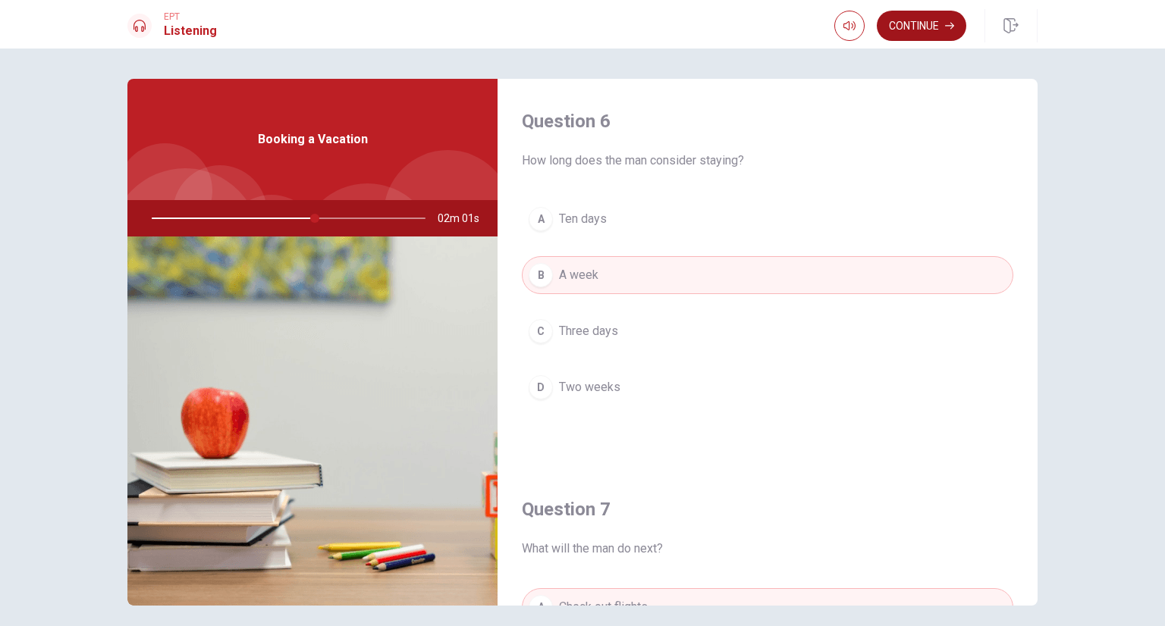
click at [911, 34] on button "Continue" at bounding box center [920, 26] width 89 height 30
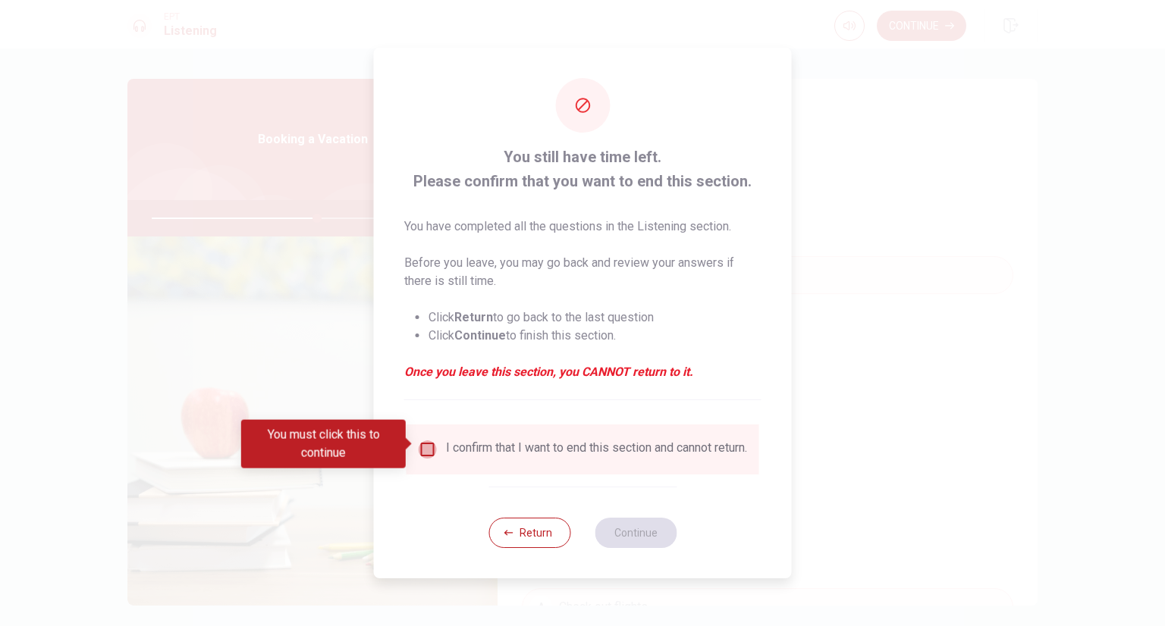
click at [422, 450] on input "You must click this to continue" at bounding box center [428, 450] width 18 height 18
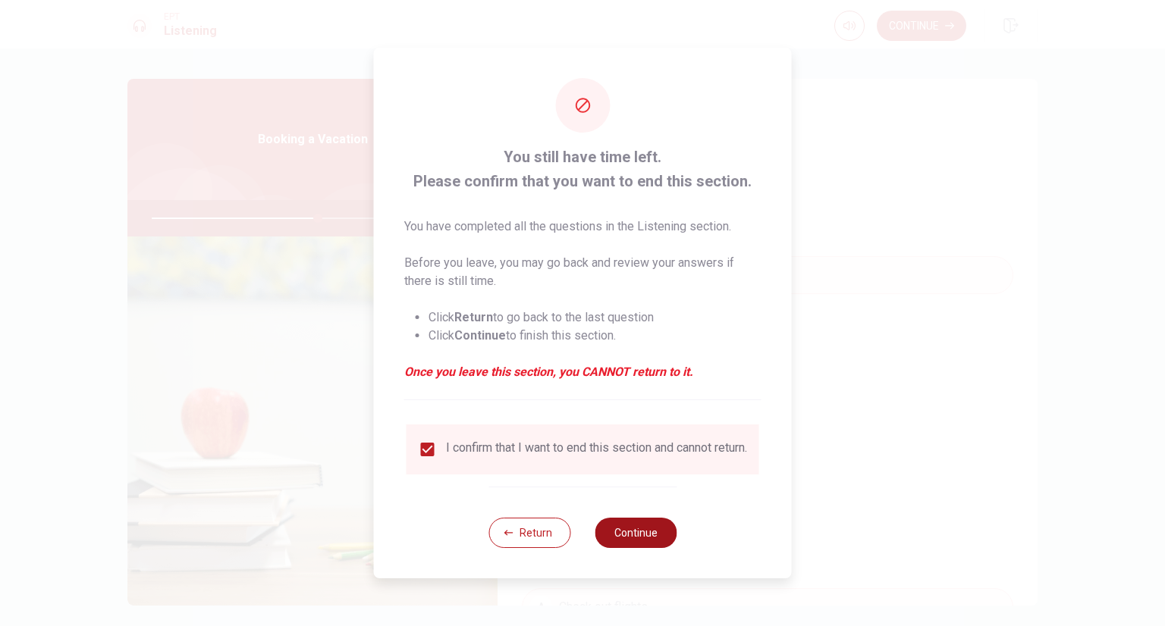
click at [621, 541] on button "Continue" at bounding box center [635, 533] width 82 height 30
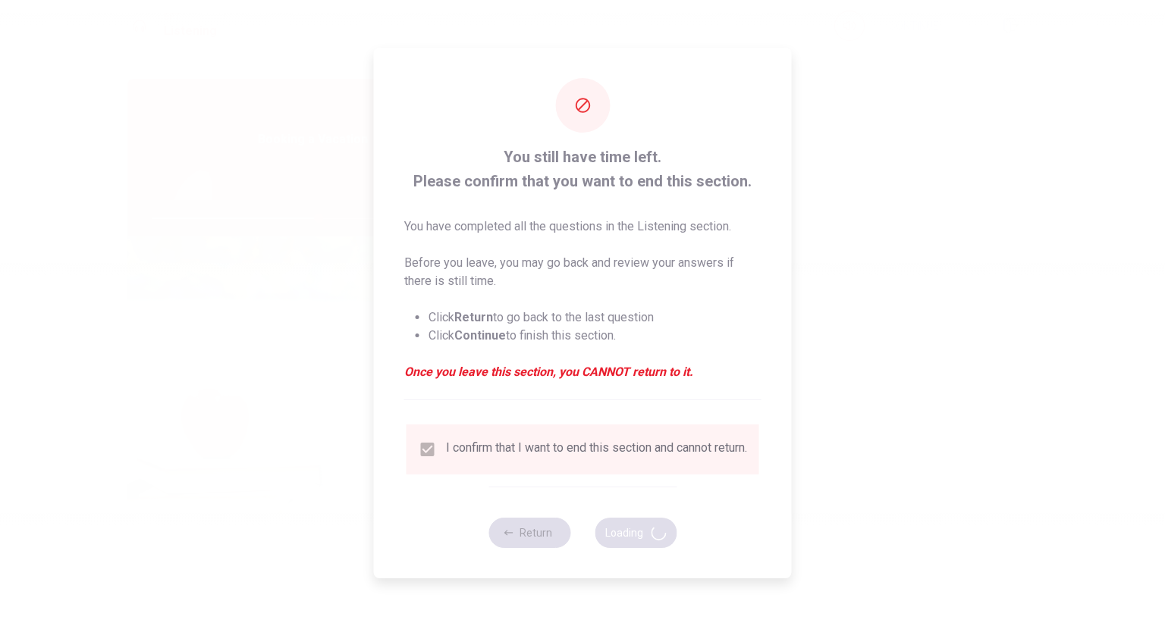
type input "61"
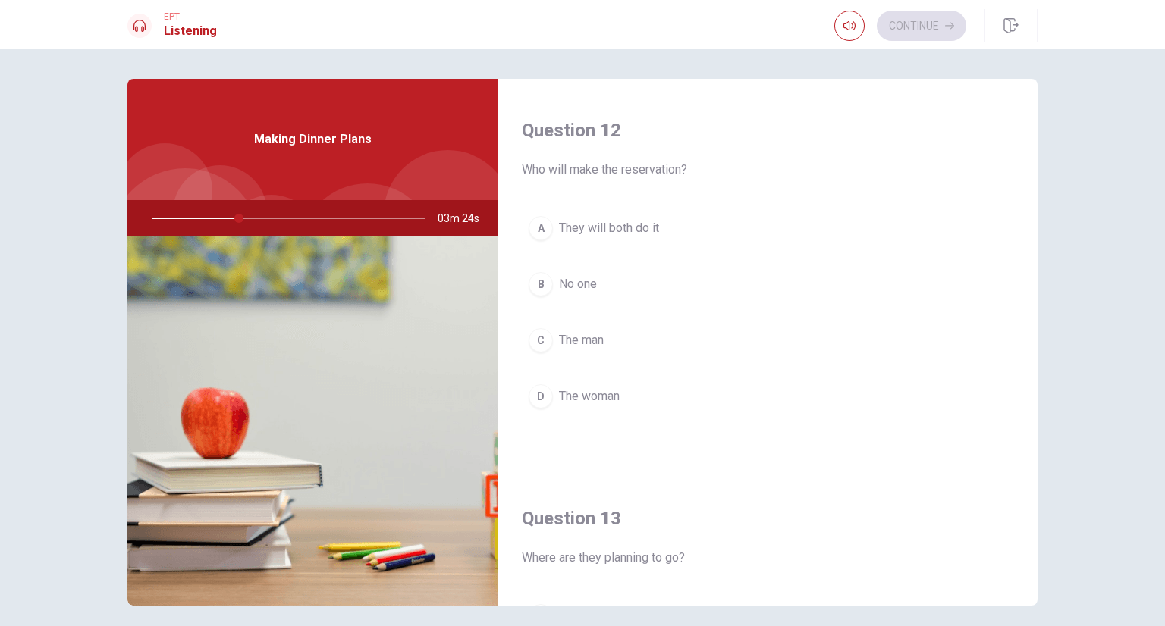
scroll to position [682, 0]
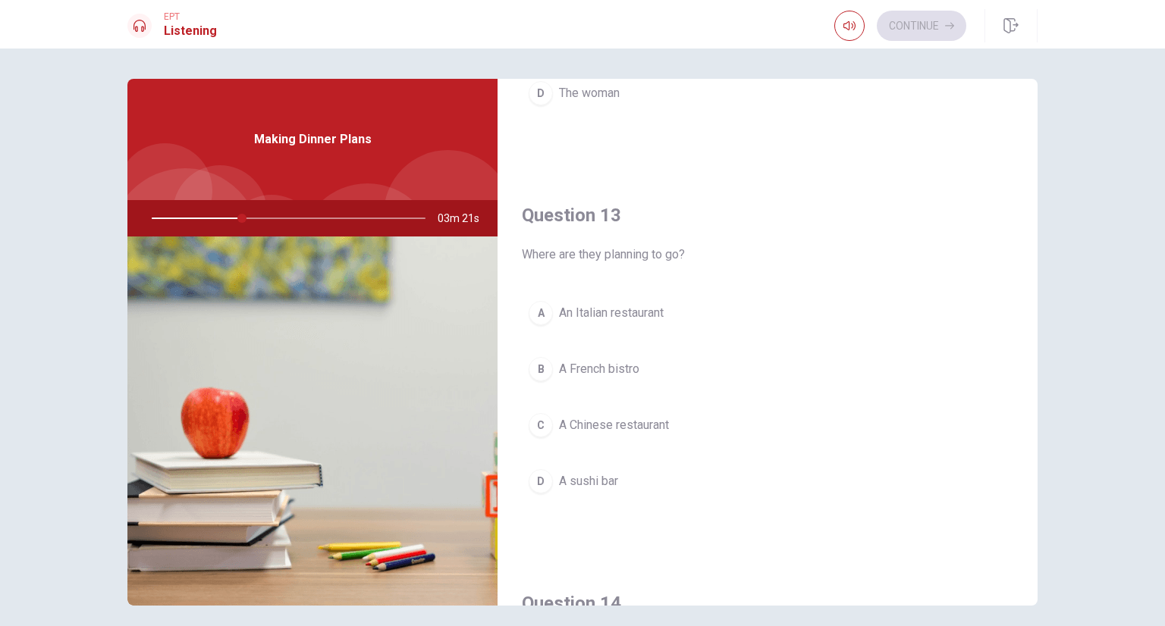
click at [528, 307] on div "A" at bounding box center [540, 313] width 24 height 24
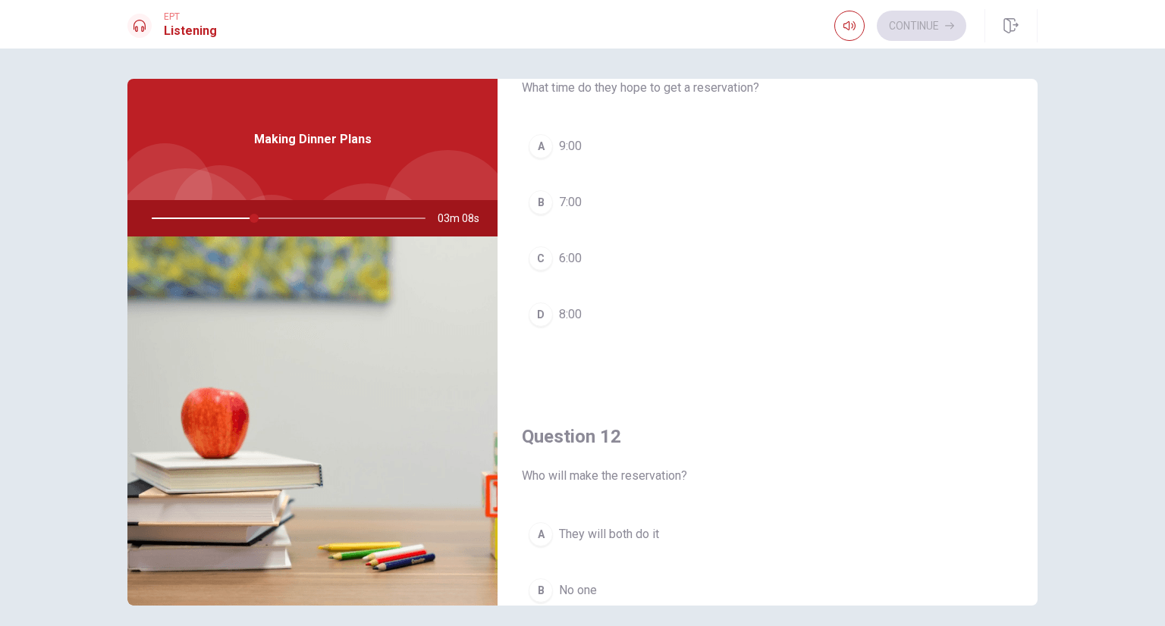
scroll to position [0, 0]
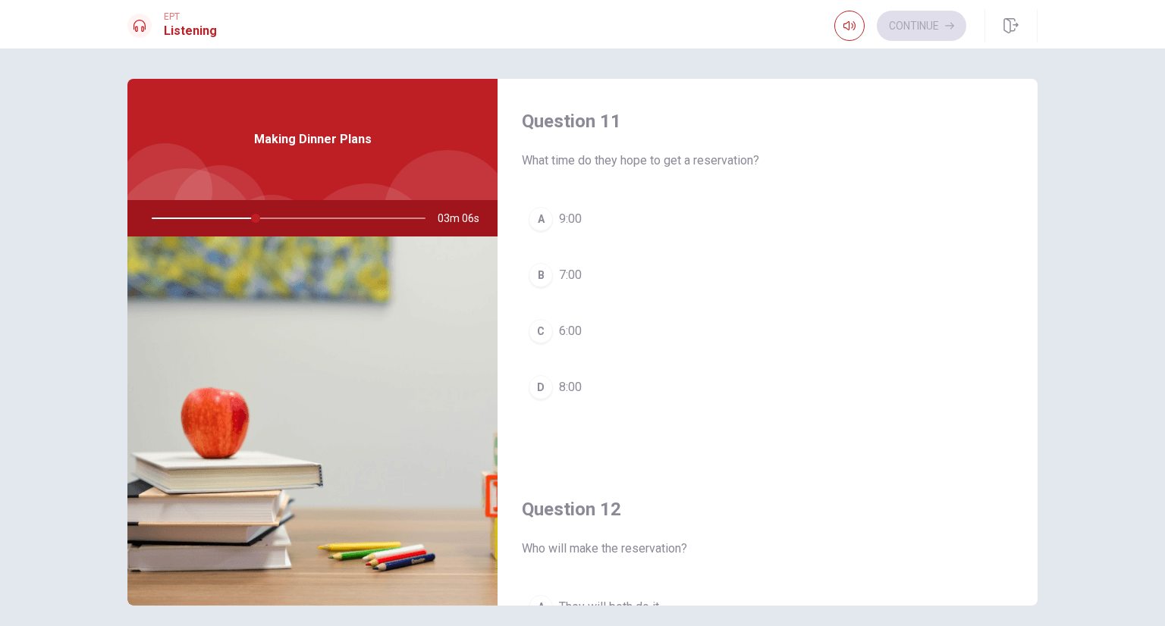
drag, startPoint x: 534, startPoint y: 276, endPoint x: 548, endPoint y: 279, distance: 14.7
click at [535, 276] on div "B" at bounding box center [540, 275] width 24 height 24
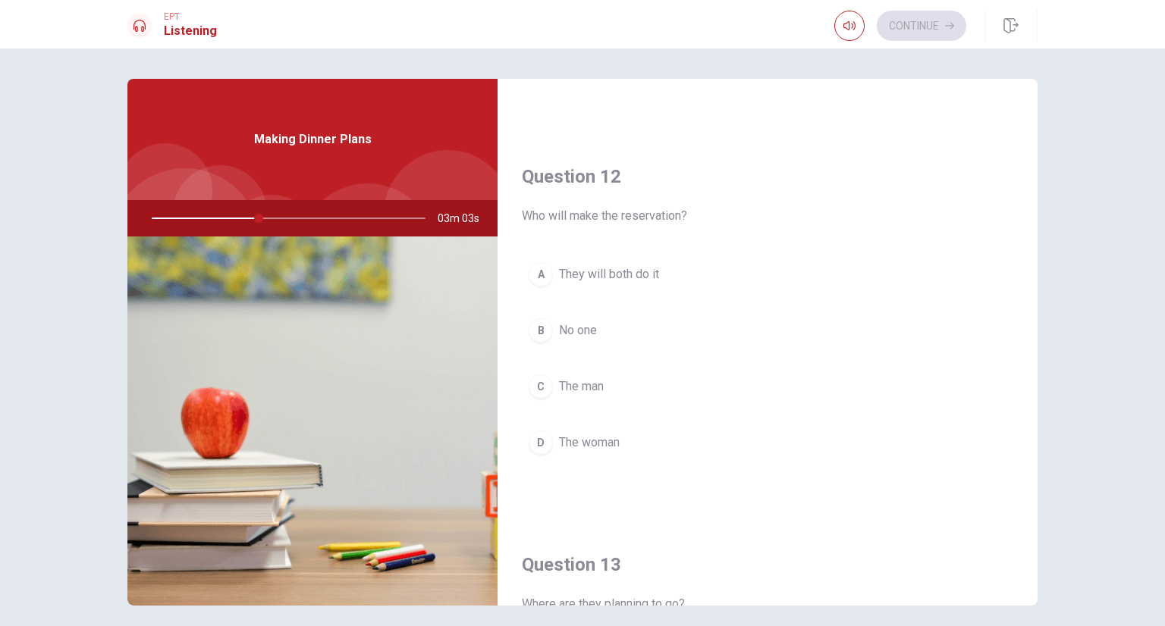
scroll to position [303, 0]
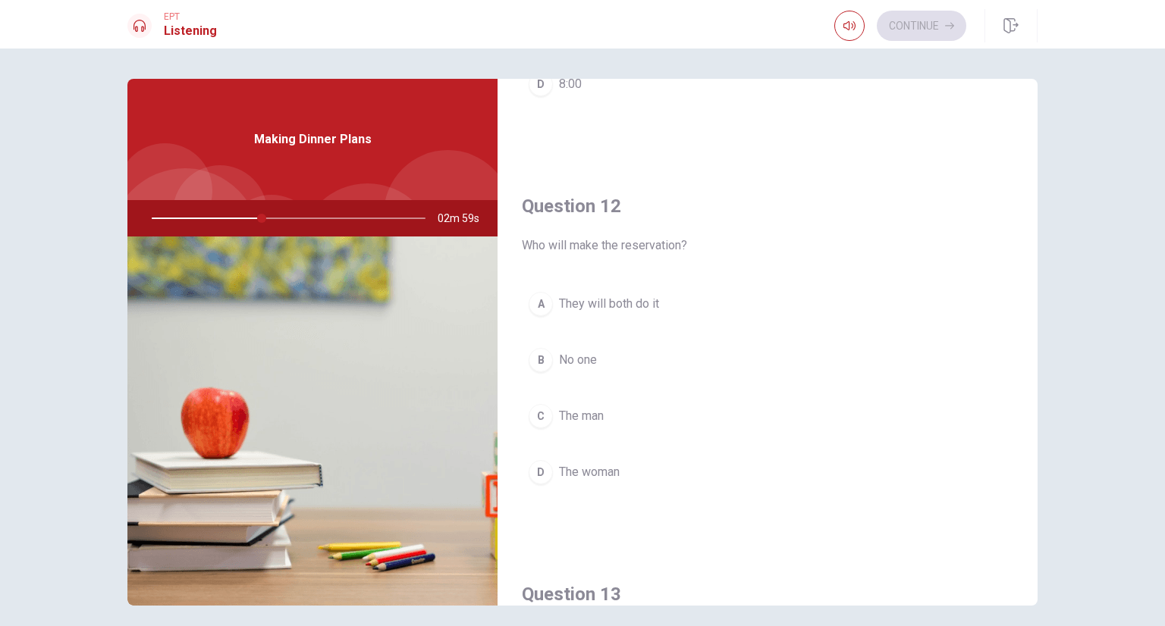
click at [533, 475] on div "D" at bounding box center [540, 472] width 24 height 24
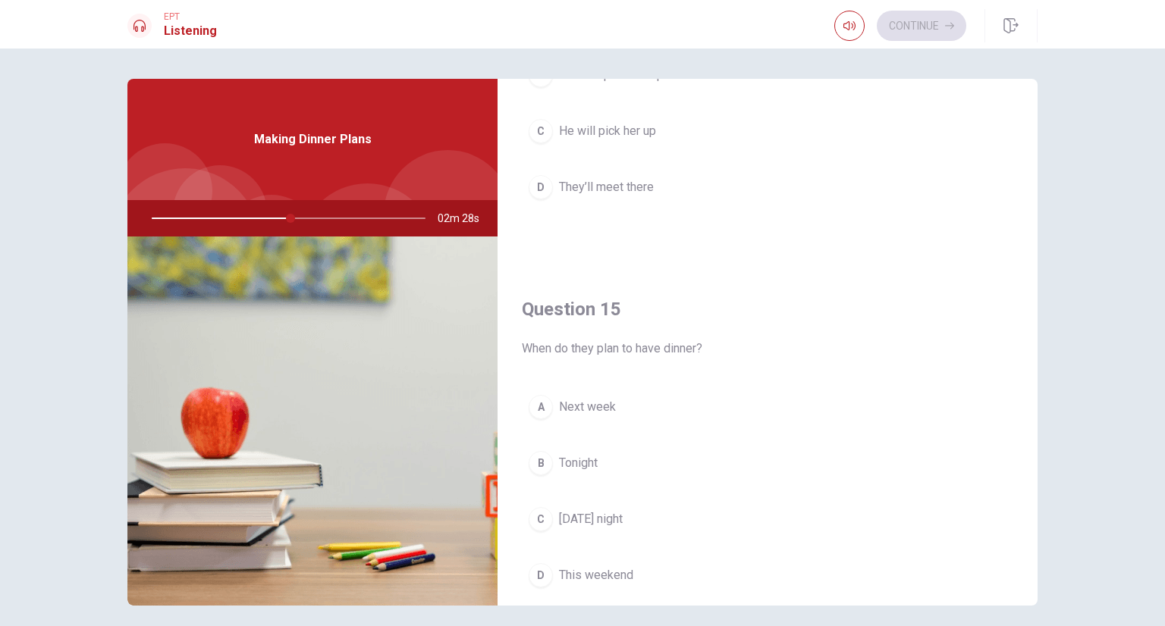
scroll to position [1407, 0]
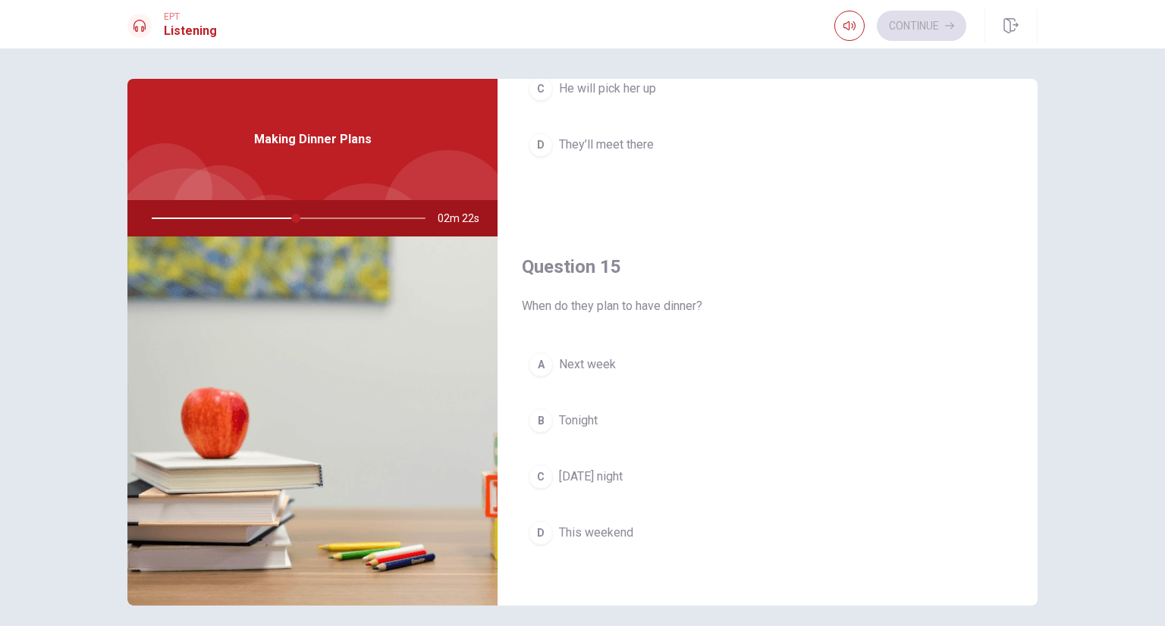
click at [538, 419] on div "B" at bounding box center [540, 421] width 24 height 24
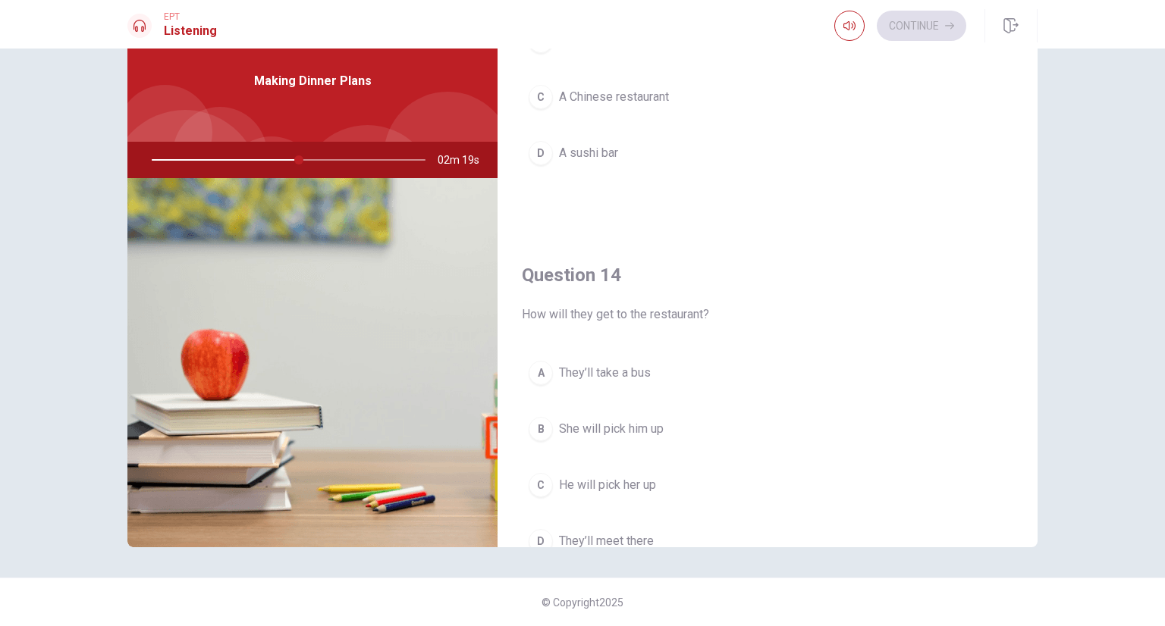
scroll to position [1028, 0]
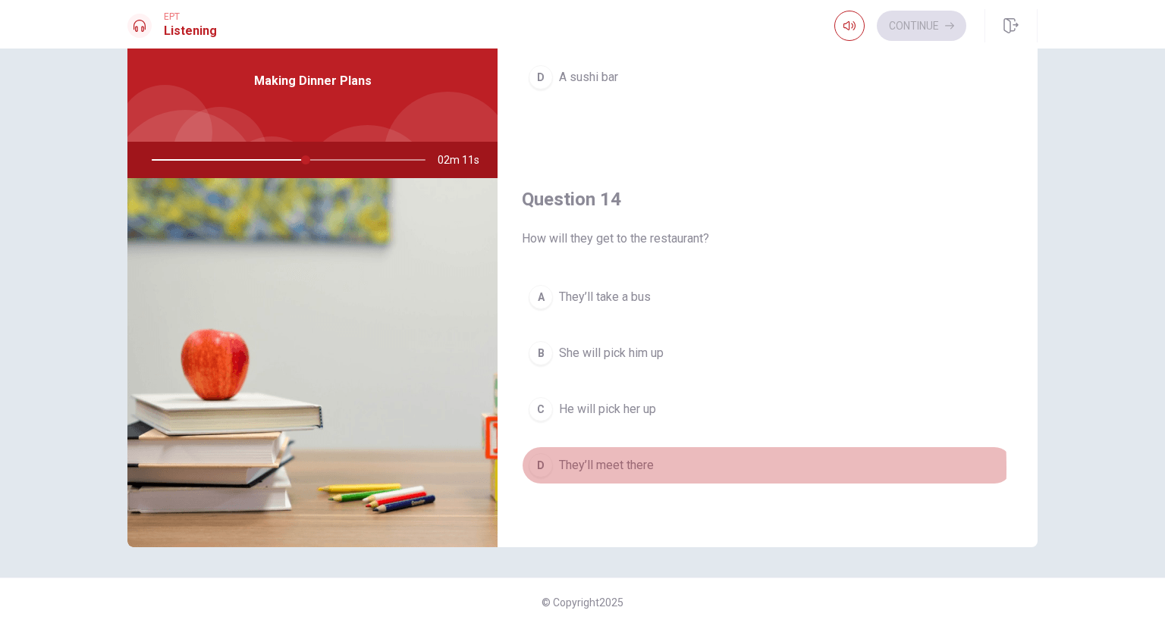
click at [532, 462] on div "D" at bounding box center [540, 465] width 24 height 24
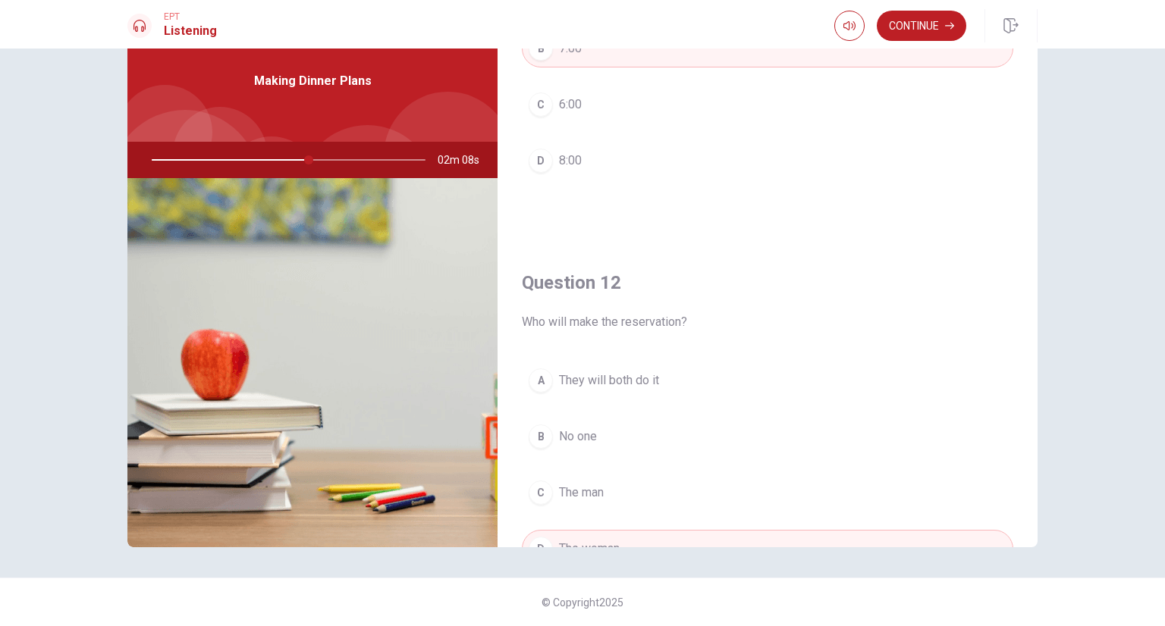
scroll to position [0, 0]
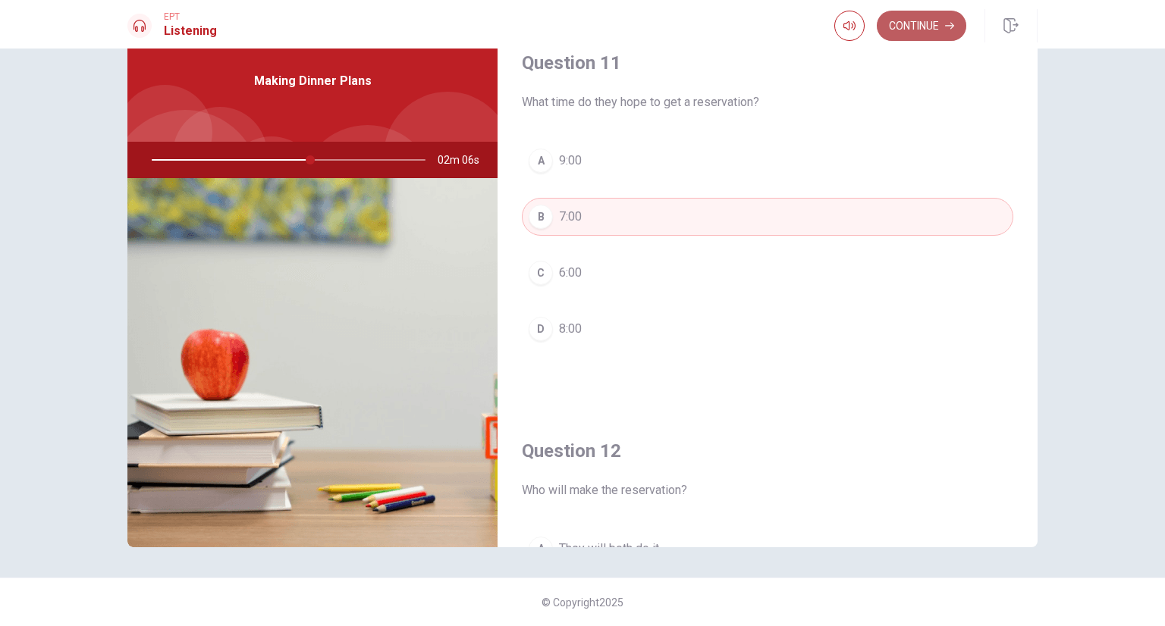
click at [902, 39] on button "Continue" at bounding box center [920, 26] width 89 height 30
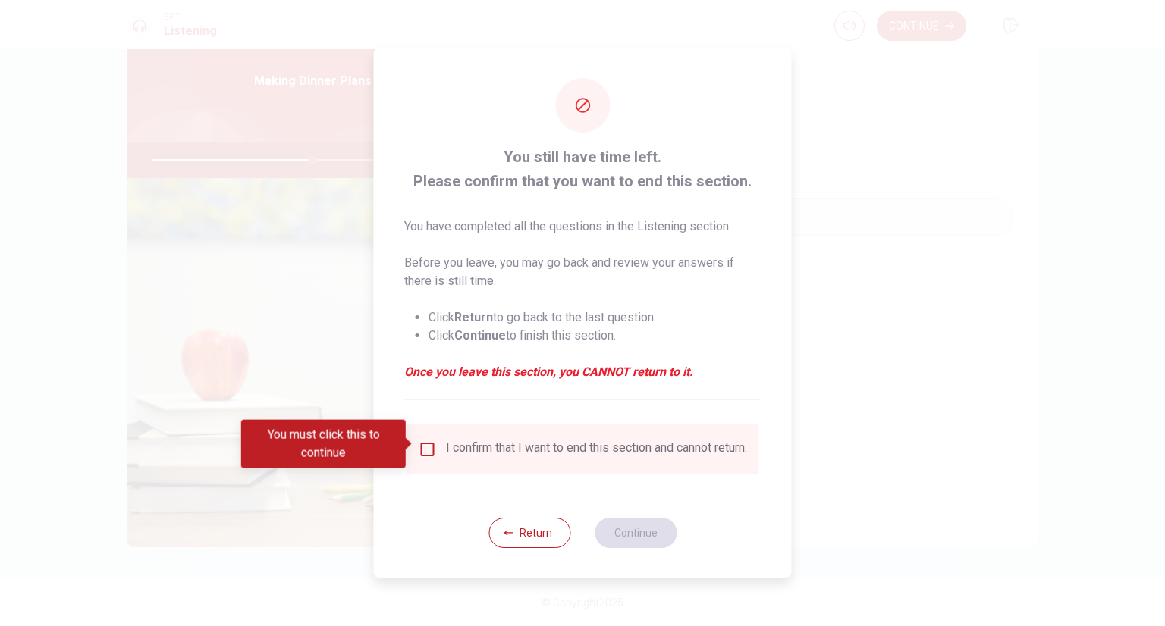
click at [425, 446] on input "You must click this to continue" at bounding box center [428, 450] width 18 height 18
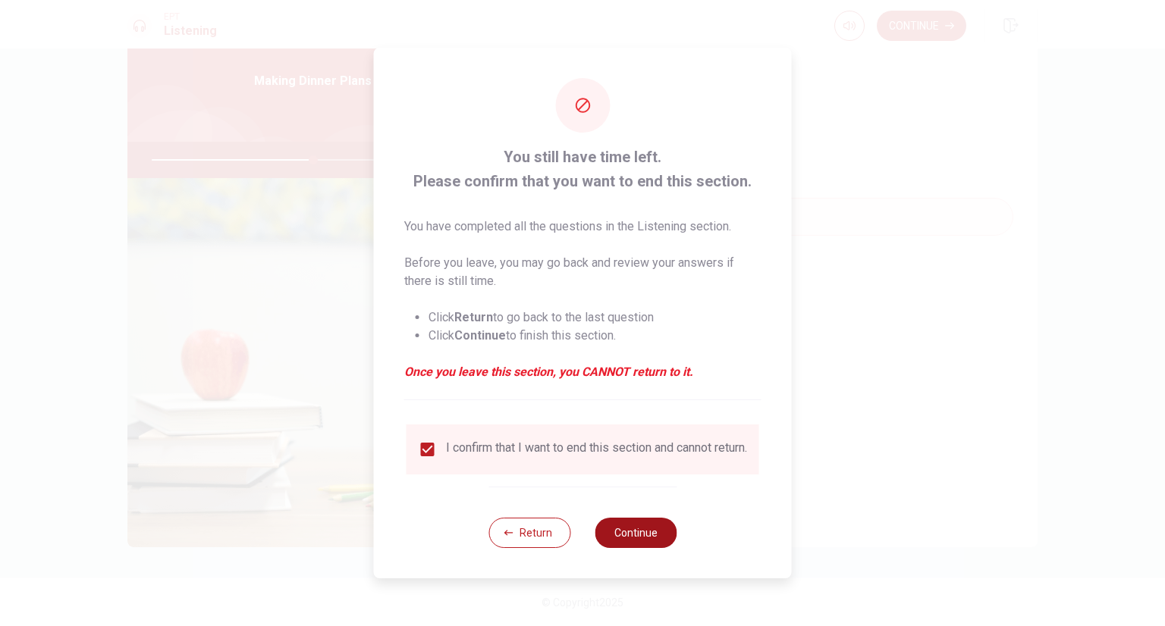
click at [626, 540] on button "Continue" at bounding box center [635, 533] width 82 height 30
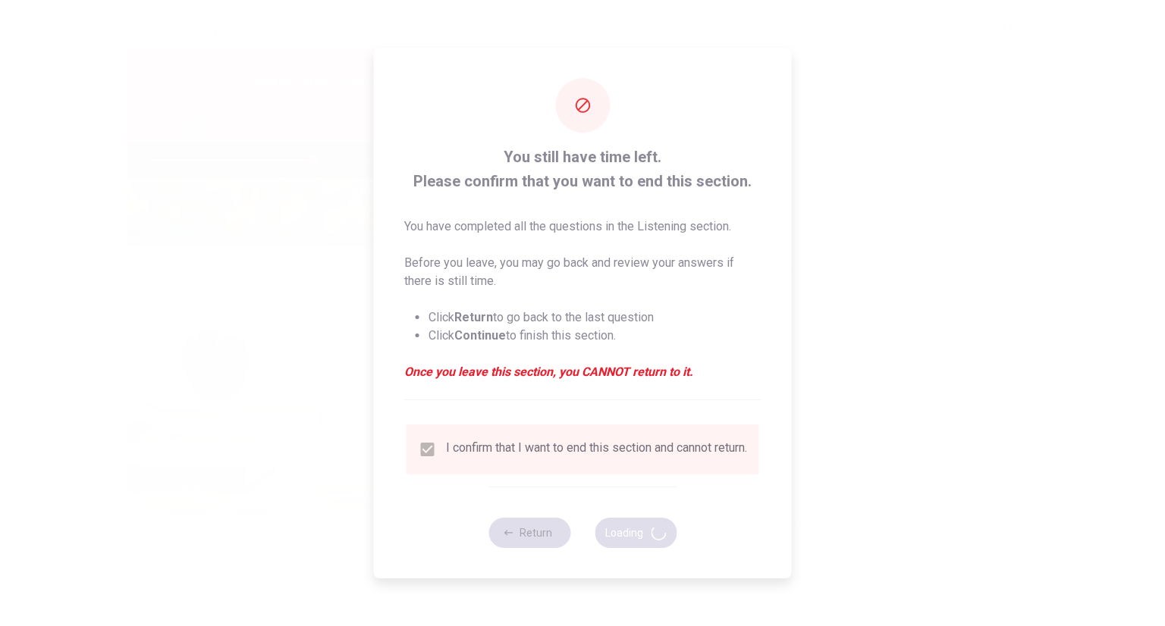
type input "60"
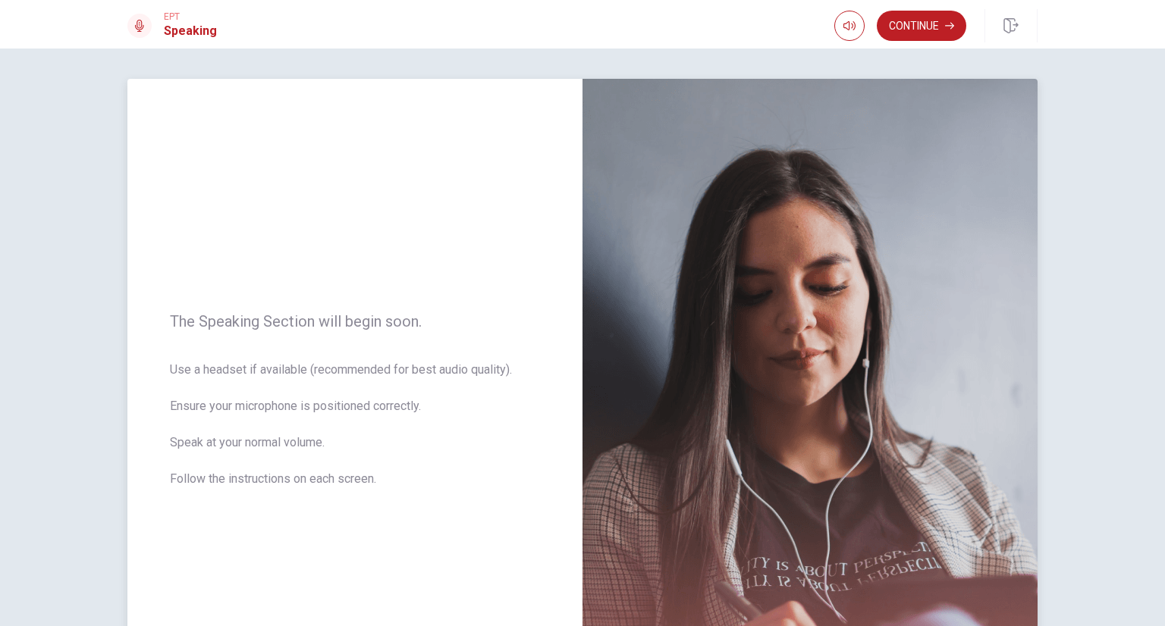
scroll to position [152, 0]
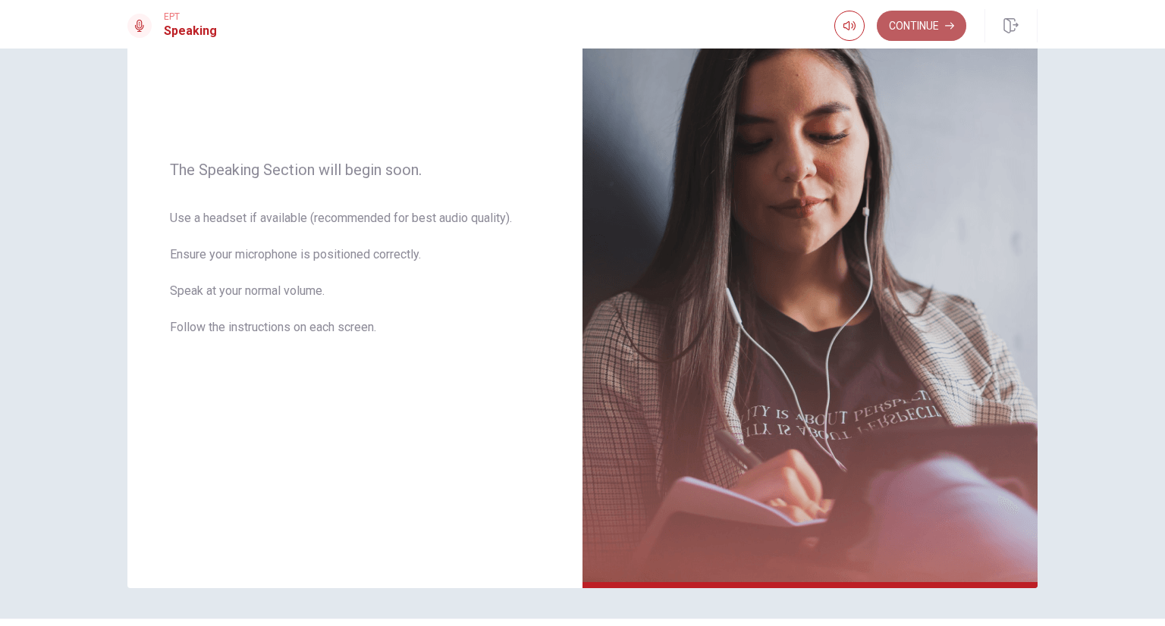
click at [923, 34] on button "Continue" at bounding box center [920, 26] width 89 height 30
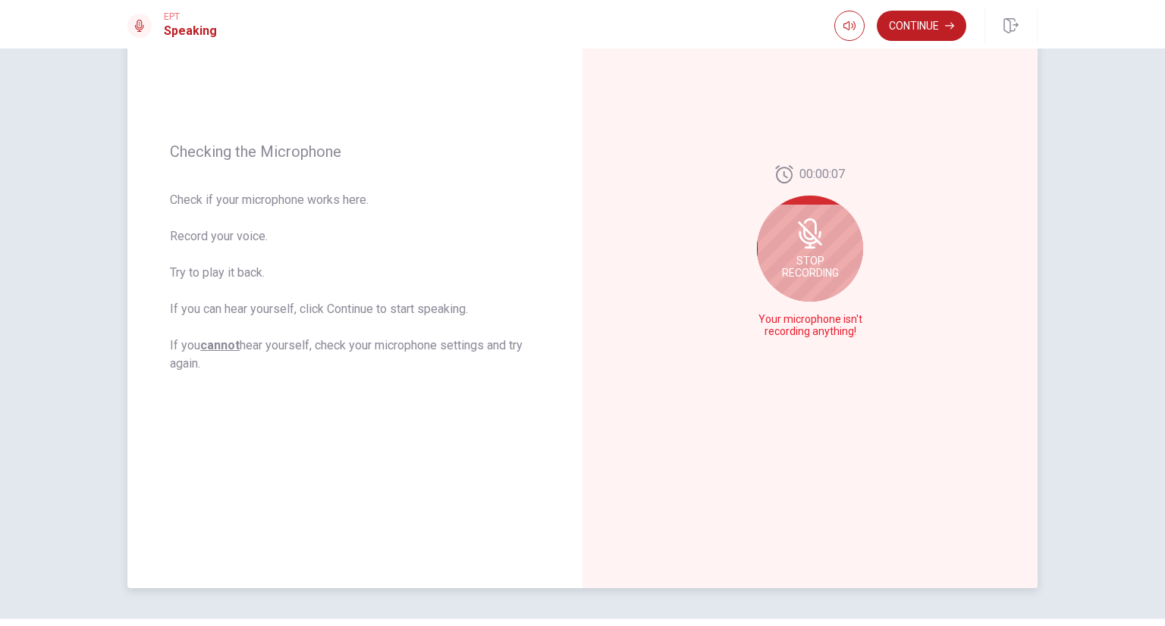
click at [807, 252] on div "Stop Recording" at bounding box center [810, 249] width 106 height 106
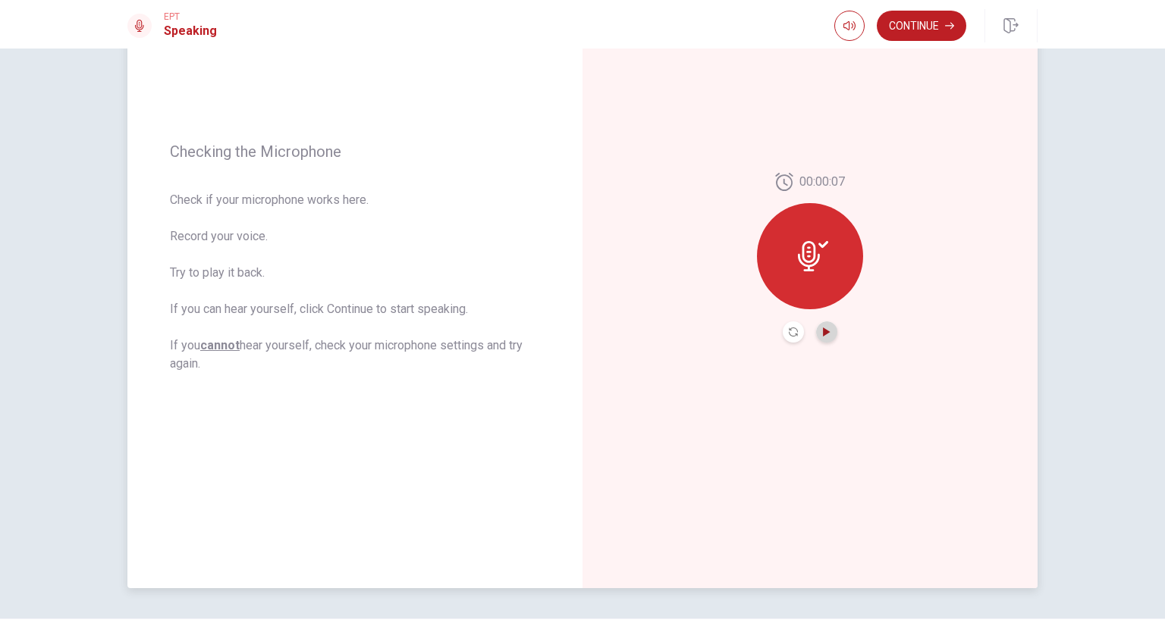
click at [823, 334] on icon "Play Audio" at bounding box center [826, 332] width 7 height 9
click at [811, 365] on body "This site uses cookies, as explained in our Privacy Policy . If you agree to th…" at bounding box center [582, 313] width 1165 height 626
click at [823, 331] on icon "Play Audio" at bounding box center [826, 332] width 7 height 9
click at [812, 267] on icon at bounding box center [813, 256] width 30 height 30
click at [914, 17] on button "Continue" at bounding box center [920, 26] width 89 height 30
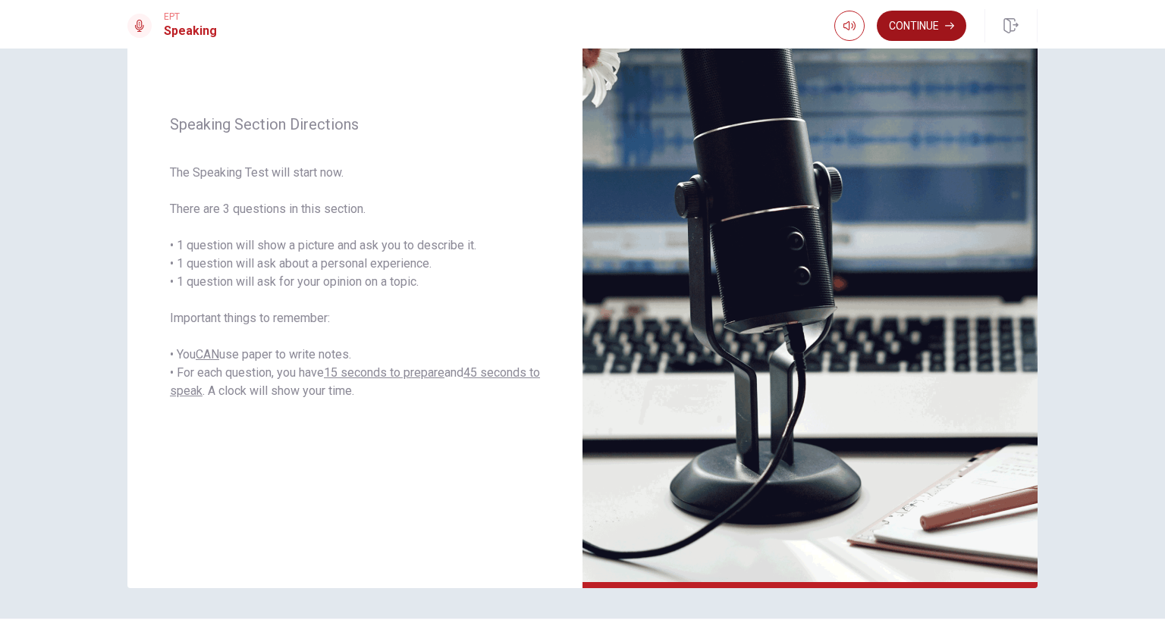
click at [901, 17] on button "Continue" at bounding box center [920, 26] width 89 height 30
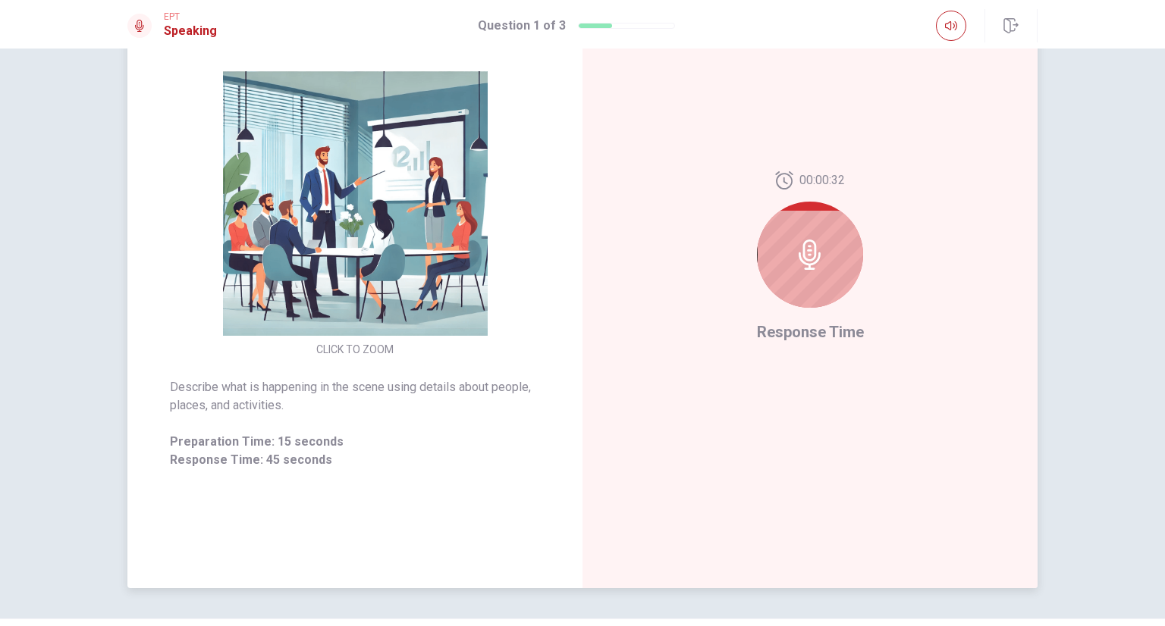
click at [795, 267] on icon at bounding box center [810, 255] width 30 height 30
click at [417, 215] on img at bounding box center [354, 203] width 291 height 265
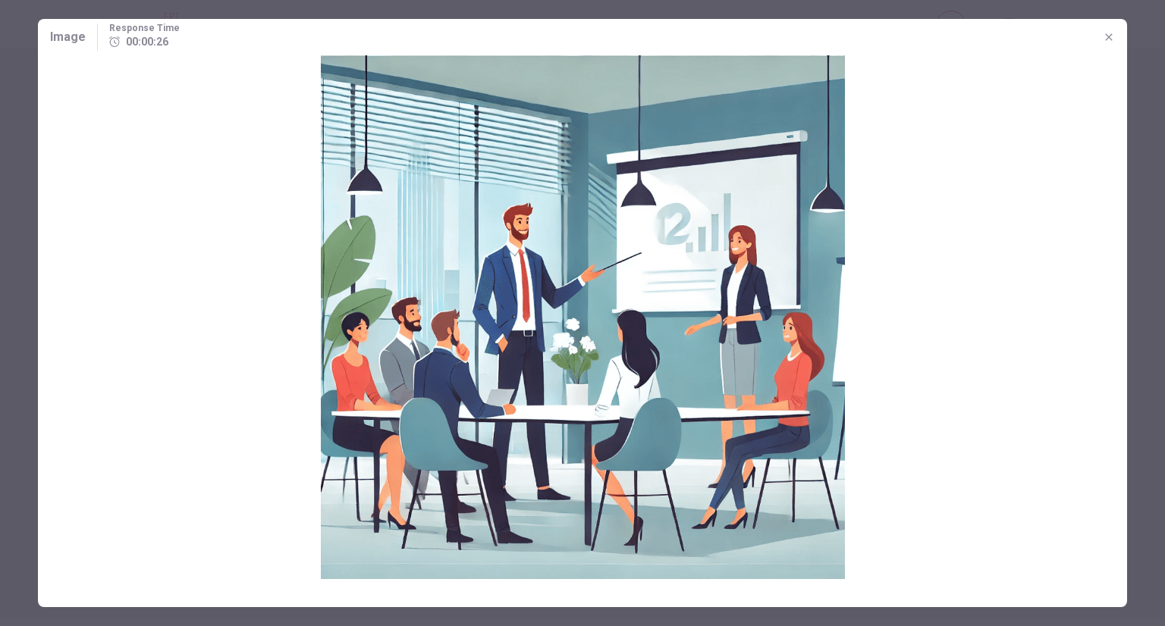
click at [425, 219] on img at bounding box center [582, 317] width 1089 height 524
click at [252, 92] on img at bounding box center [582, 317] width 1089 height 524
click at [1108, 38] on icon "button" at bounding box center [1108, 37] width 12 height 12
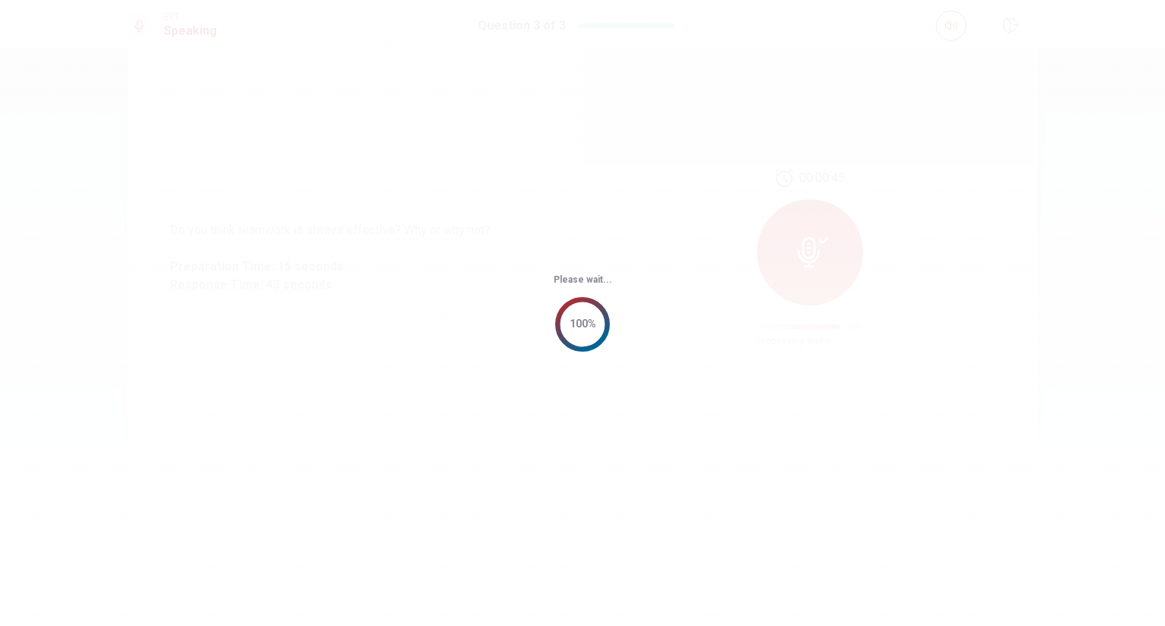
scroll to position [0, 0]
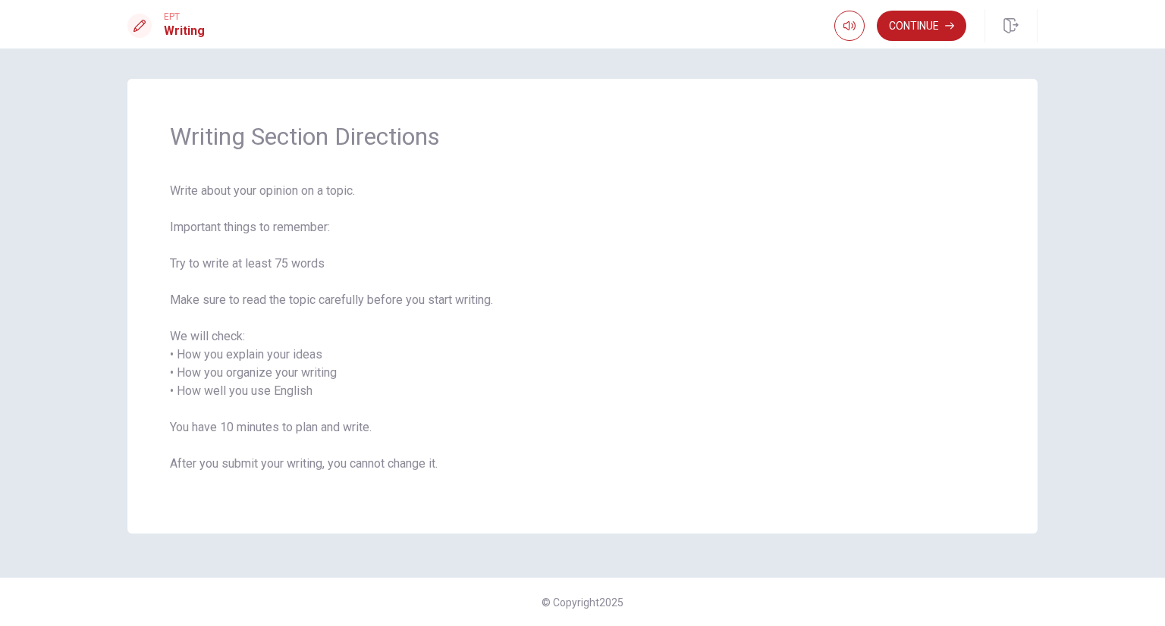
click at [569, 289] on span "Write about your opinion on a topic. Important things to remember: Try to write…" at bounding box center [582, 336] width 825 height 309
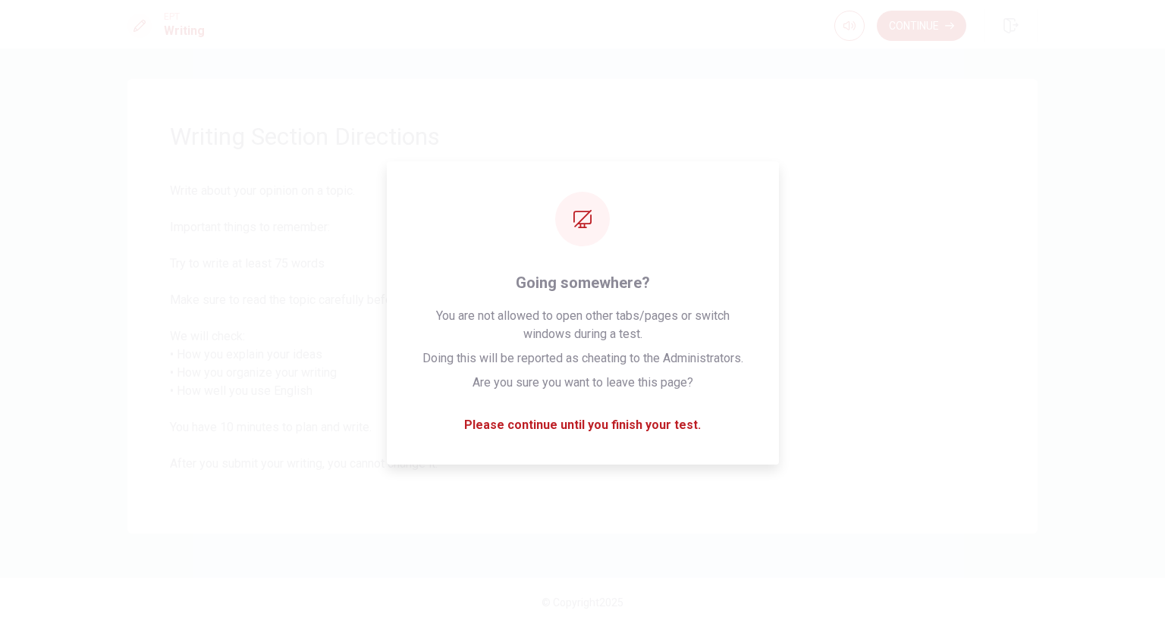
drag, startPoint x: 884, startPoint y: 580, endPoint x: 986, endPoint y: 556, distance: 104.5
click at [974, 557] on div "Writing Section Directions Write about your opinion on a topic. Important thing…" at bounding box center [582, 338] width 1165 height 578
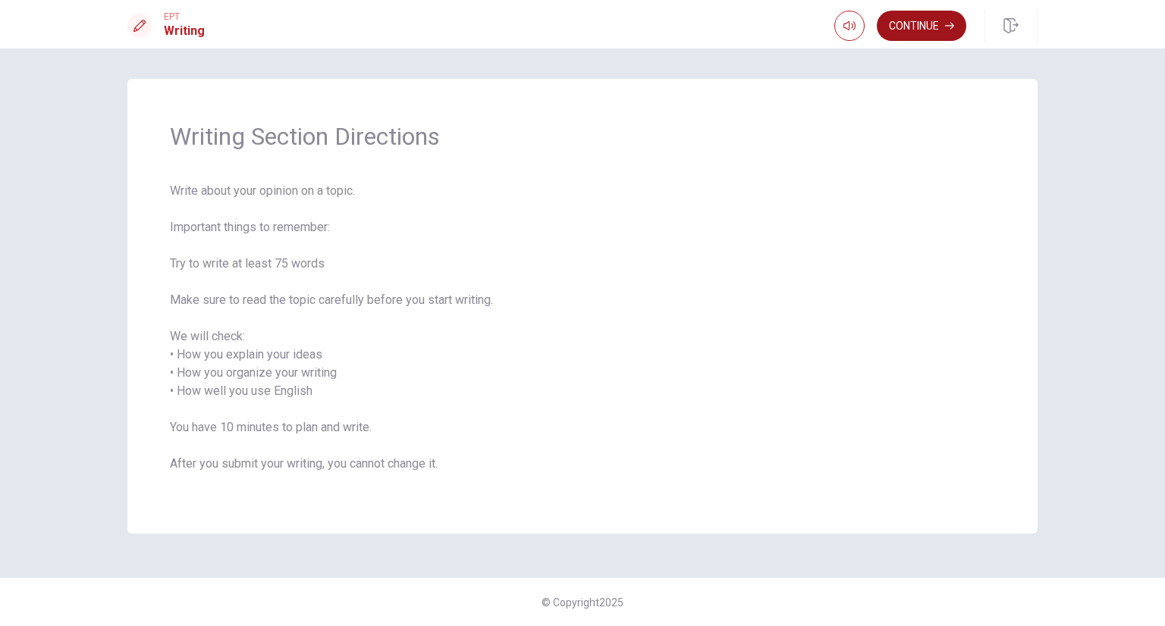
click at [913, 25] on button "Continue" at bounding box center [920, 26] width 89 height 30
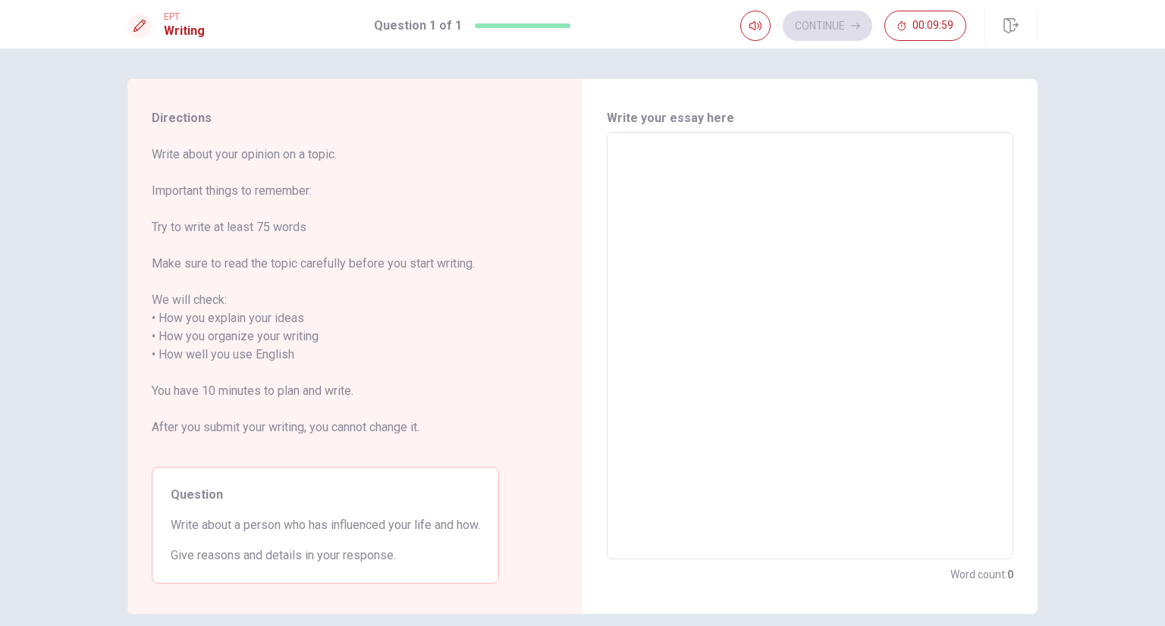
click at [703, 147] on textarea at bounding box center [809, 346] width 385 height 403
click at [735, 152] on textarea at bounding box center [809, 346] width 385 height 403
type textarea "T"
type textarea "x"
type textarea "Th"
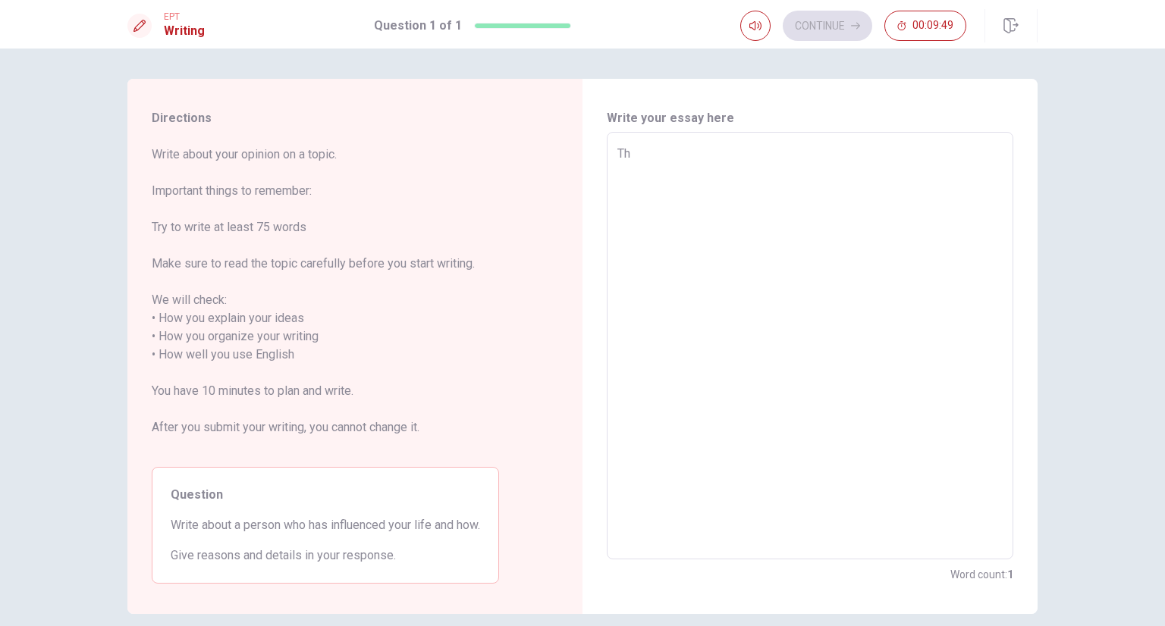
type textarea "x"
type textarea "Thi"
type textarea "x"
type textarea "This"
type textarea "x"
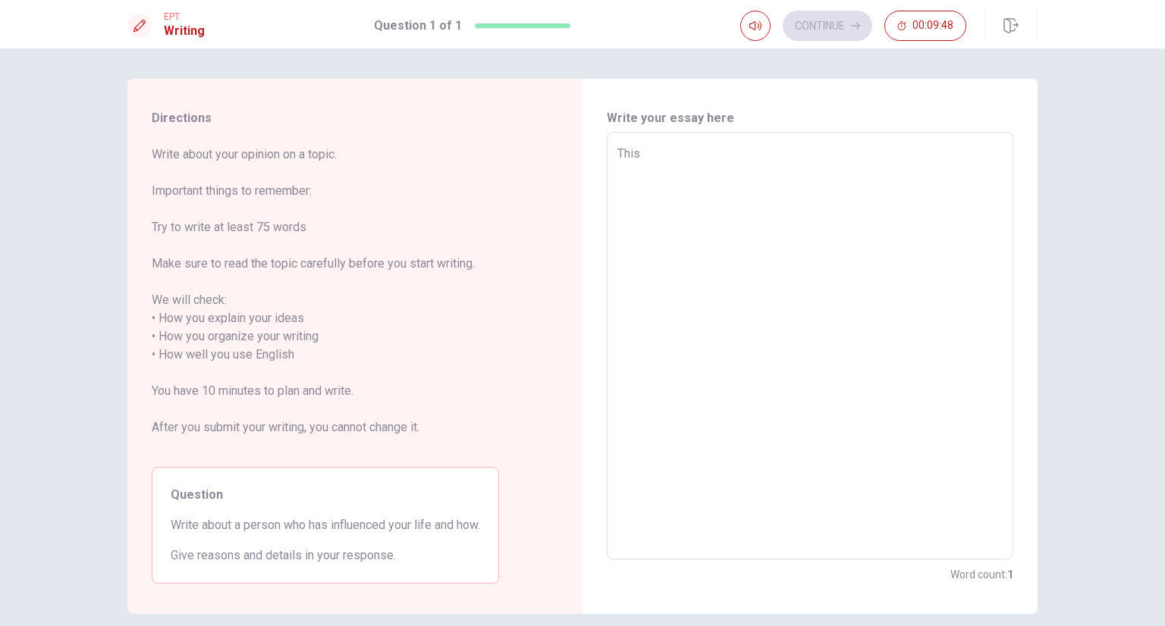
type textarea "This"
type textarea "x"
type textarea "This T"
type textarea "x"
type textarea "This To"
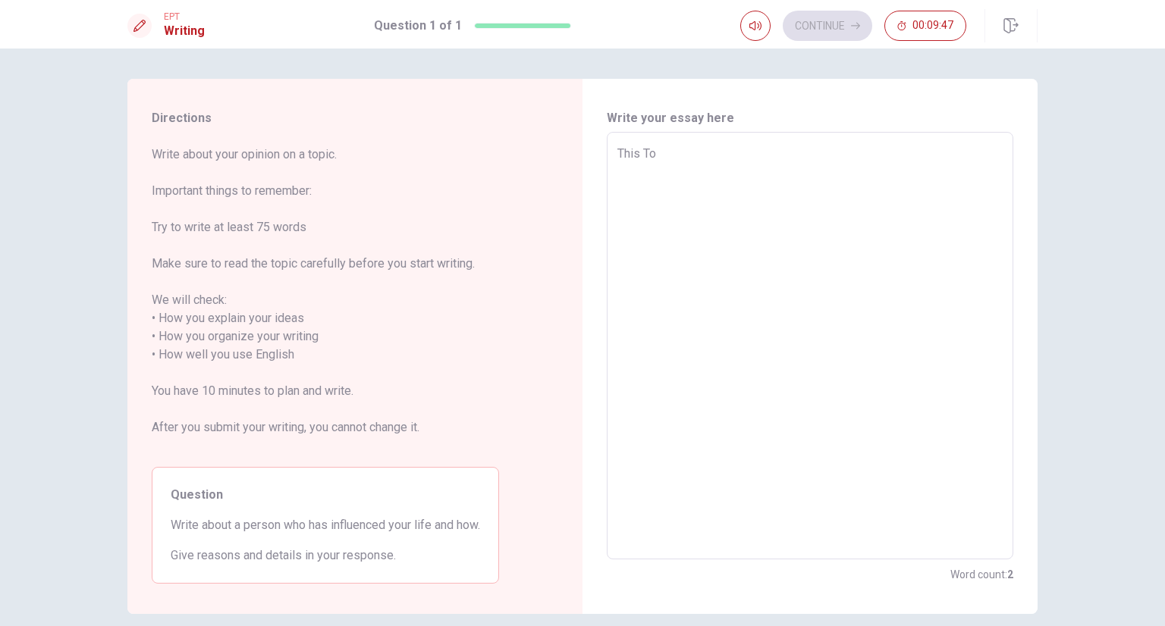
type textarea "x"
type textarea "This Top"
type textarea "x"
type textarea "This Topo"
type textarea "x"
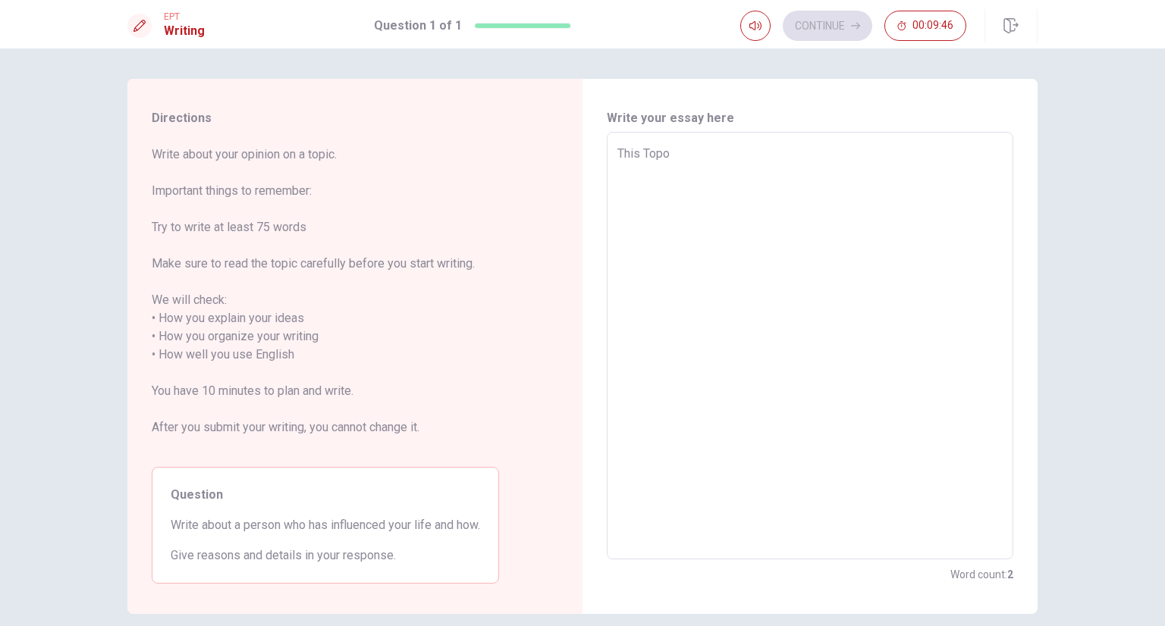
type textarea "This Topoc"
type textarea "x"
type textarea "This Topo"
type textarea "x"
type textarea "This Top"
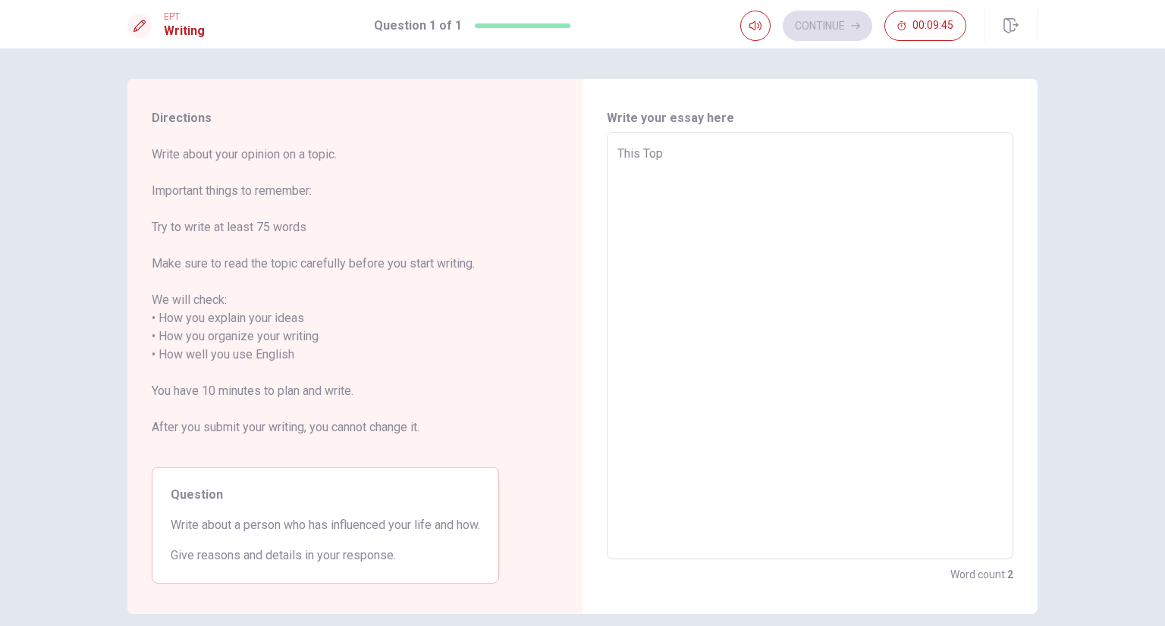
type textarea "x"
type textarea "This Topi"
type textarea "x"
type textarea "This Topic"
type textarea "x"
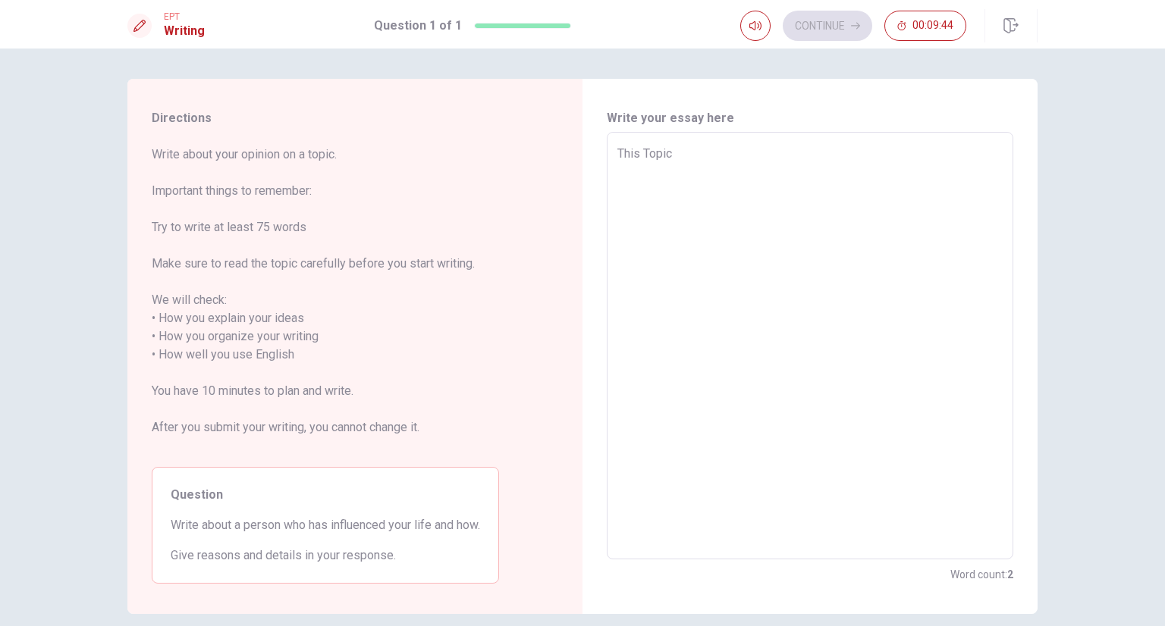
type textarea "This Topic"
type textarea "x"
type textarea "This Topic t"
type textarea "x"
type textarea "This Topic ta"
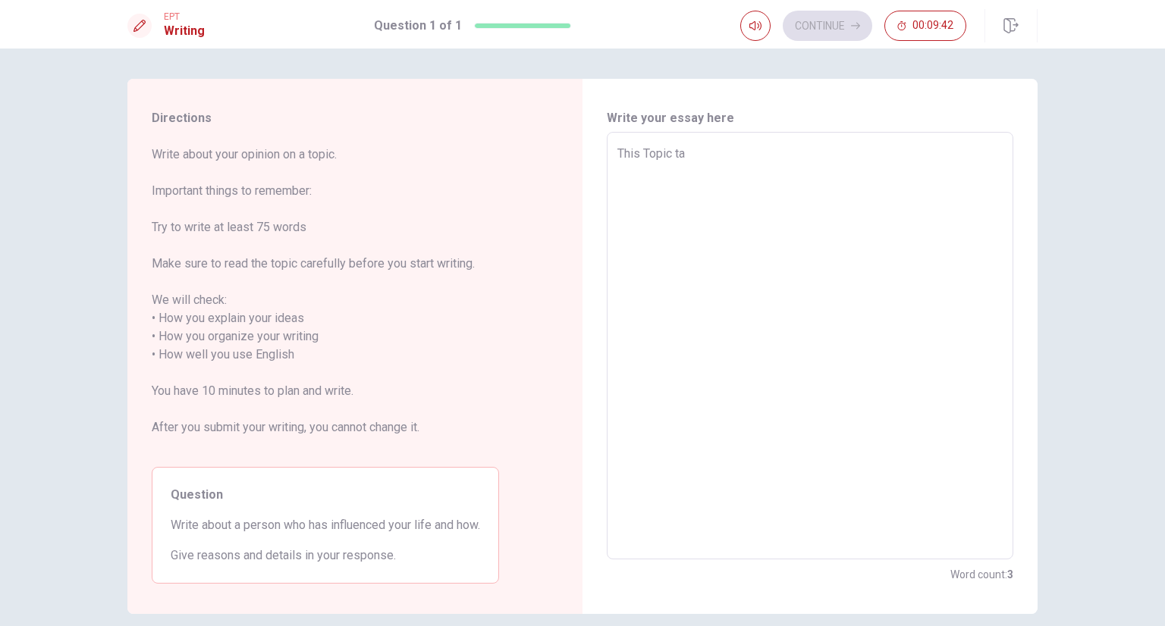
type textarea "x"
type textarea "This Topic tal"
type textarea "x"
type textarea "This Topic talk"
type textarea "x"
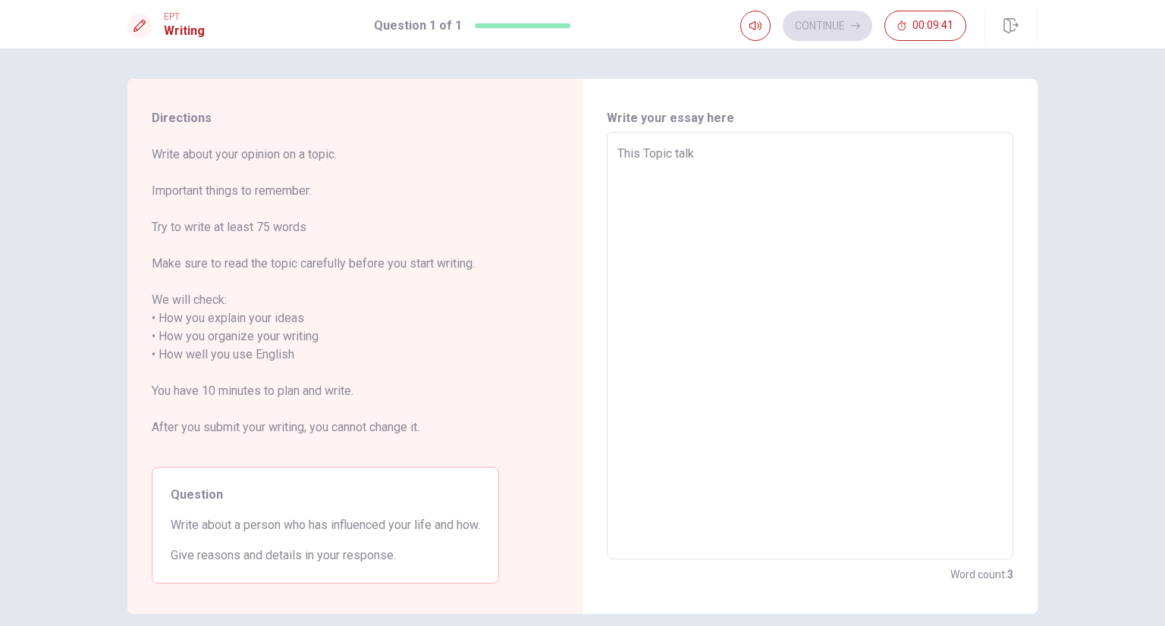
type textarea "This Topic talk"
type textarea "x"
type textarea "This Topic talk a"
type textarea "x"
type textarea "This Topic talk ab"
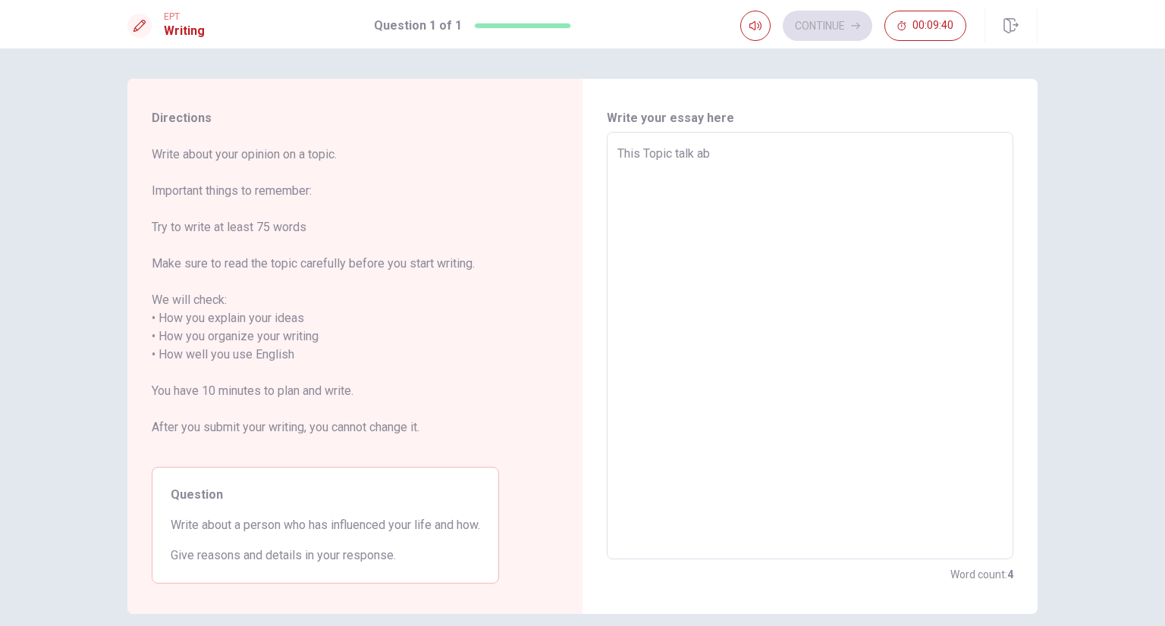
type textarea "x"
type textarea "This Topic talk abo"
type textarea "x"
type textarea "This Topic talk abou"
type textarea "x"
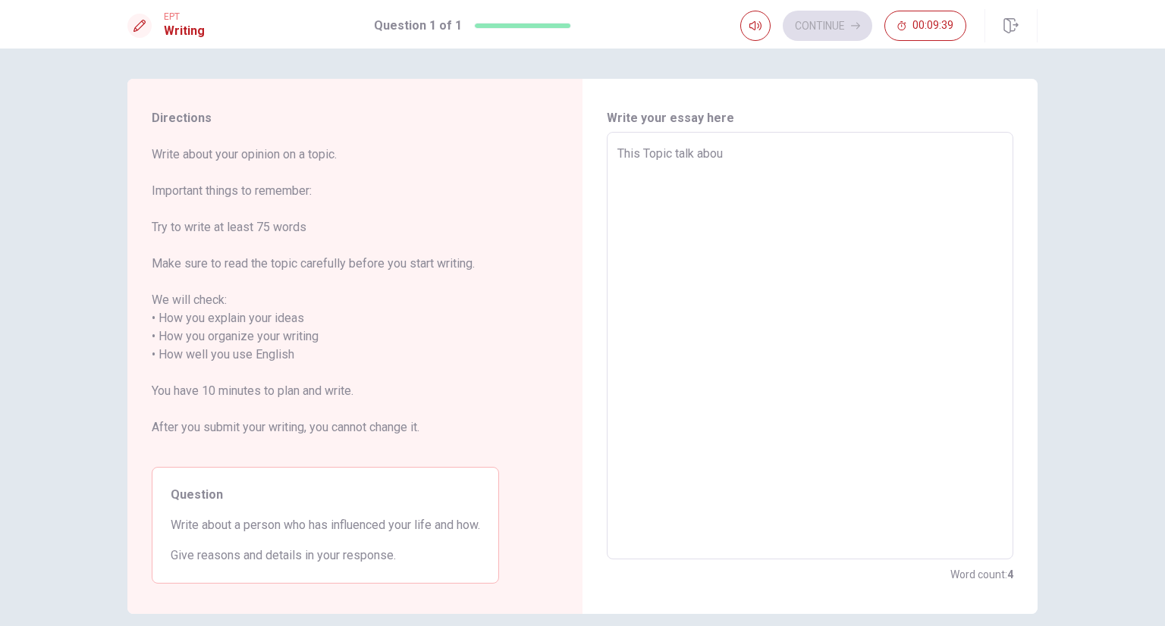
type textarea "This Topic talk about"
type textarea "x"
type textarea "This Topic talk about"
type textarea "x"
type textarea "This Topic talk about t"
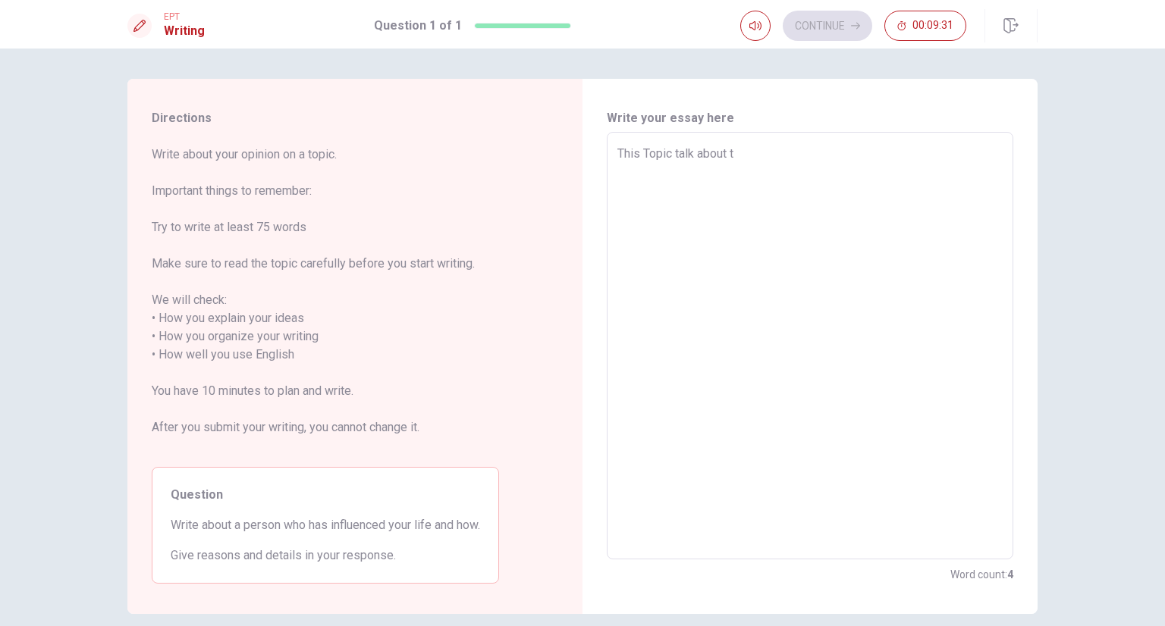
type textarea "x"
type textarea "This Topic talk about th"
type textarea "x"
type textarea "This Topic talk about the"
type textarea "x"
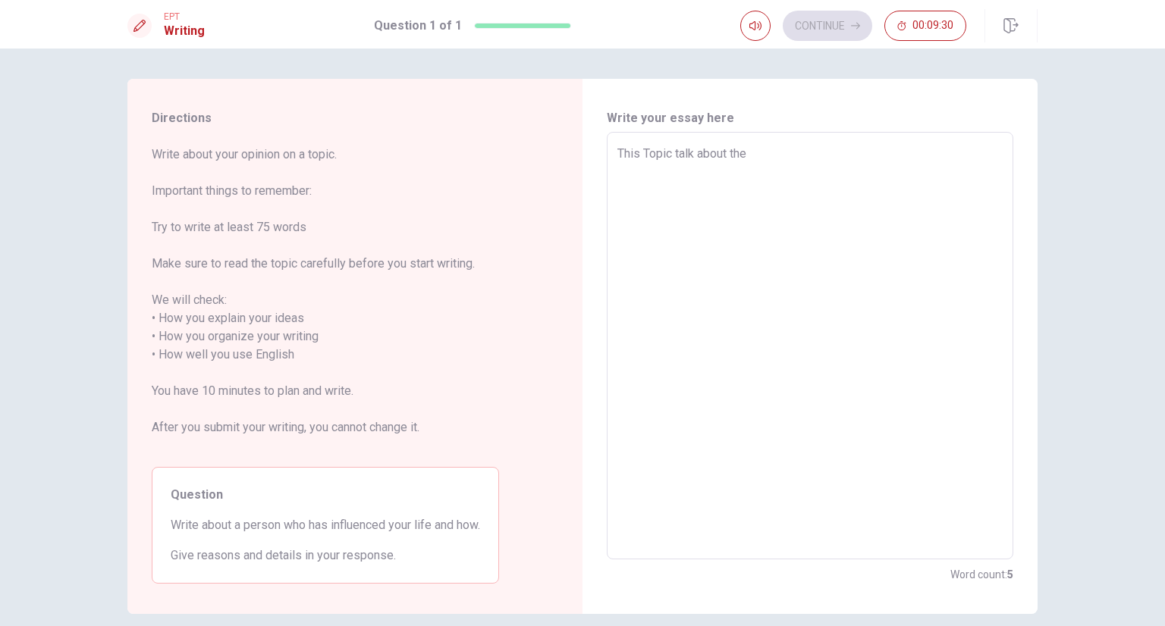
type textarea "This Topic talk about the"
type textarea "x"
type textarea "This Topic talk about the p"
type textarea "x"
type textarea "This Topic talk about the pr"
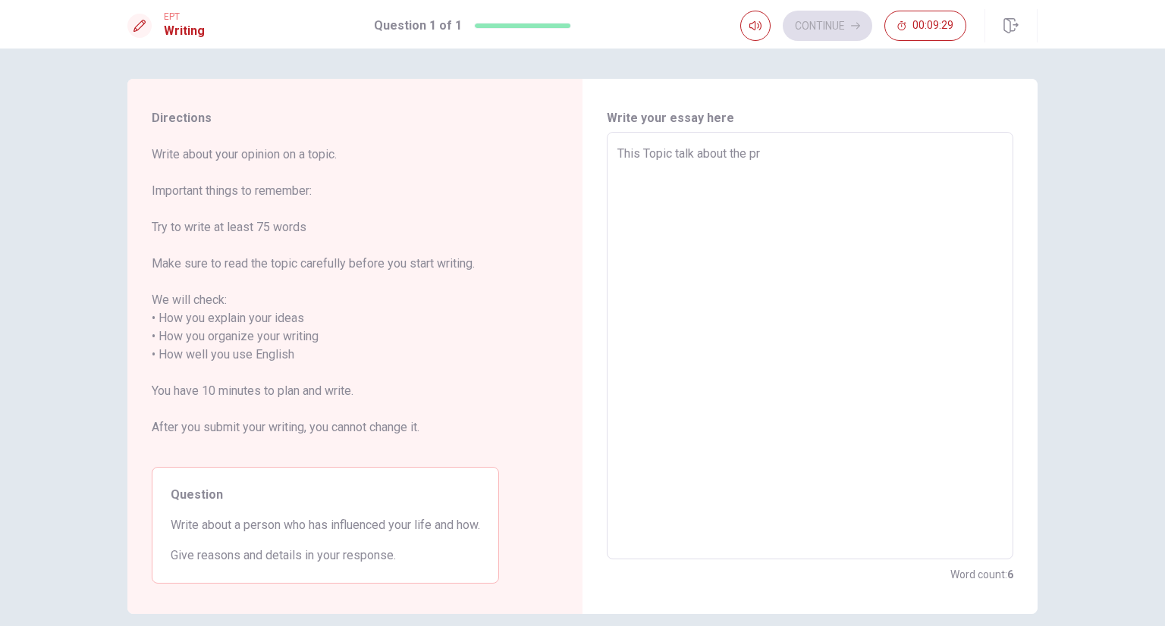
type textarea "x"
type textarea "This Topic talk about the pro"
type textarea "x"
type textarea "This Topic talk about the proj"
type textarea "x"
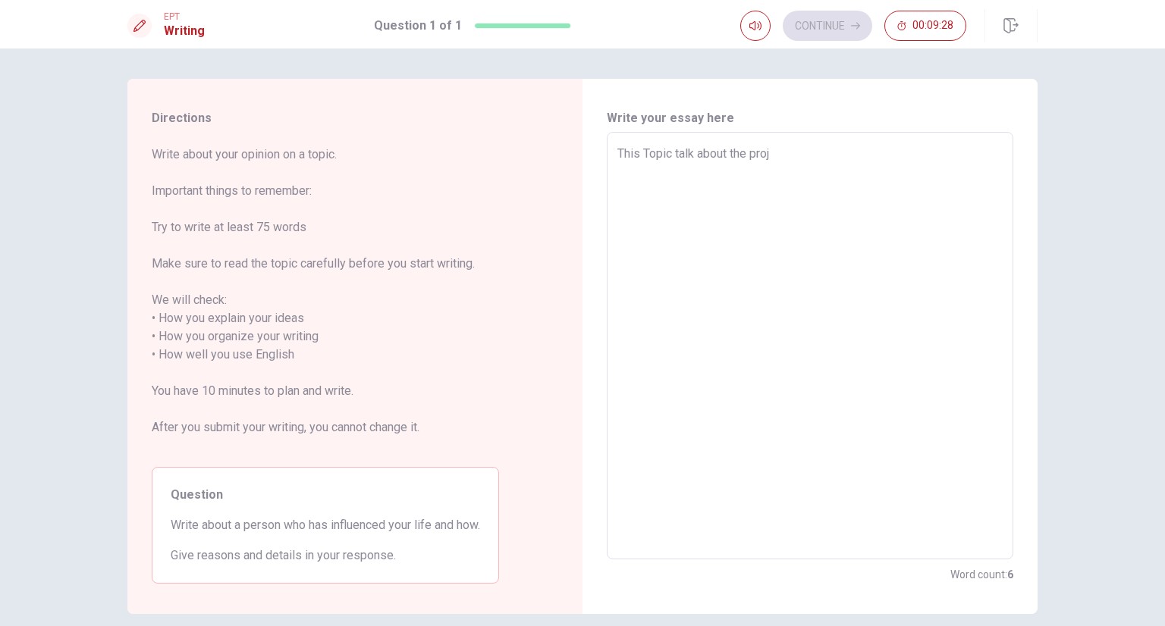
type textarea "This Topic talk about the proje"
type textarea "x"
type textarea "This Topic talk about the projec"
type textarea "x"
type textarea "This Topic talk about the project"
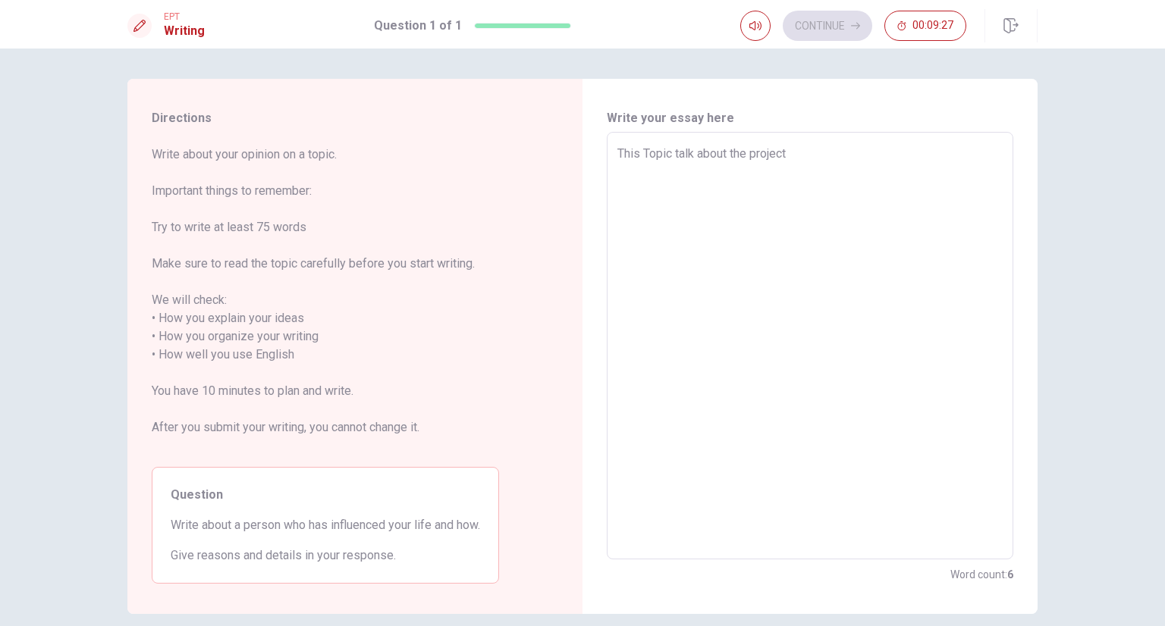
type textarea "x"
type textarea "This Topic talk about the projectc"
type textarea "x"
type textarea "This Topic talk about the projectcs"
type textarea "x"
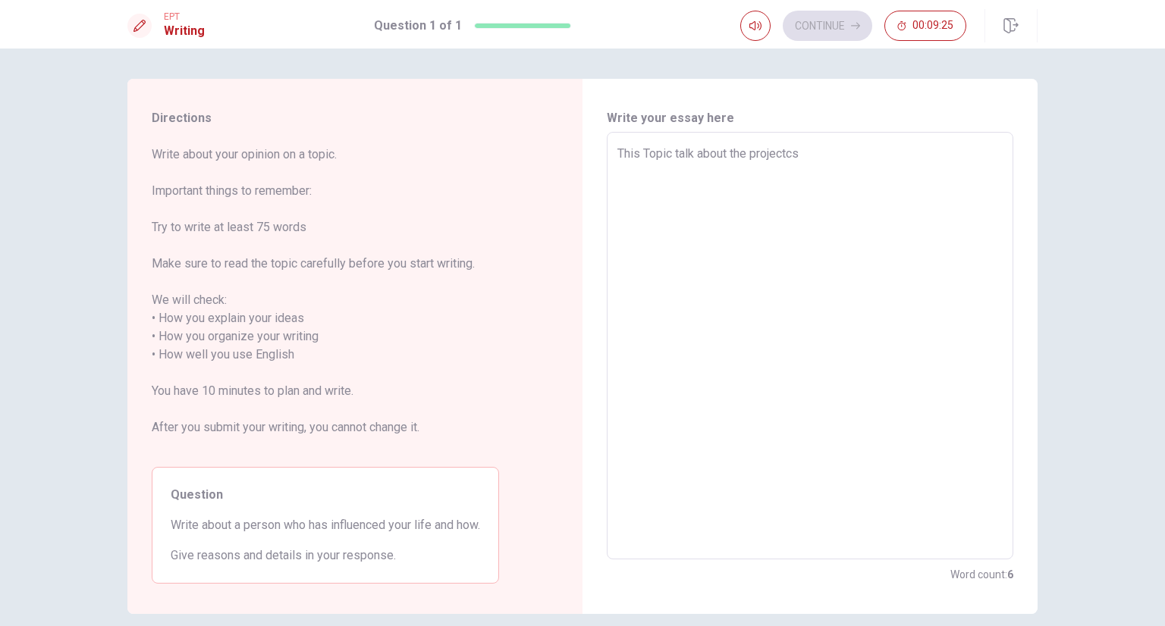
type textarea "This Topic talk about the projectcs"
type textarea "x"
type textarea "This Topic talk about the projectcs a"
type textarea "x"
type textarea "This Topic talk about the projectcs an"
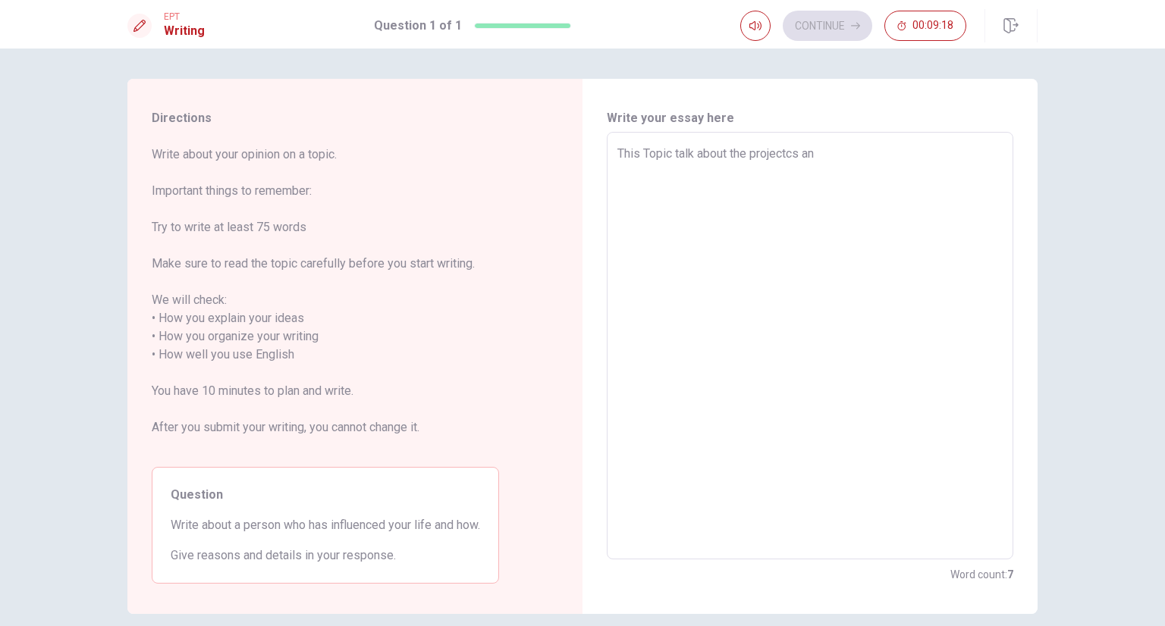
type textarea "x"
type textarea "This Topic talk about the projectcs and"
type textarea "x"
type textarea "This Topic talk about the projectcs an"
type textarea "x"
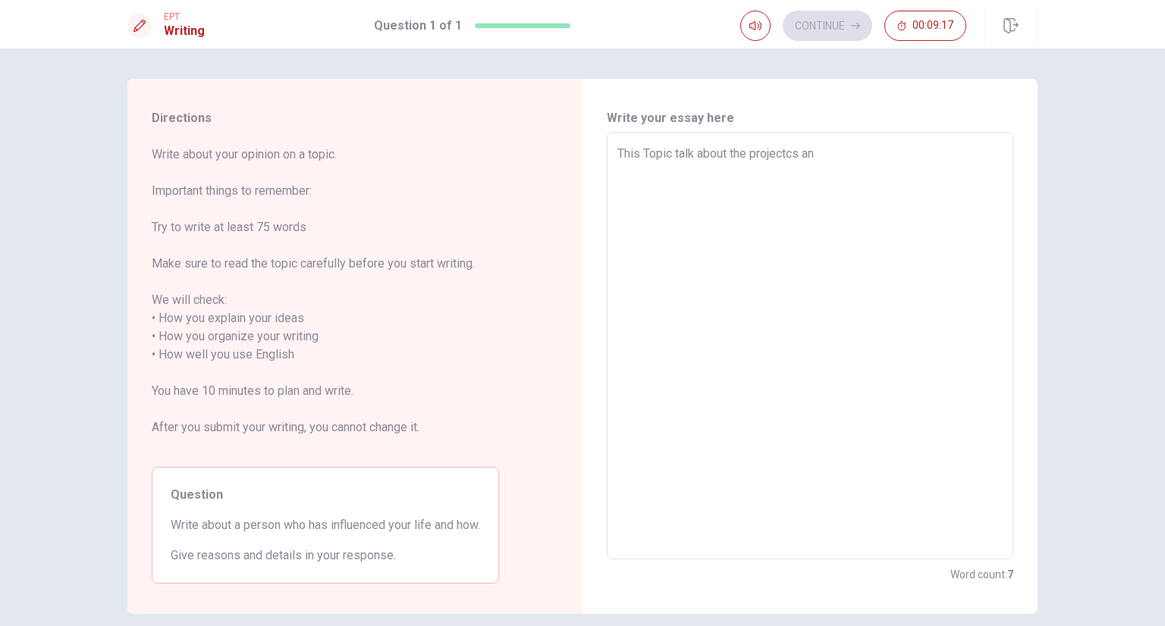
type textarea "This Topic talk about the projectcs a"
type textarea "x"
type textarea "This Topic talk about the projectcs"
type textarea "x"
type textarea "This Topic talk about the projectcs"
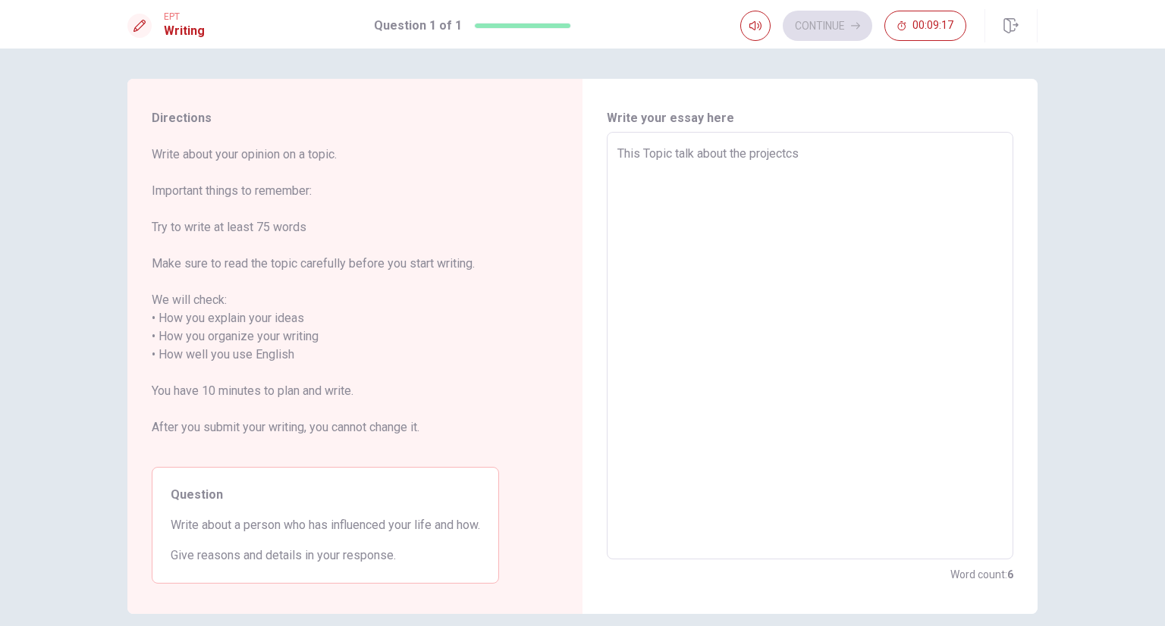
type textarea "x"
type textarea "This Topic talk about the projectcs,"
type textarea "x"
type textarea "This Topic talk about the projectcs,"
type textarea "x"
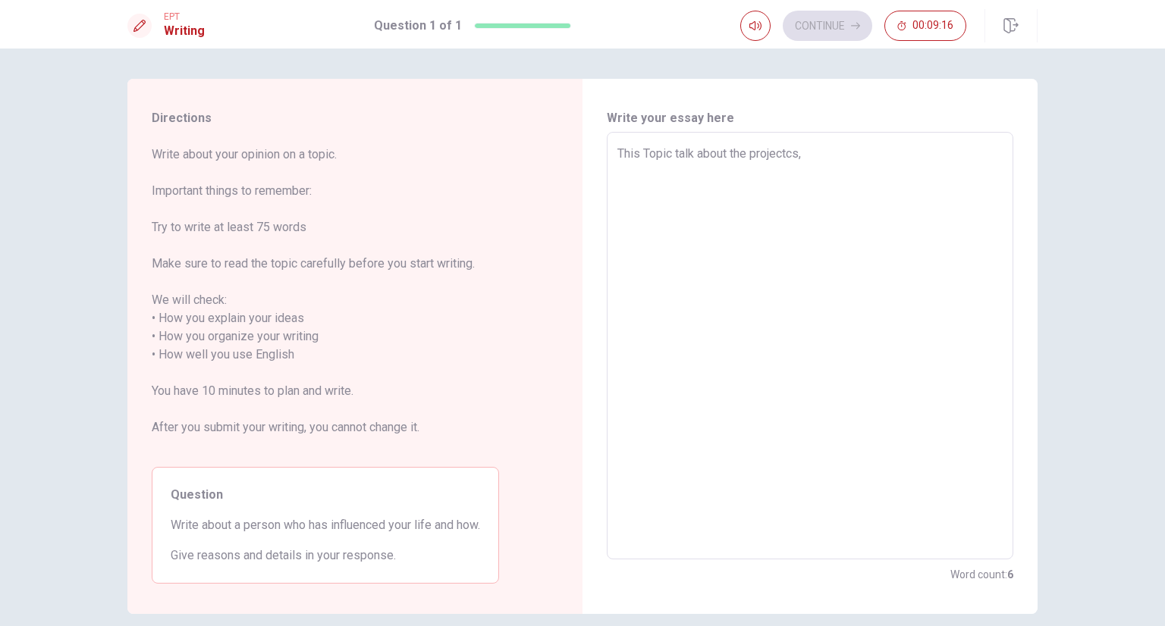
type textarea "This Topic talk about the projectcs, a"
type textarea "x"
type textarea "This Topic talk about the projectcs, an"
type textarea "x"
type textarea "This Topic talk about the projectcs, a"
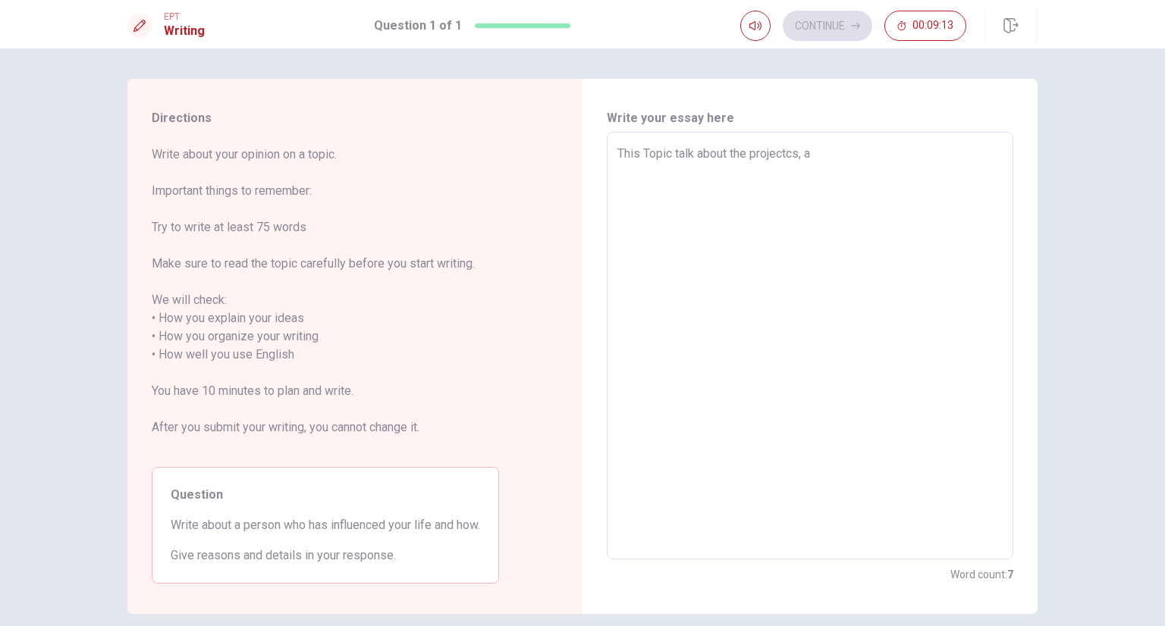
type textarea "x"
type textarea "This Topic talk about the projectcs,"
type textarea "x"
type textarea "This Topic talk about the projectcs,"
type textarea "x"
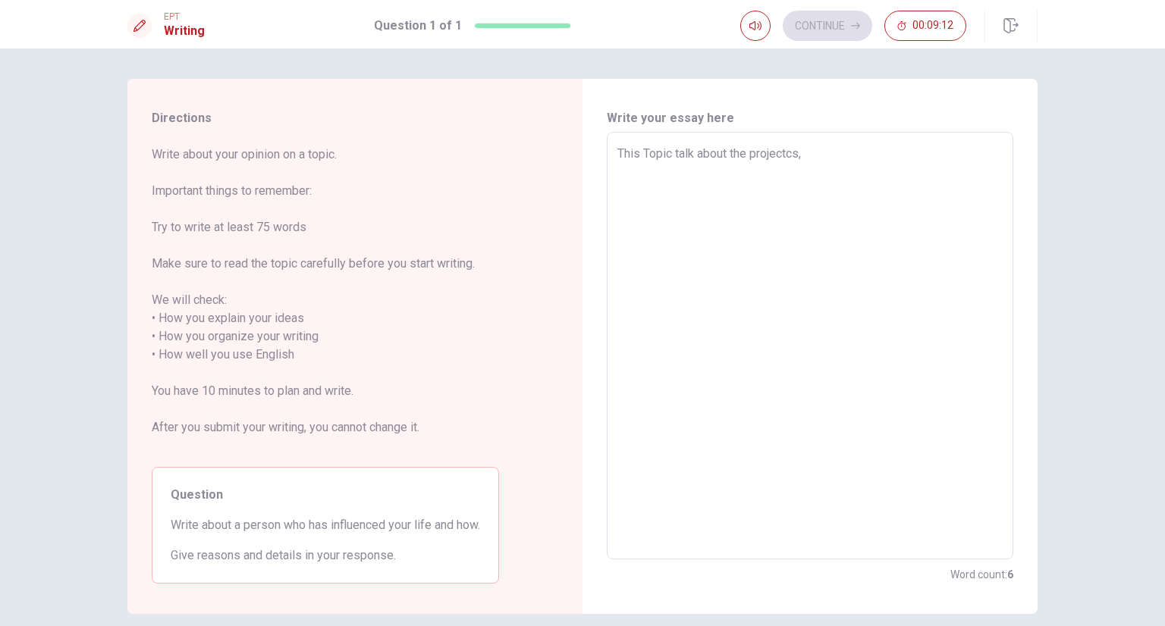
type textarea "This Topic talk about the projectcs"
type textarea "x"
type textarea "This Topic talk about the projectc"
type textarea "x"
type textarea "This Topic talk about the project"
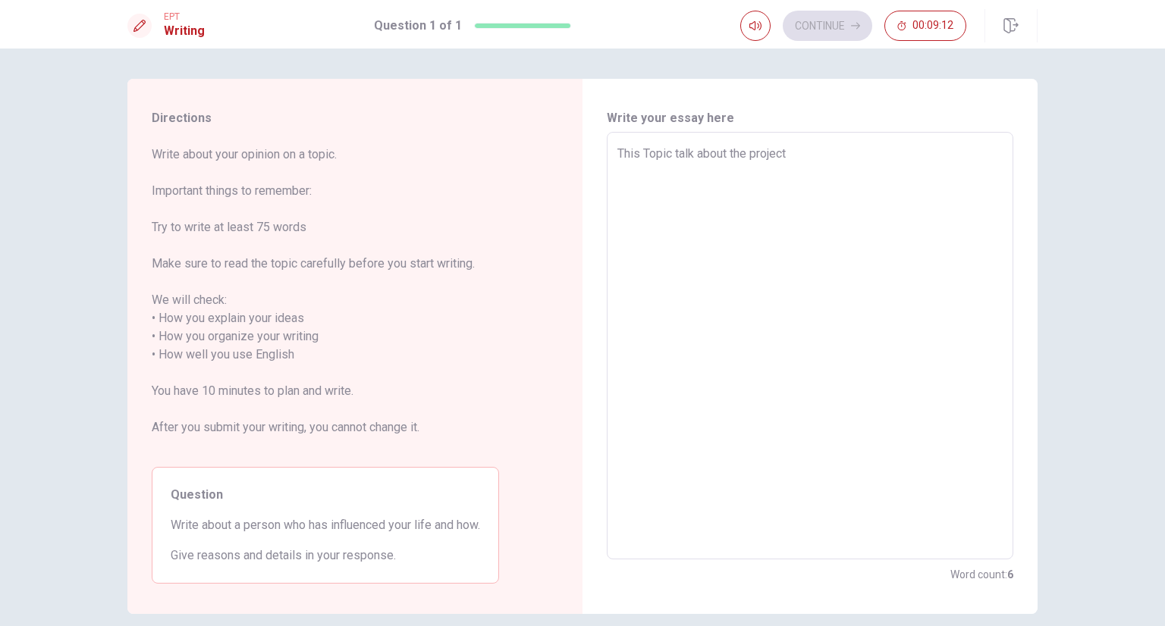
type textarea "x"
type textarea "This Topic talk about the projec"
type textarea "x"
type textarea "This Topic talk about the proje"
type textarea "x"
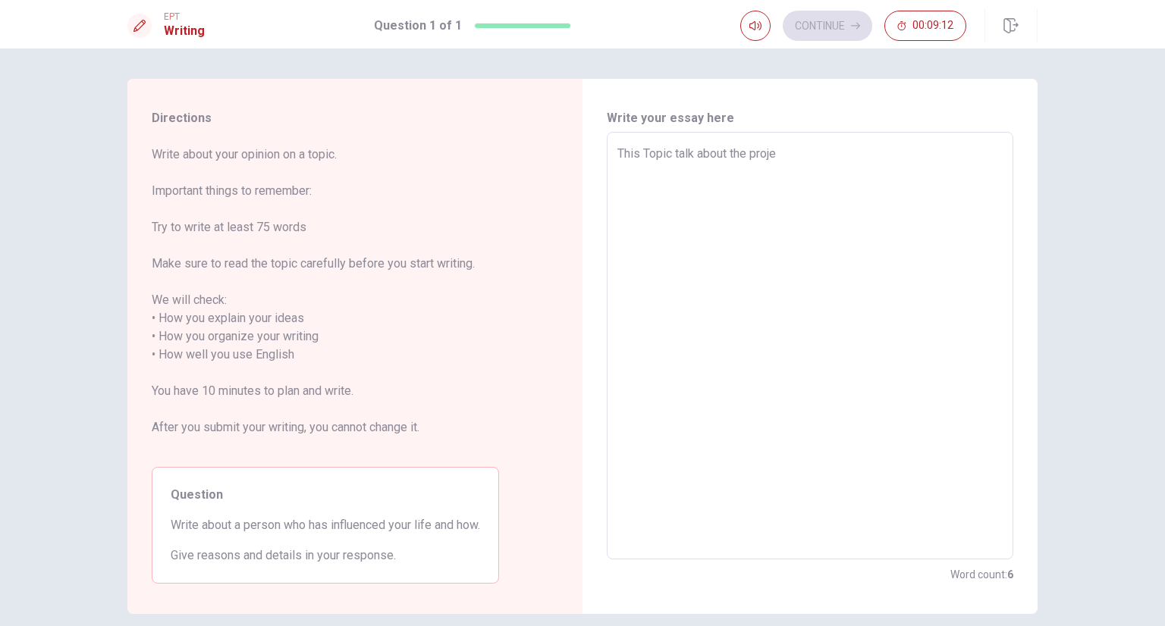
type textarea "This Topic talk about the proj"
type textarea "x"
type textarea "This Topic talk about the pro"
type textarea "x"
type textarea "This Topic talk about the pr"
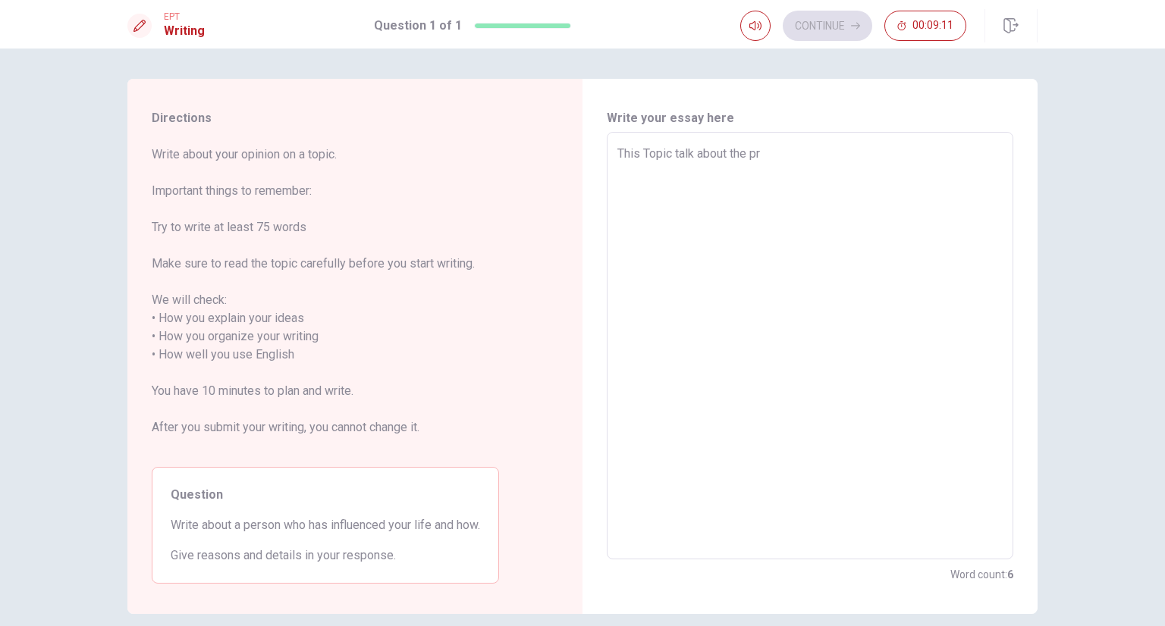
type textarea "x"
type textarea "This Topic talk about the p"
type textarea "x"
type textarea "This Topic talk about the"
type textarea "x"
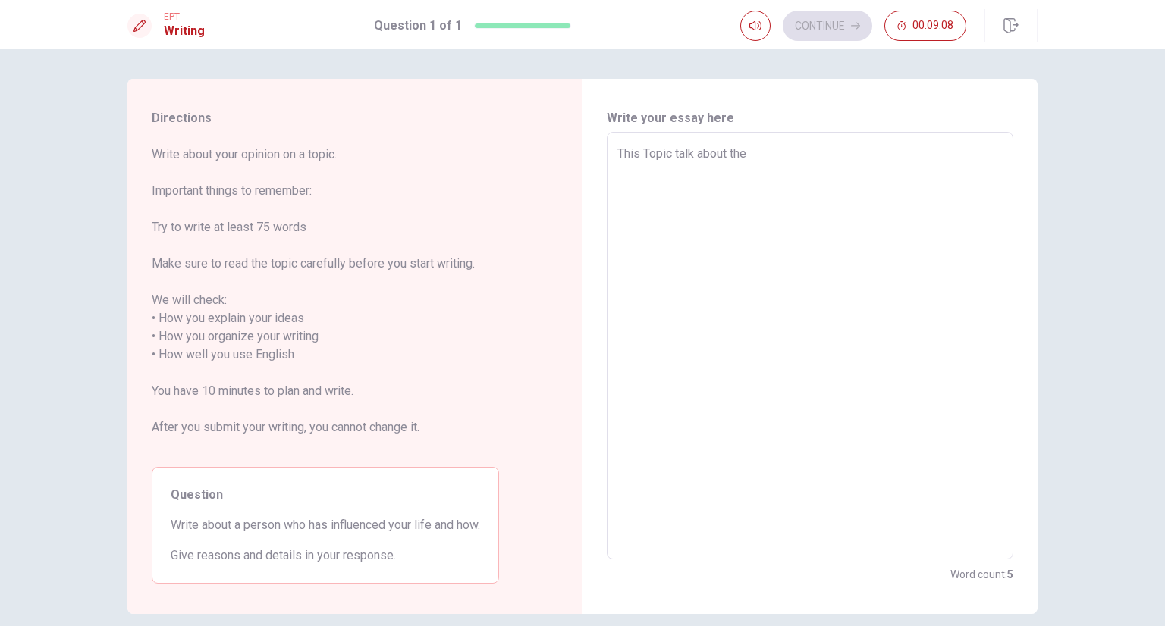
type textarea "This Topic talk about the W"
type textarea "x"
type textarea "This Topic talk about the Wo"
type textarea "x"
type textarea "This Topic talk about the Wor"
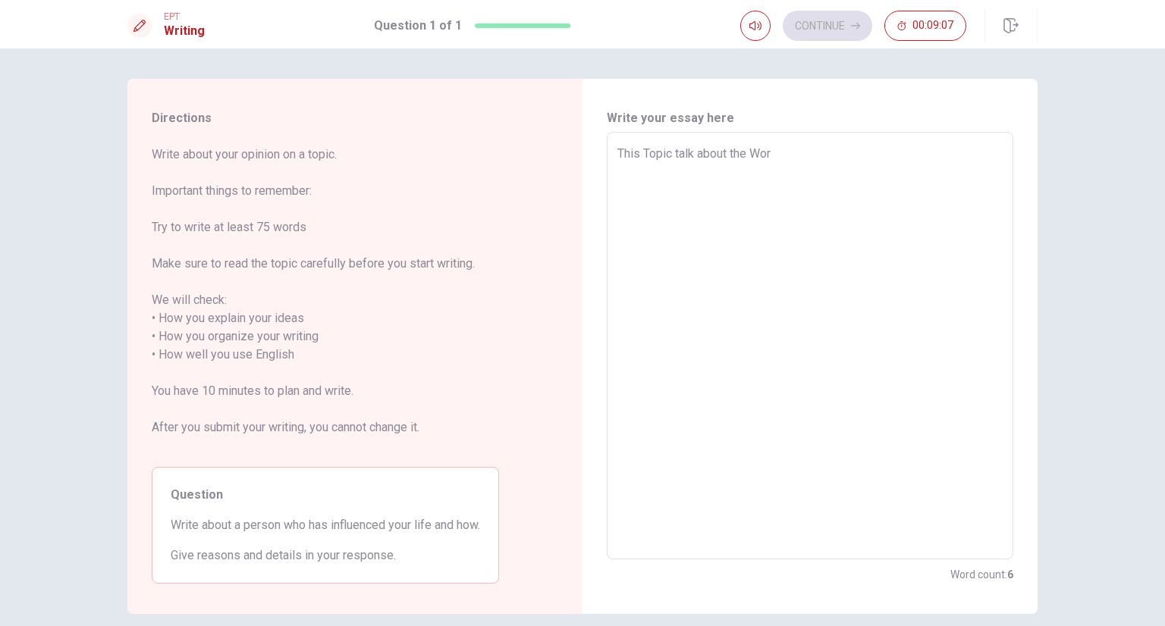
type textarea "x"
type textarea "This Topic talk about the Work"
type textarea "x"
type textarea "This Topic talk about the Work"
type textarea "x"
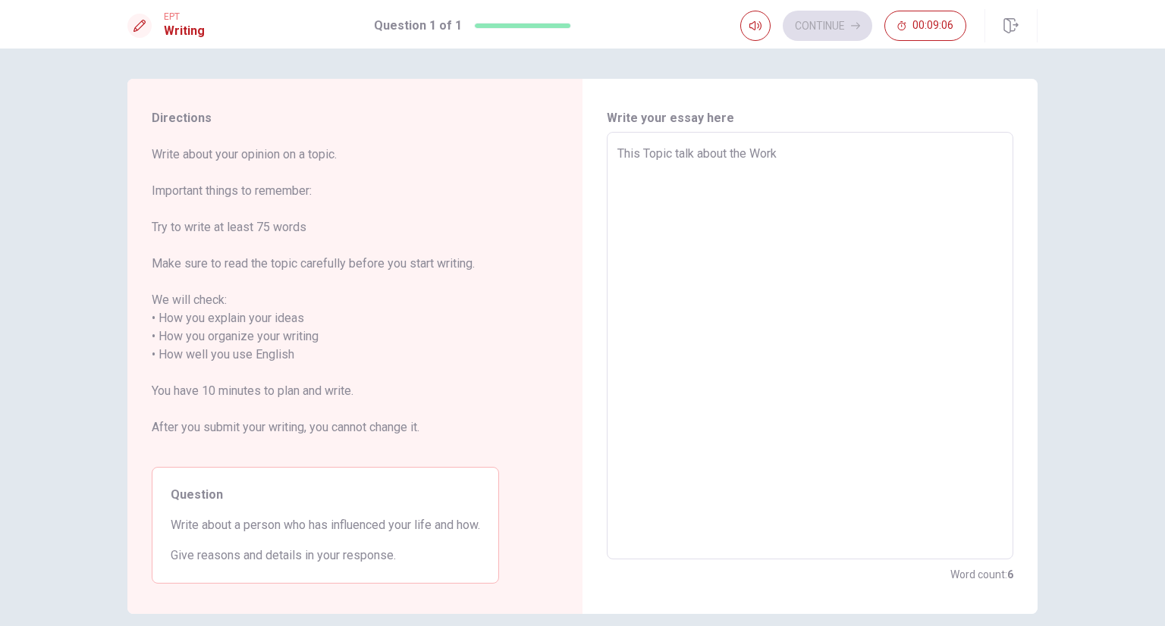
type textarea "This Topic talk about the Work p"
type textarea "x"
type textarea "This Topic talk about the Work pr"
type textarea "x"
type textarea "This Topic talk about the Work pro"
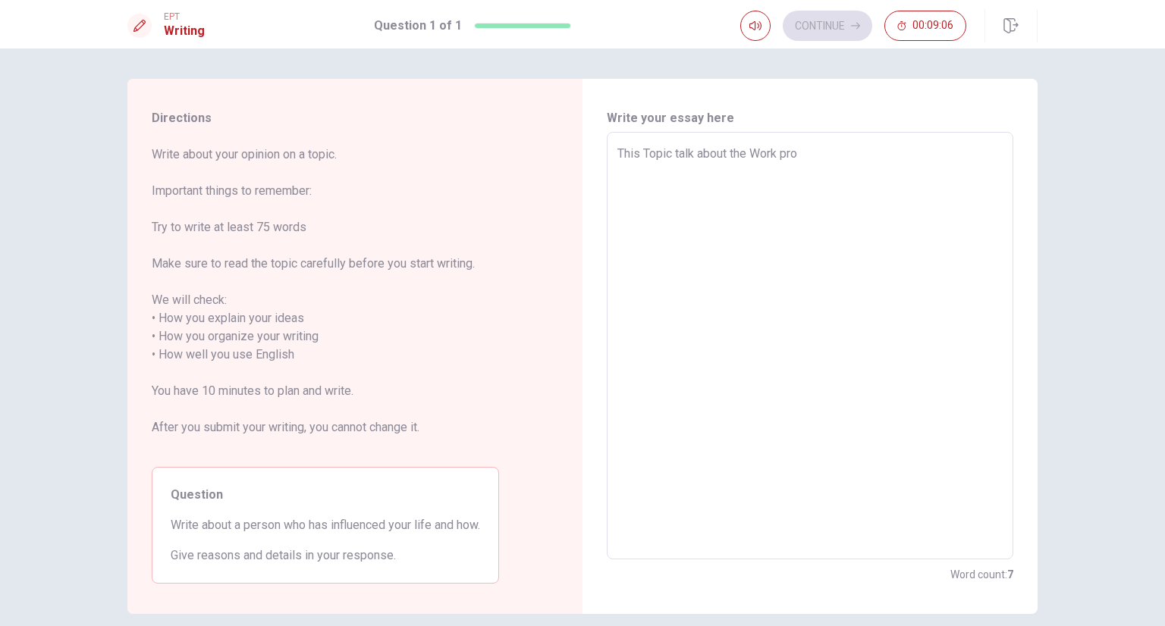
type textarea "x"
type textarea "This Topic talk about the Work proj"
type textarea "x"
type textarea "This Topic talk about the Work proje"
type textarea "x"
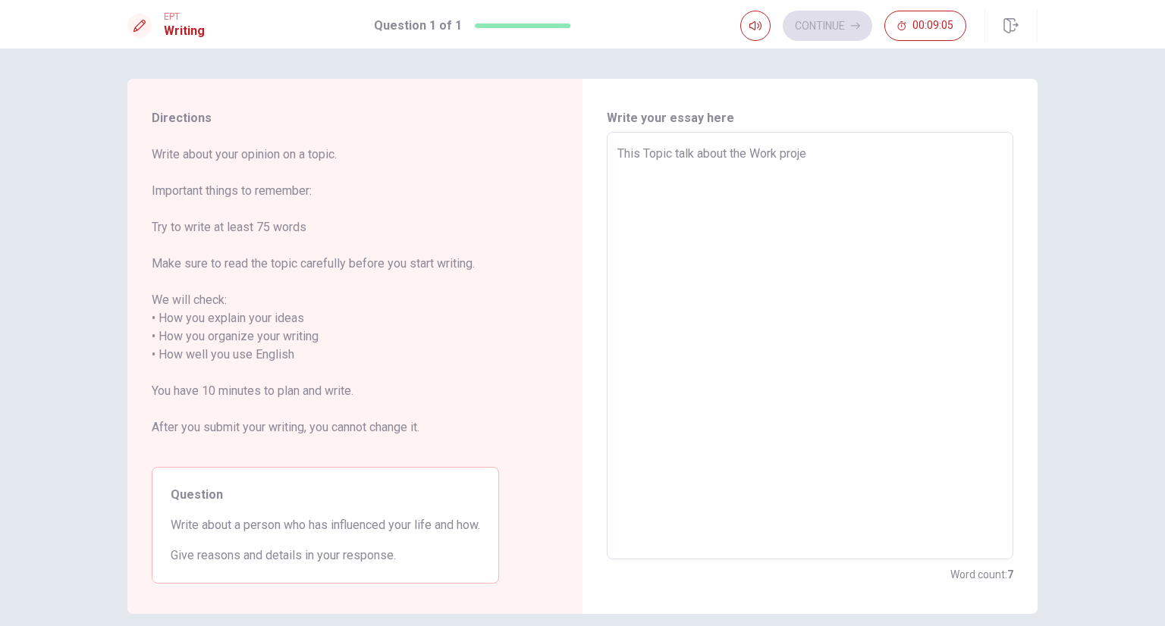
type textarea "This Topic talk about the Work projec"
type textarea "x"
type textarea "This Topic talk about the Work project"
type textarea "x"
type textarea "This Topic talk about the Work projects"
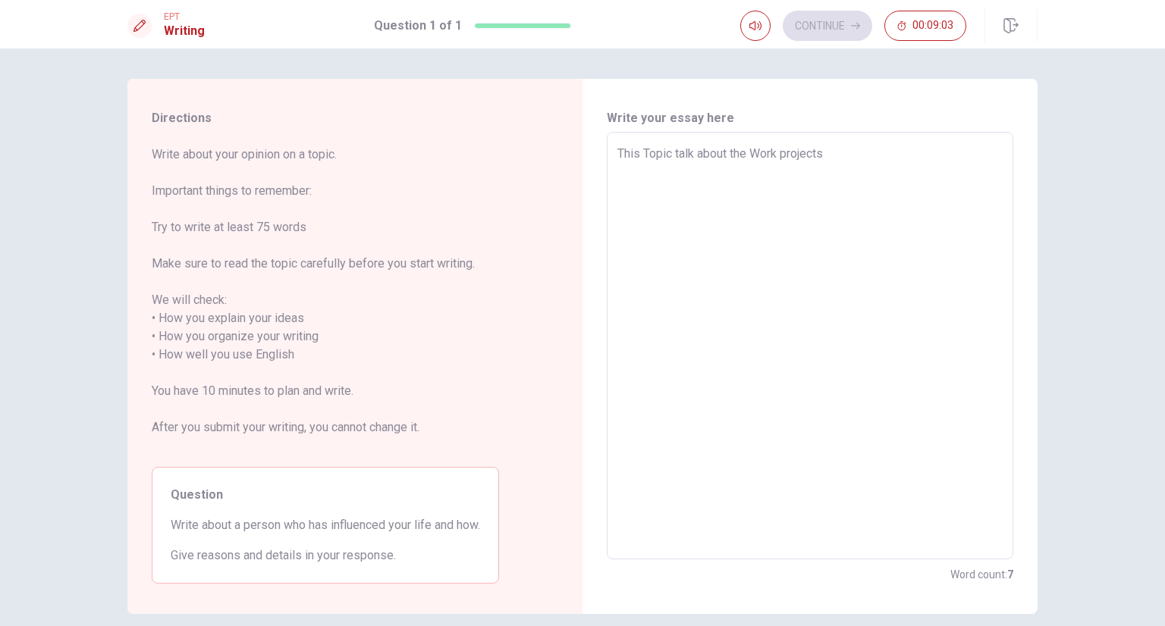
type textarea "x"
type textarea "This Topic talk about the Work project"
type textarea "x"
type textarea "This Topic talk about the Work projec"
type textarea "x"
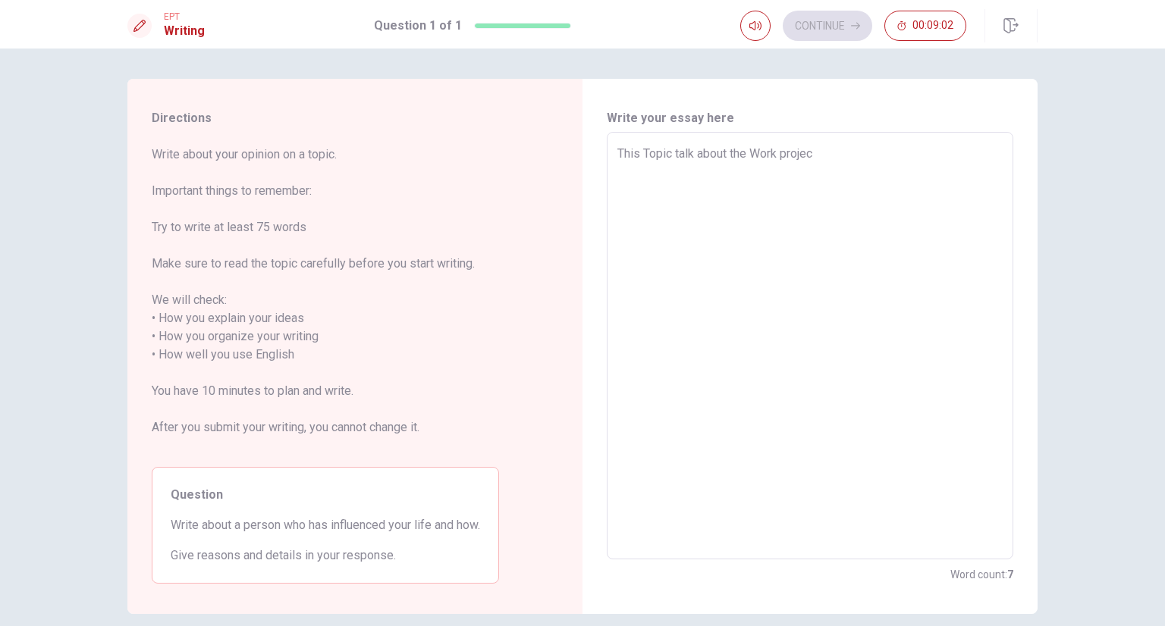
type textarea "This Topic talk about the Work proje"
type textarea "x"
type textarea "This Topic talk about the Work proj"
type textarea "x"
type textarea "This Topic talk about the Work pro"
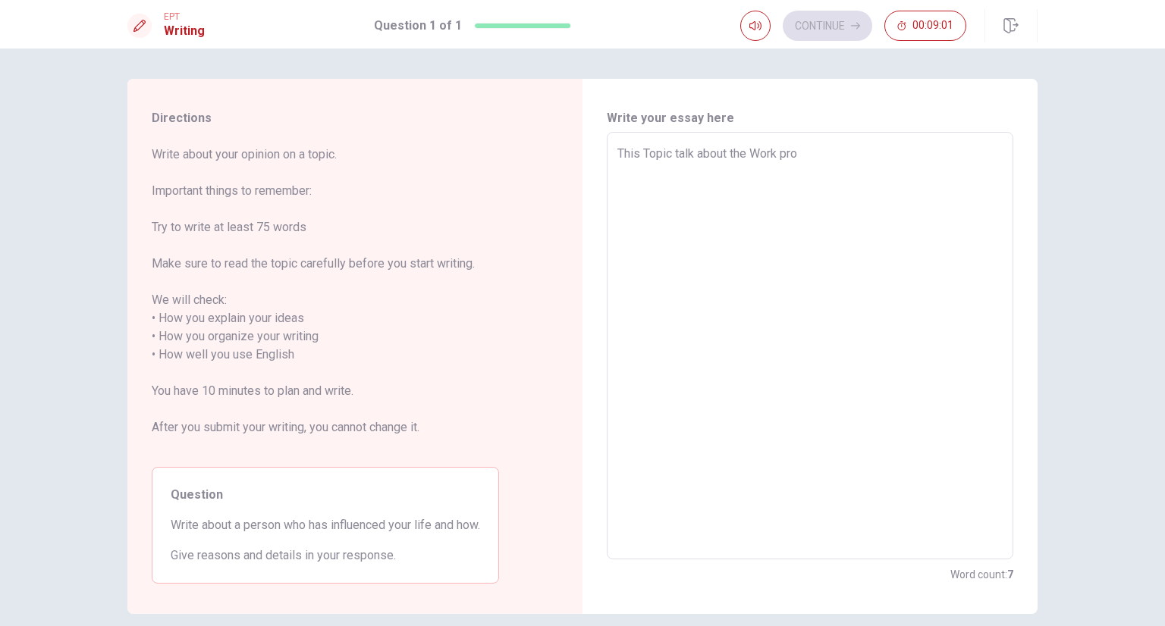
type textarea "x"
type textarea "This Topic talk about the Work pr"
type textarea "x"
type textarea "This Topic talk about the Work p"
type textarea "x"
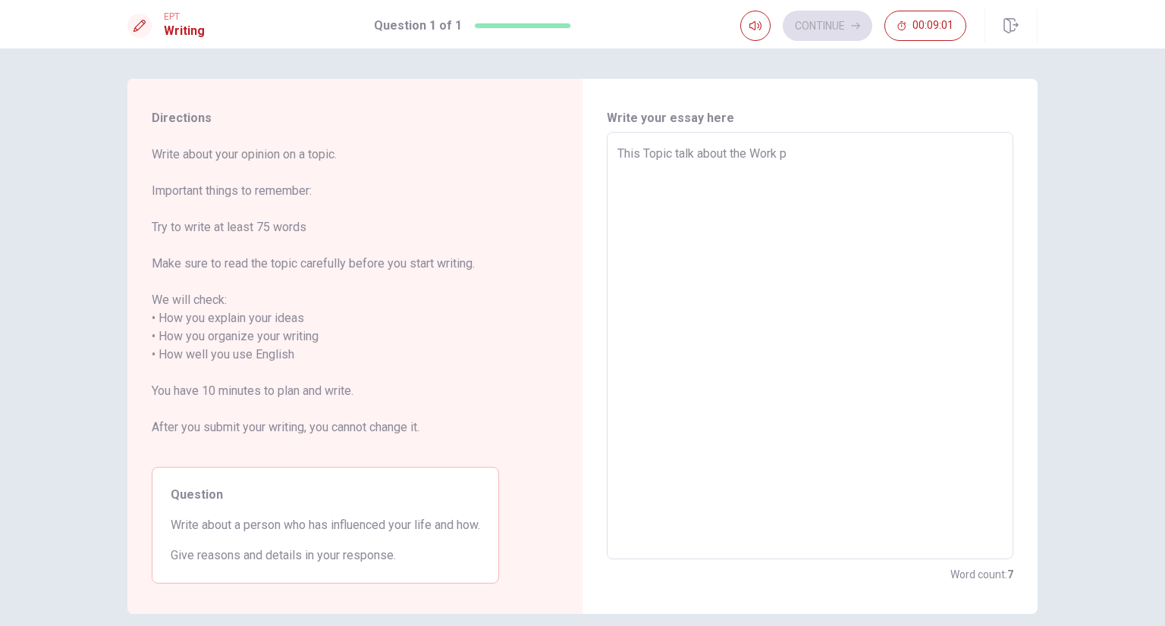
type textarea "This Topic talk about the Work"
type textarea "x"
type textarea "This Topic talk about the Work P"
type textarea "x"
type textarea "This Topic talk about the Work Pr"
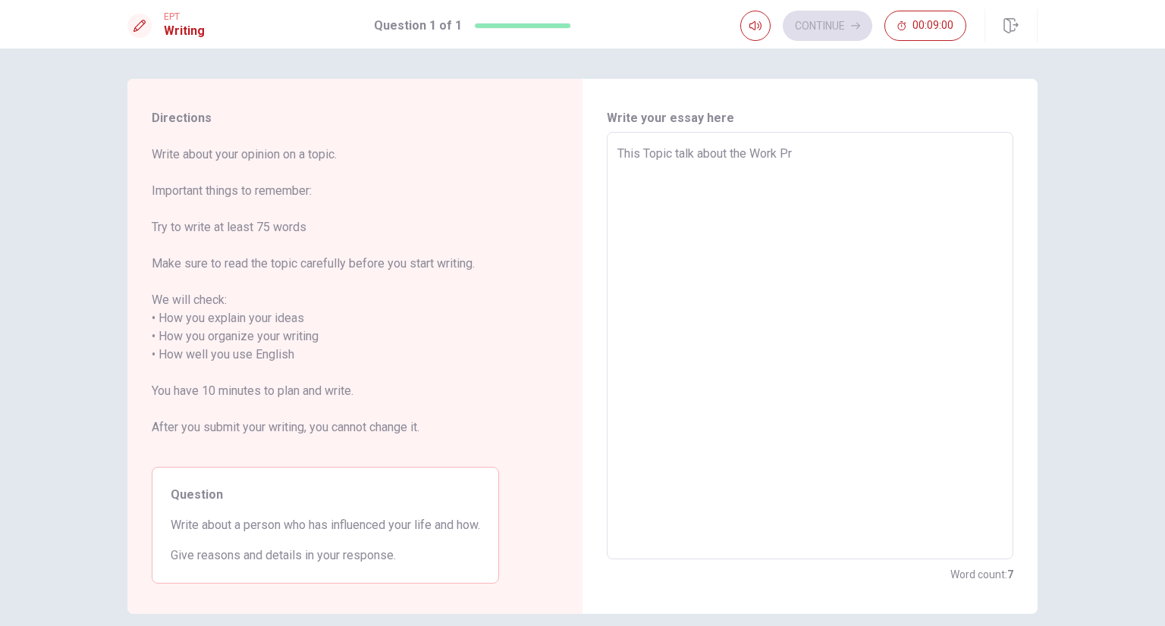
type textarea "x"
type textarea "This Topic talk about the Work Pro"
type textarea "x"
type textarea "This Topic talk about the Work Proj"
type textarea "x"
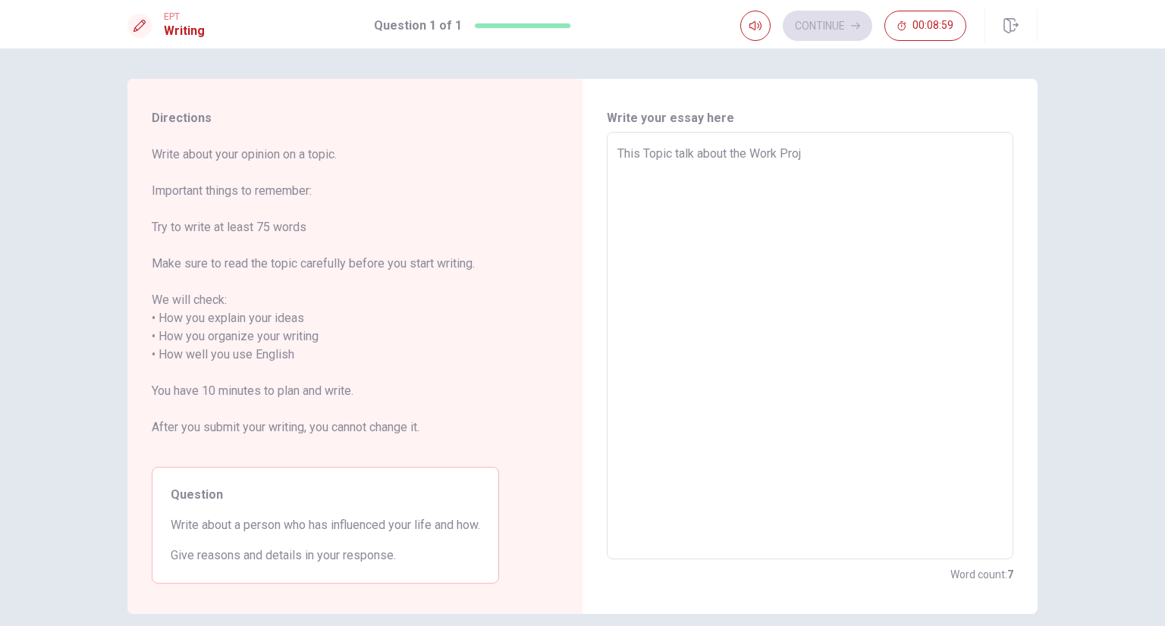
type textarea "This Topic talk about the Work Proje"
type textarea "x"
type textarea "This Topic talk about the Work Projec"
type textarea "x"
type textarea "This Topic talk about the Work Project"
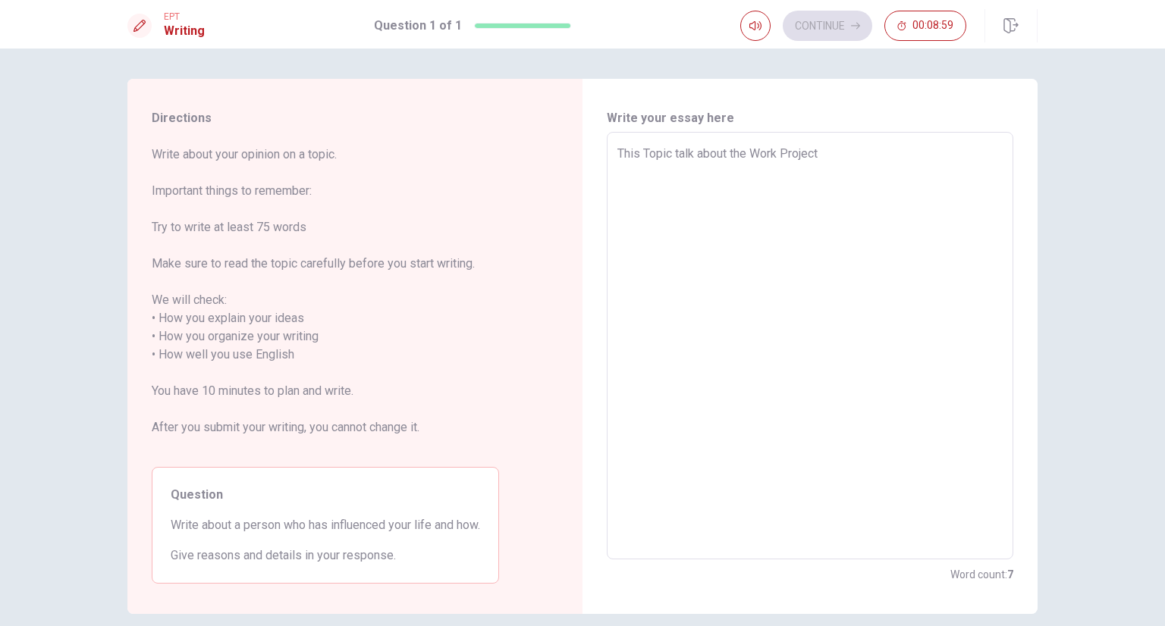
type textarea "x"
type textarea "This Topic talk about the Work Projects"
type textarea "x"
type textarea "This Topic talk about the Work Projects,"
type textarea "x"
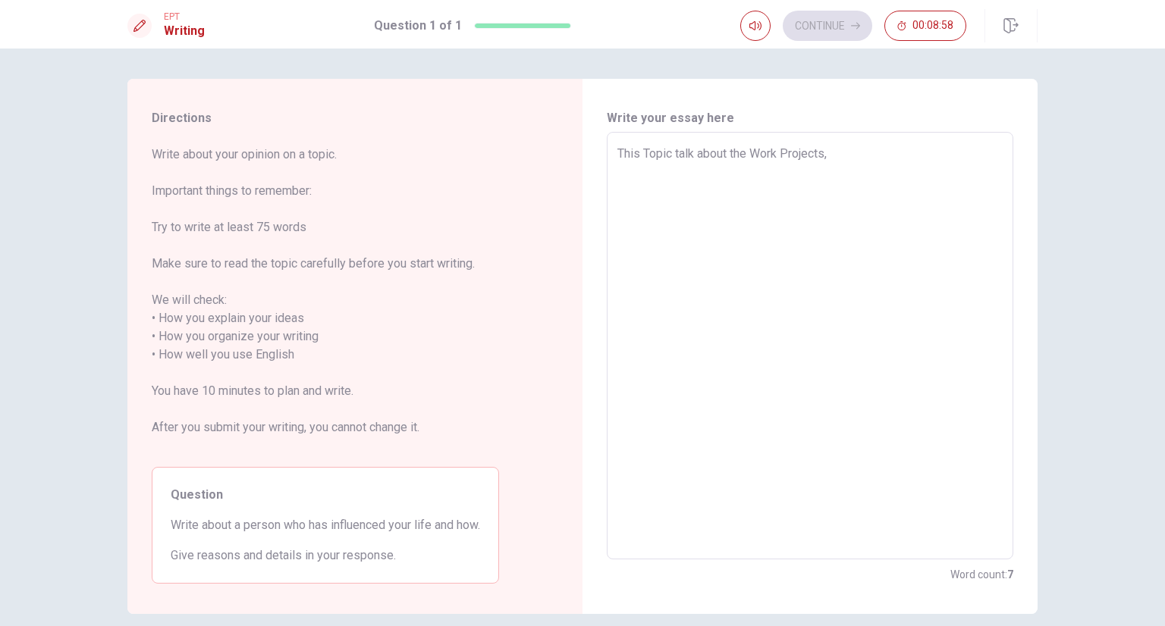
type textarea "This Topic talk about the Work Projects,"
type textarea "x"
type textarea "This Topic talk about the Work Projects, t"
type textarea "x"
type textarea "This Topic talk about the Work Projects, te"
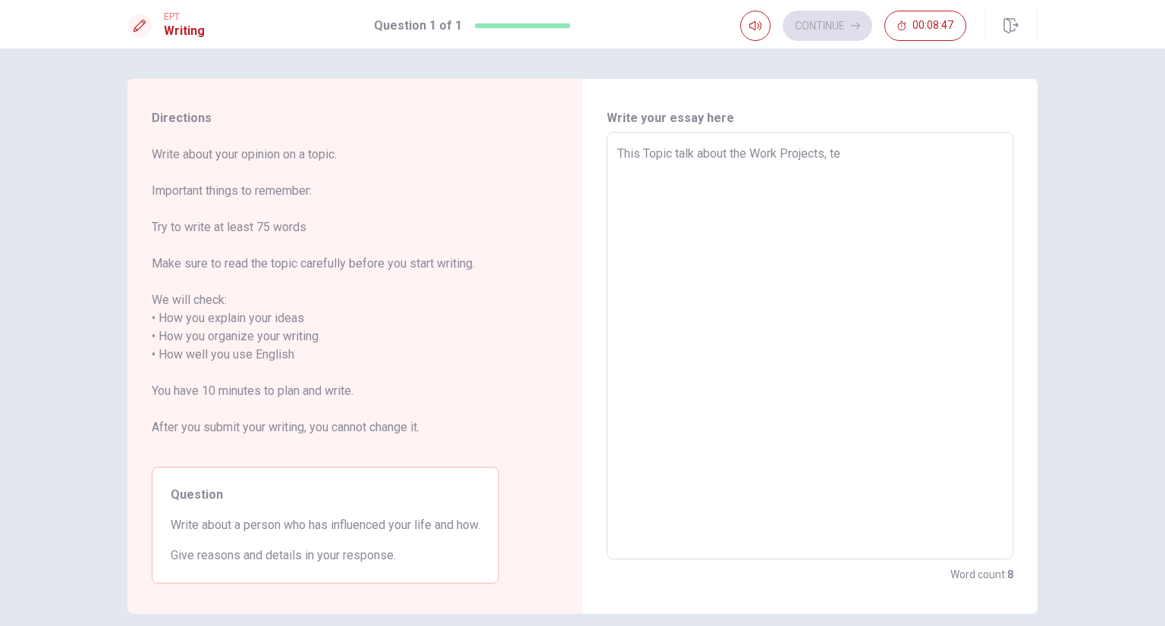
type textarea "x"
type textarea "This Topic talk about the Work Projects, teh"
type textarea "x"
type textarea "This Topic talk about the Work Projects, te"
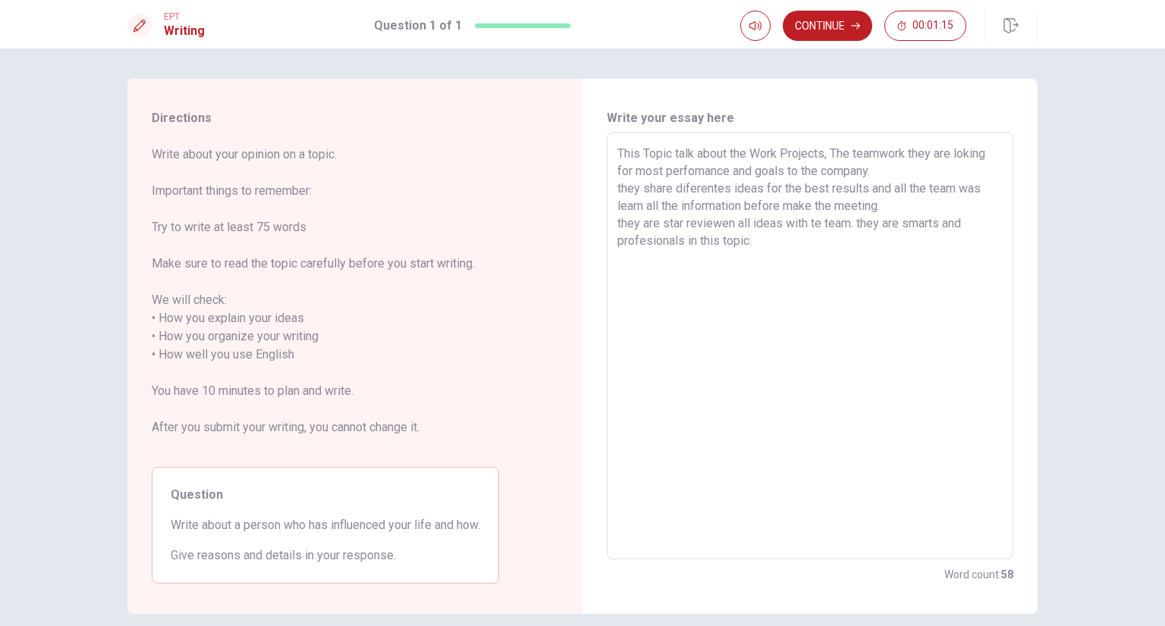
scroll to position [67, 0]
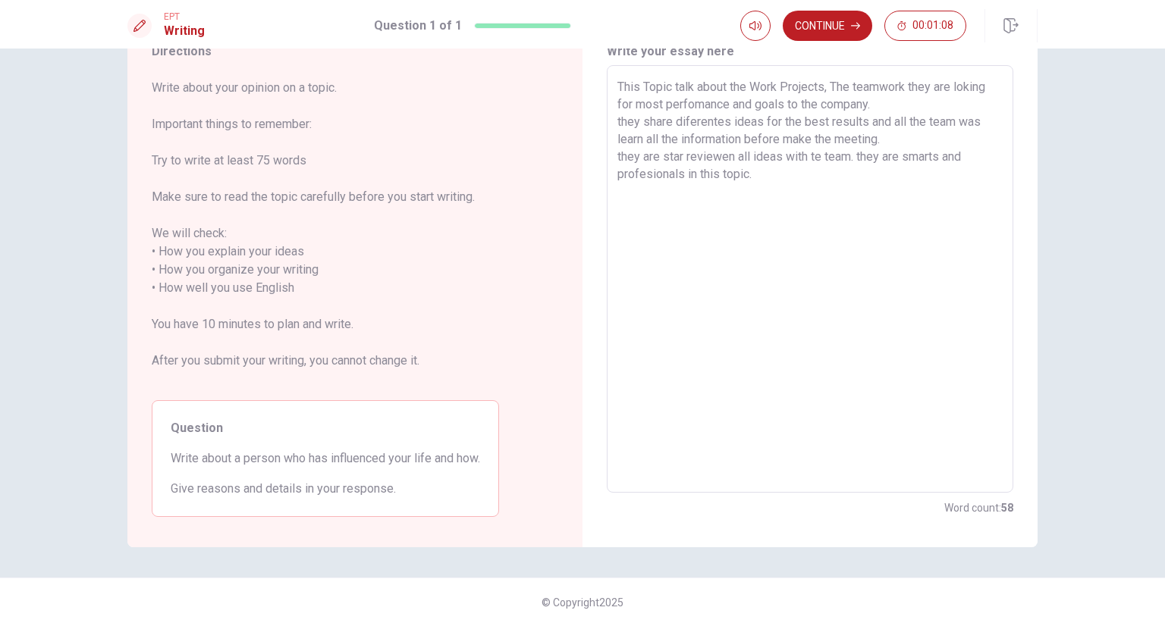
click at [764, 177] on textarea "This Topic talk about the Work Projects, The teamwork they are loking for most …" at bounding box center [809, 279] width 385 height 403
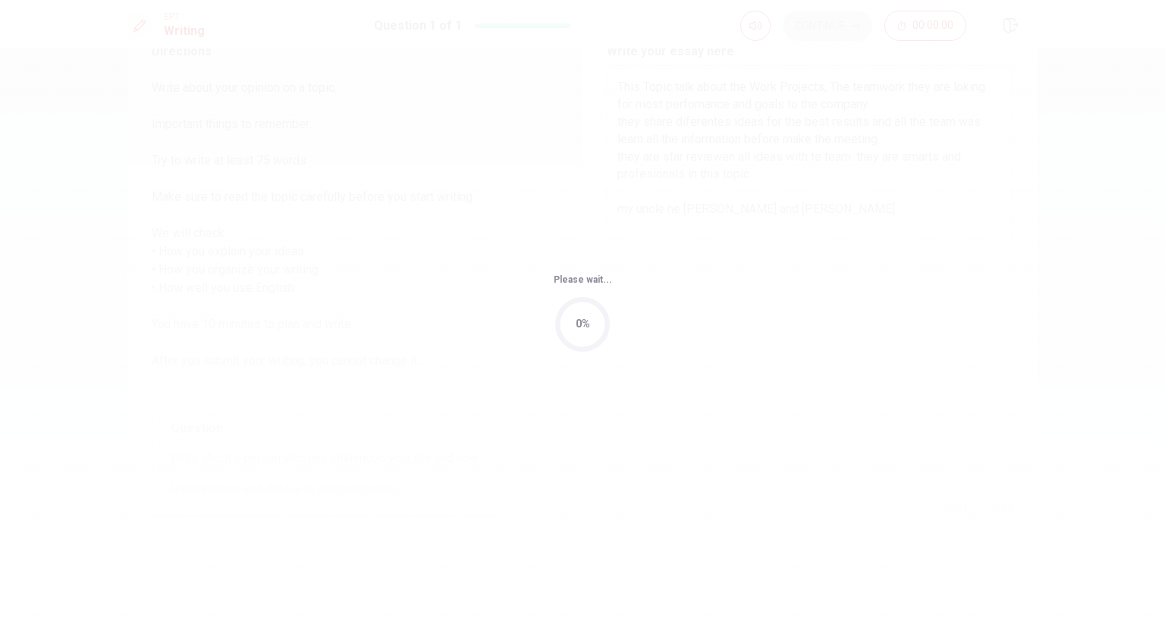
scroll to position [0, 0]
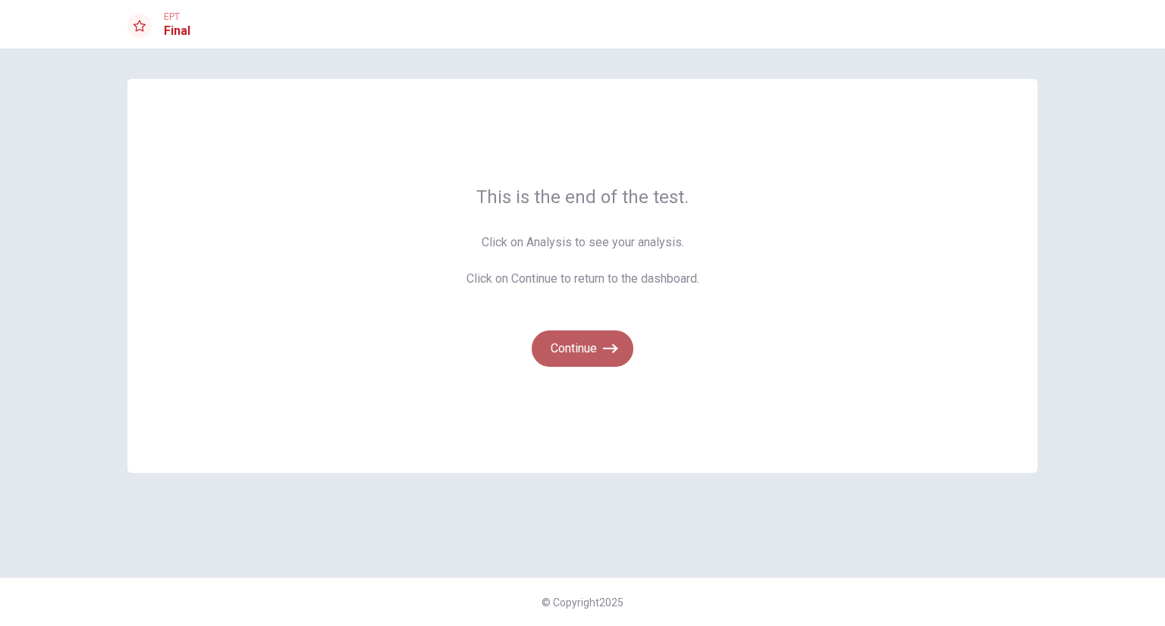
click at [578, 357] on button "Continue" at bounding box center [583, 349] width 102 height 36
